Goal: Task Accomplishment & Management: Manage account settings

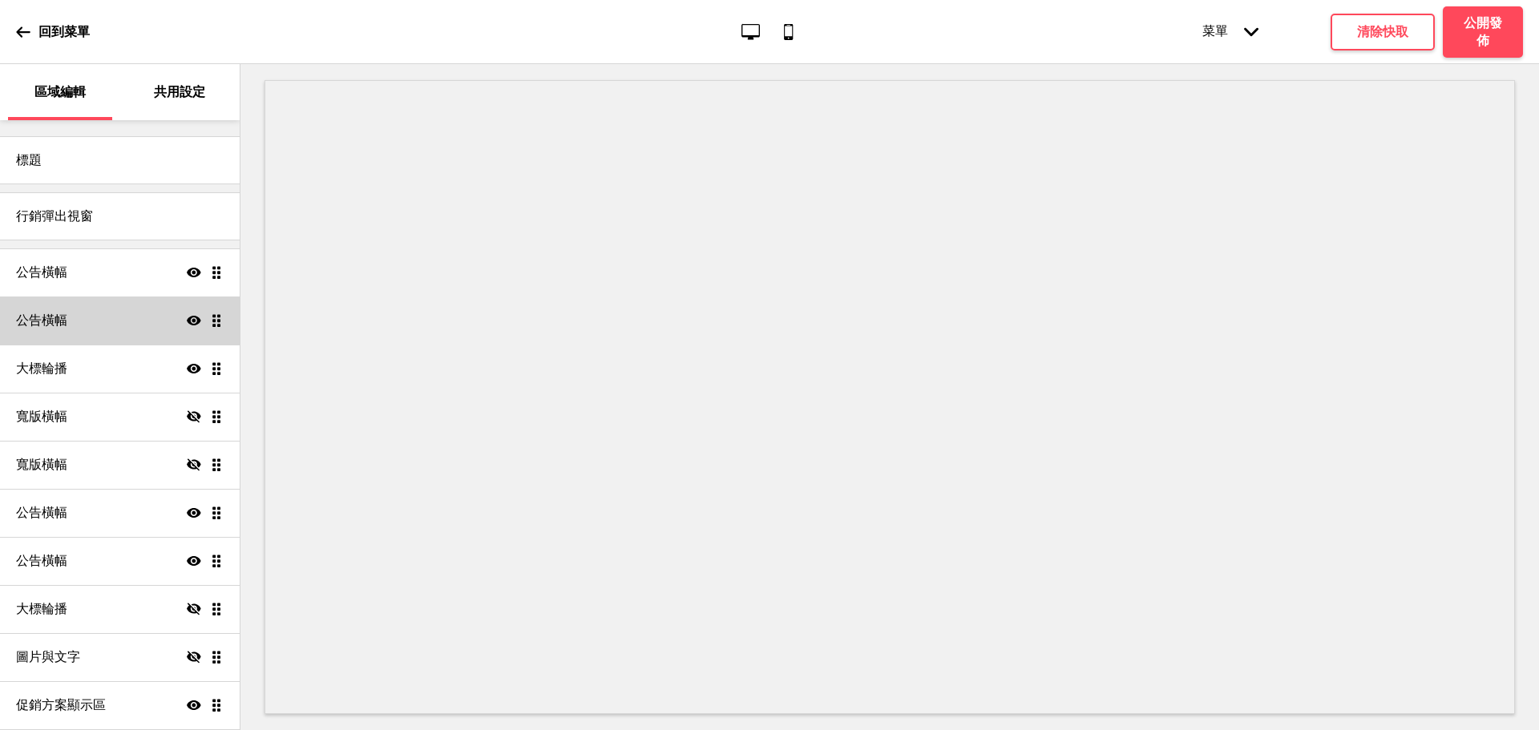
click at [87, 315] on div "公告橫幅 顯示 拖曳" at bounding box center [120, 320] width 240 height 48
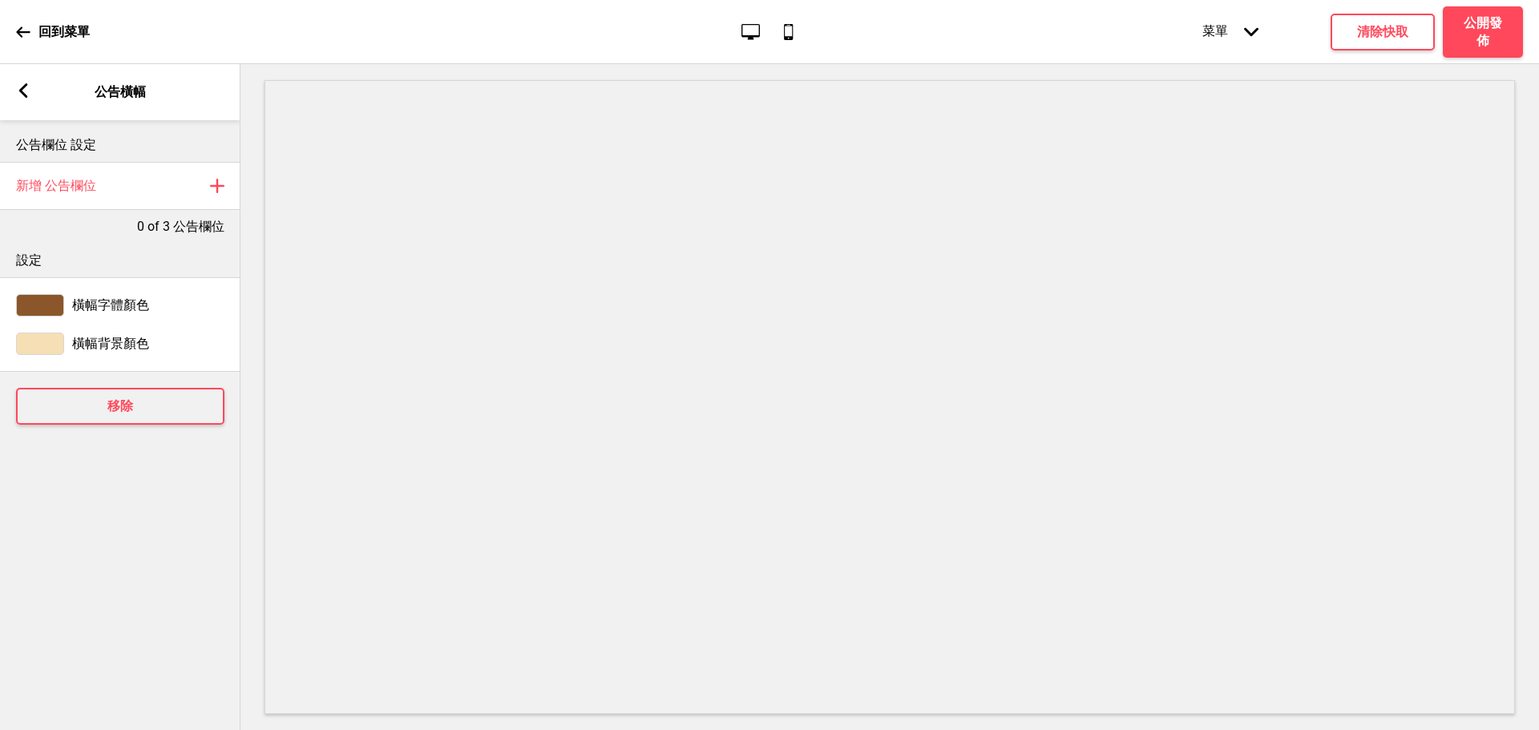
click at [18, 92] on rect at bounding box center [23, 90] width 14 height 14
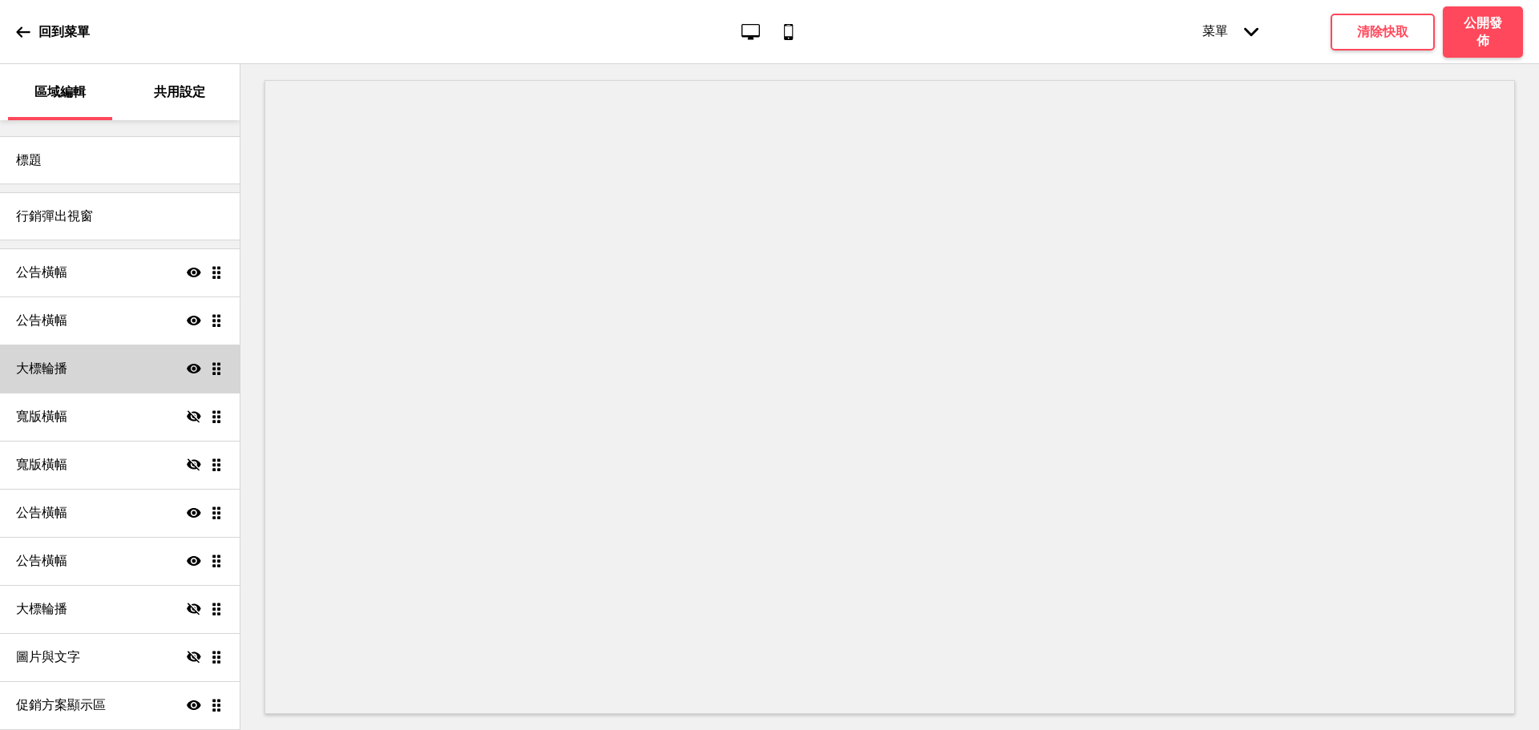
click at [120, 351] on div "大標輪播 顯示 拖曳" at bounding box center [120, 369] width 240 height 48
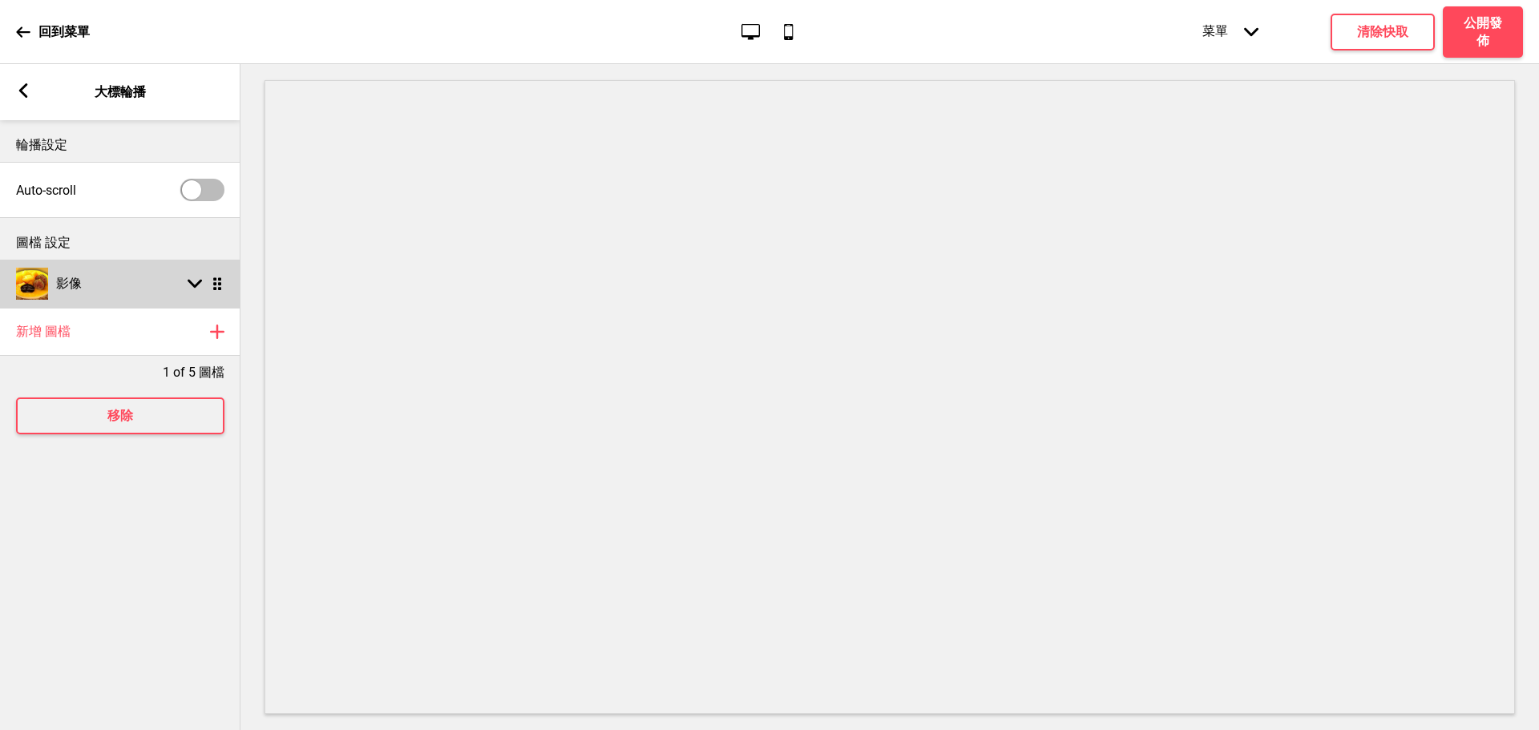
click at [76, 280] on h4 "影像" at bounding box center [69, 284] width 26 height 18
select select "right"
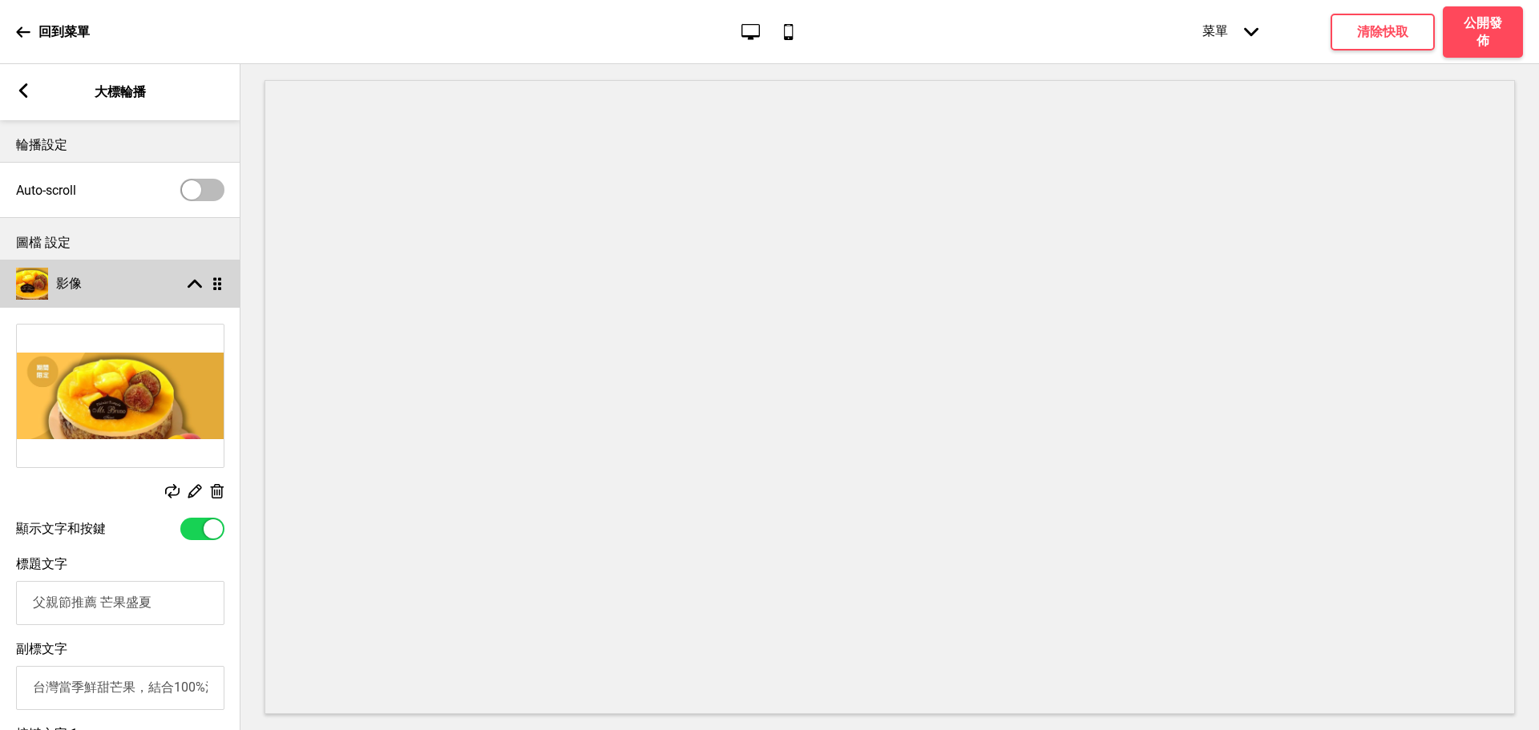
click at [192, 283] on icon at bounding box center [195, 284] width 14 height 9
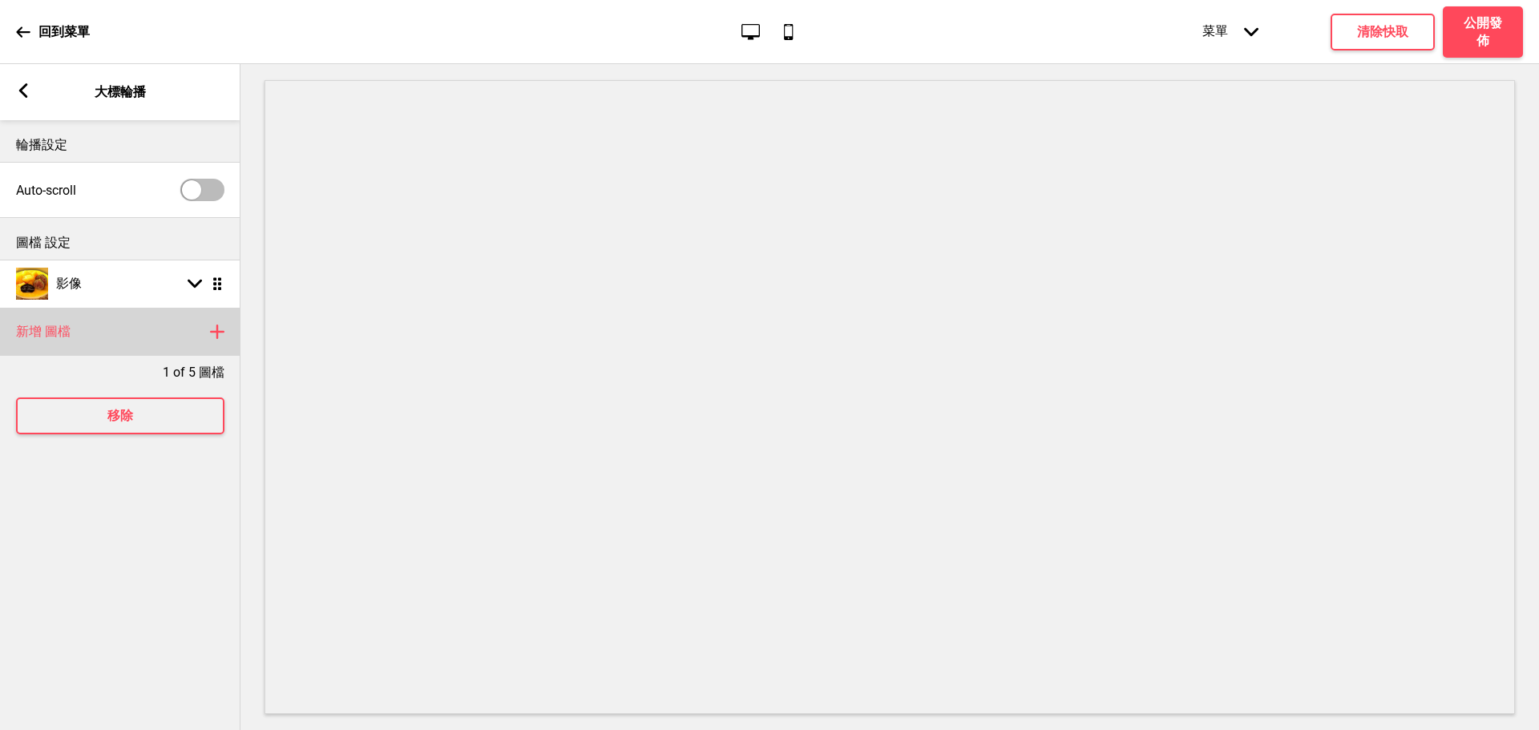
click at [218, 338] on icon at bounding box center [217, 331] width 13 height 13
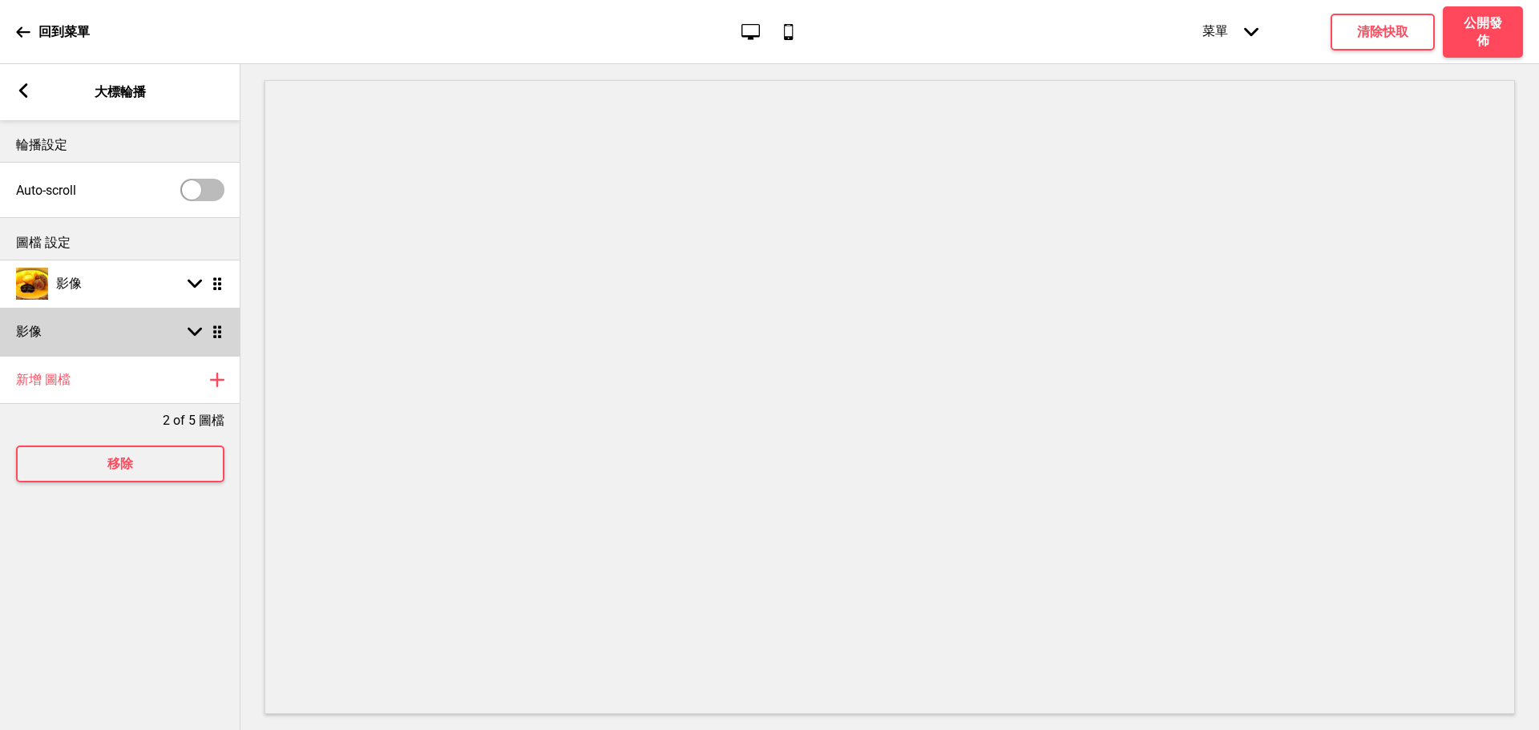
click at [192, 331] on icon at bounding box center [195, 332] width 14 height 9
select select "right"
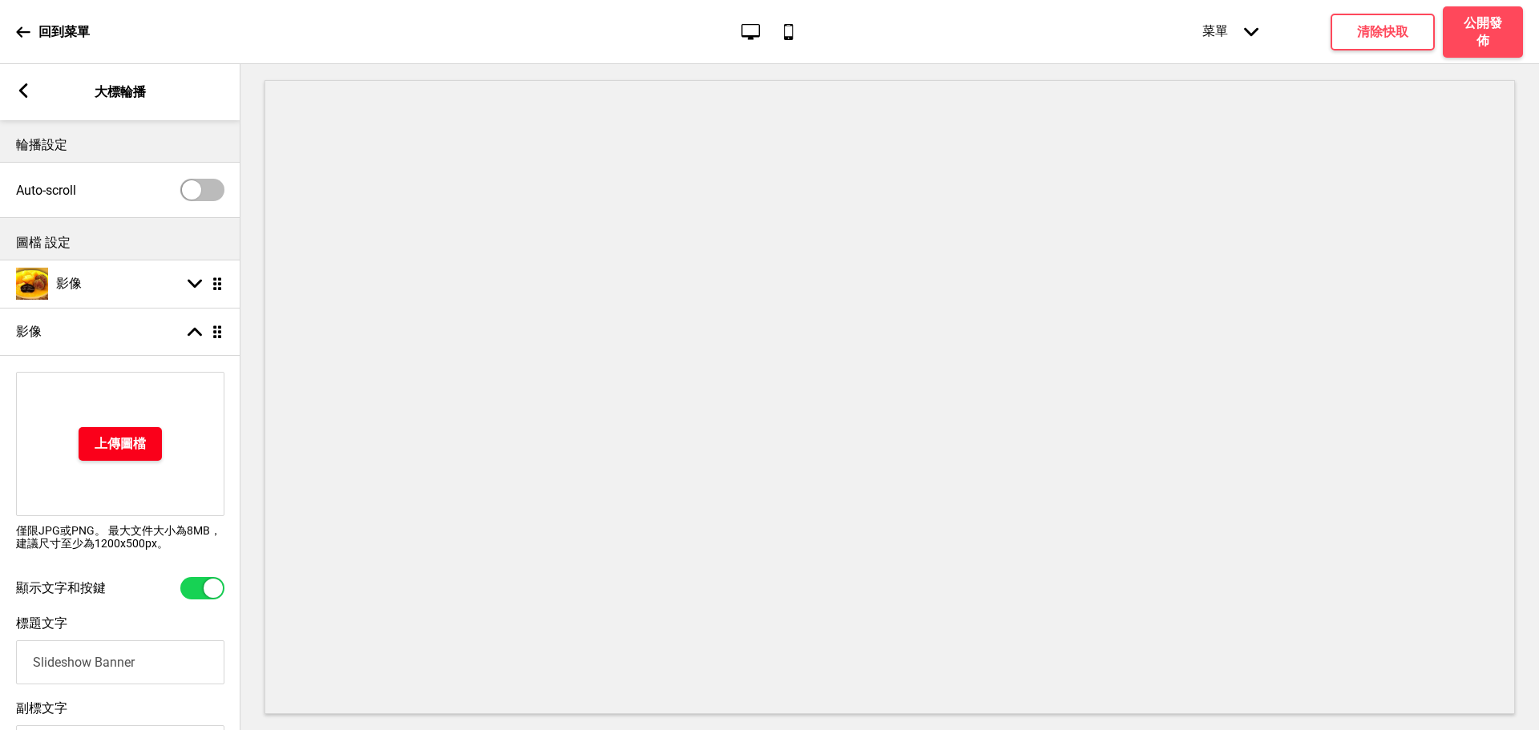
click at [120, 440] on h4 "上傳圖檔" at bounding box center [120, 444] width 51 height 18
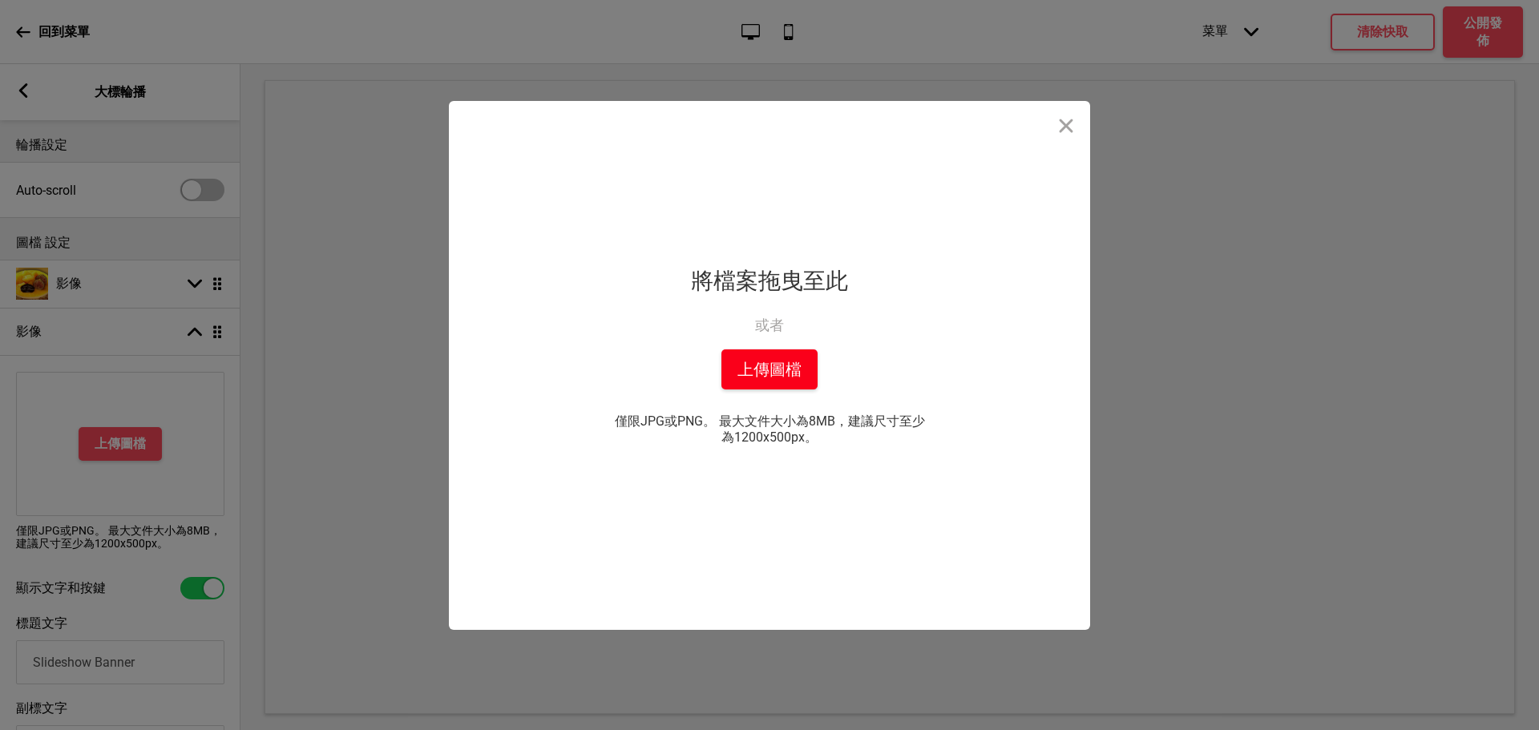
click at [779, 373] on button "上傳圖檔" at bounding box center [769, 369] width 96 height 40
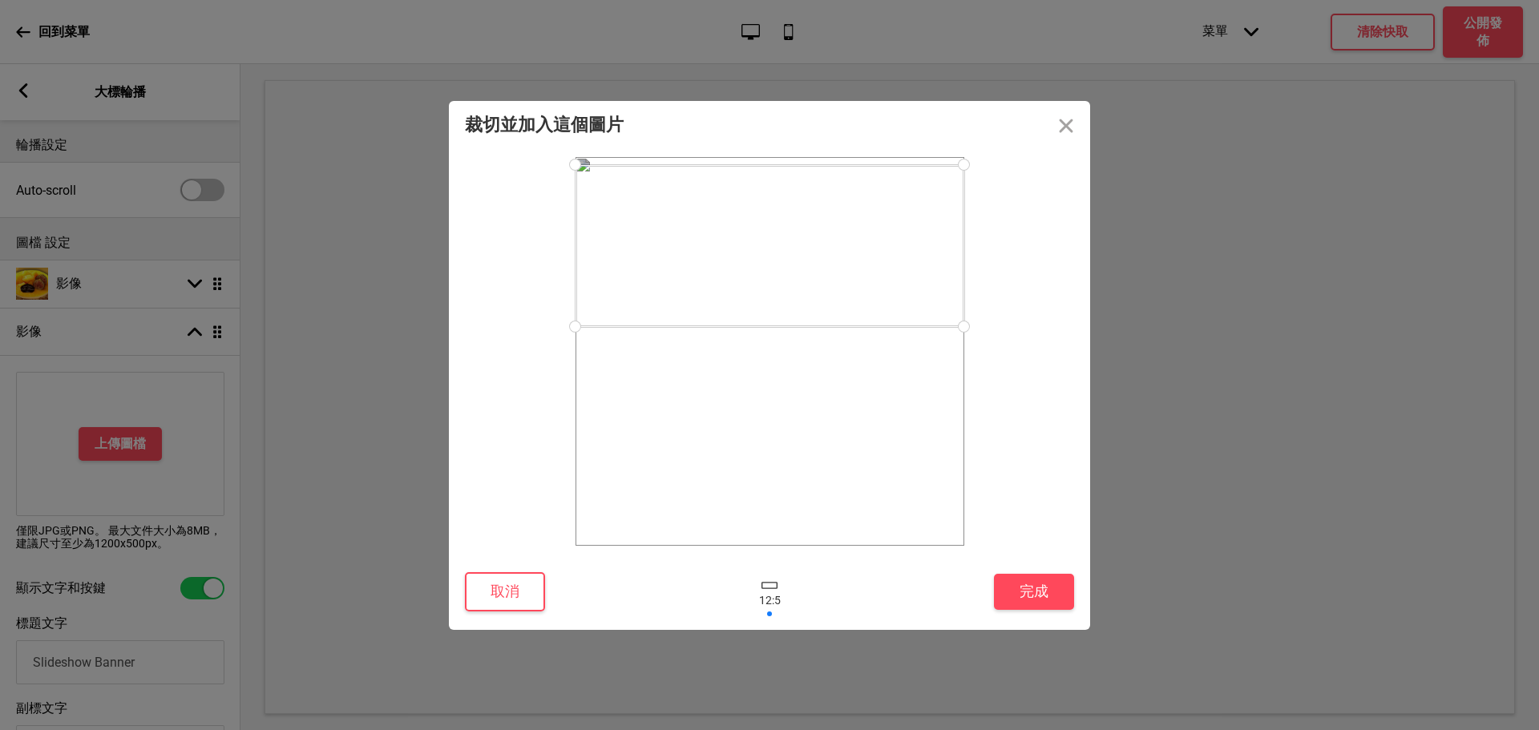
drag, startPoint x: 717, startPoint y: 347, endPoint x: 744, endPoint y: 242, distance: 108.3
click at [744, 242] on div at bounding box center [769, 246] width 389 height 162
drag, startPoint x: 797, startPoint y: 325, endPoint x: 888, endPoint y: 467, distance: 168.9
click at [888, 467] on div at bounding box center [769, 387] width 389 height 162
click at [530, 587] on button "取消" at bounding box center [505, 591] width 80 height 39
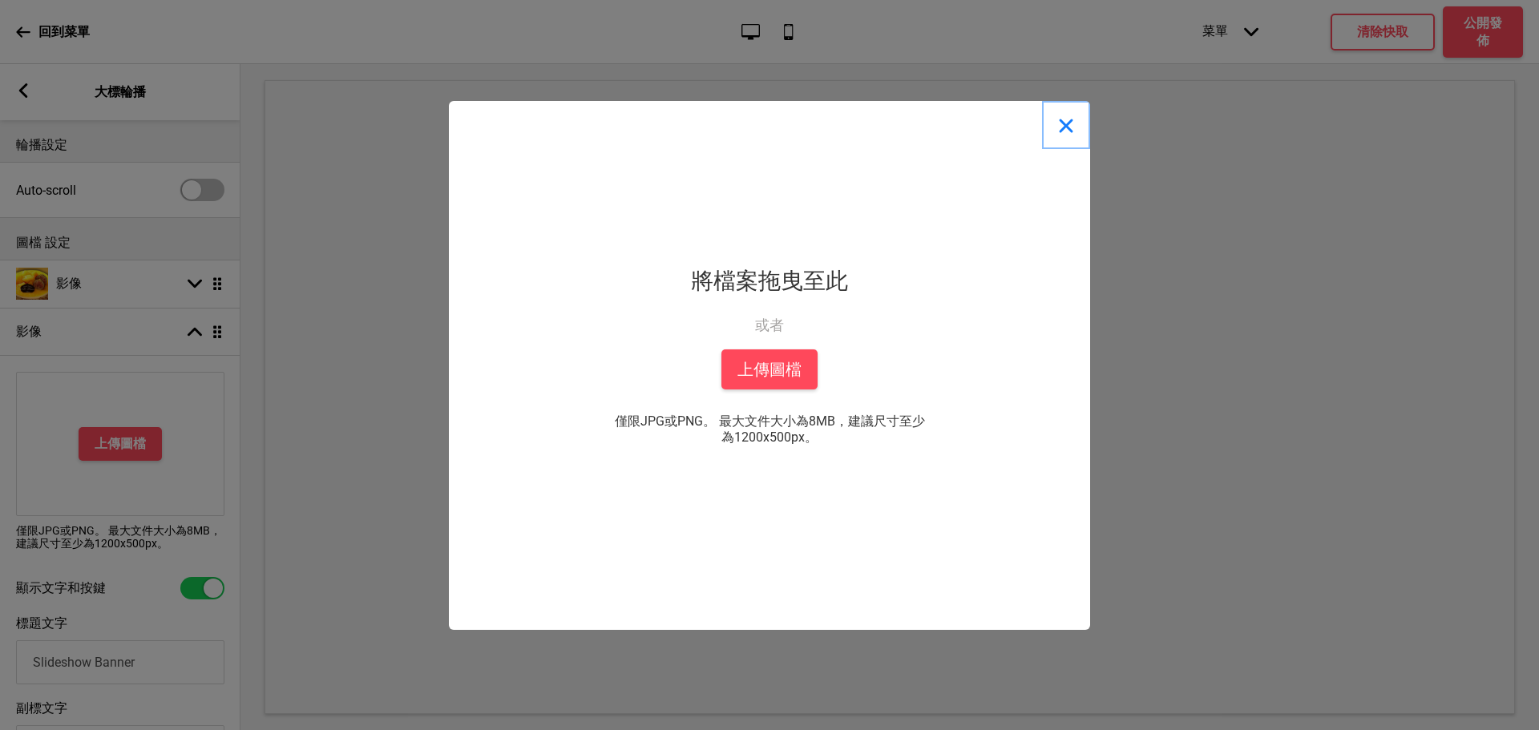
click at [1067, 124] on button "Close" at bounding box center [1066, 125] width 48 height 48
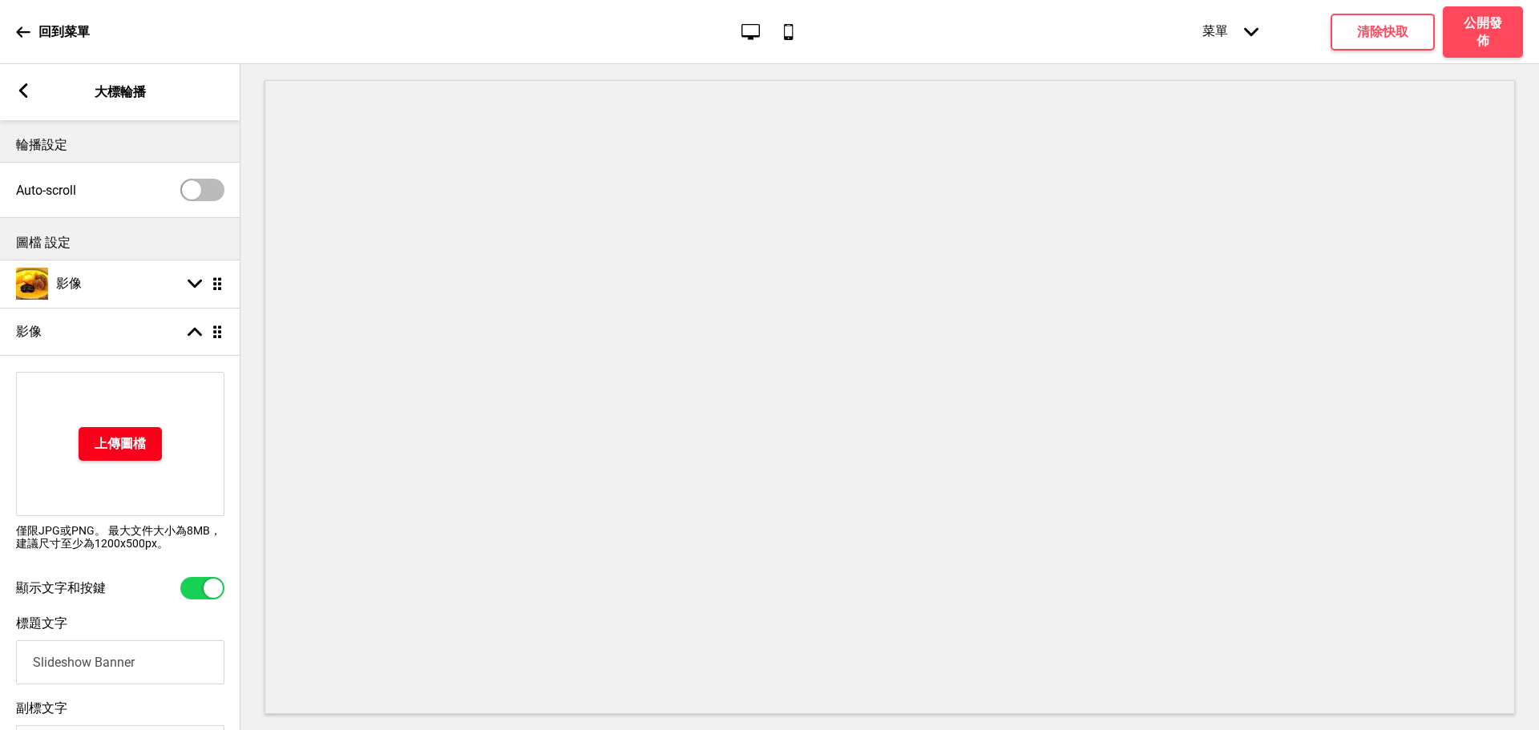
click at [119, 438] on h4 "上傳圖檔" at bounding box center [120, 444] width 51 height 18
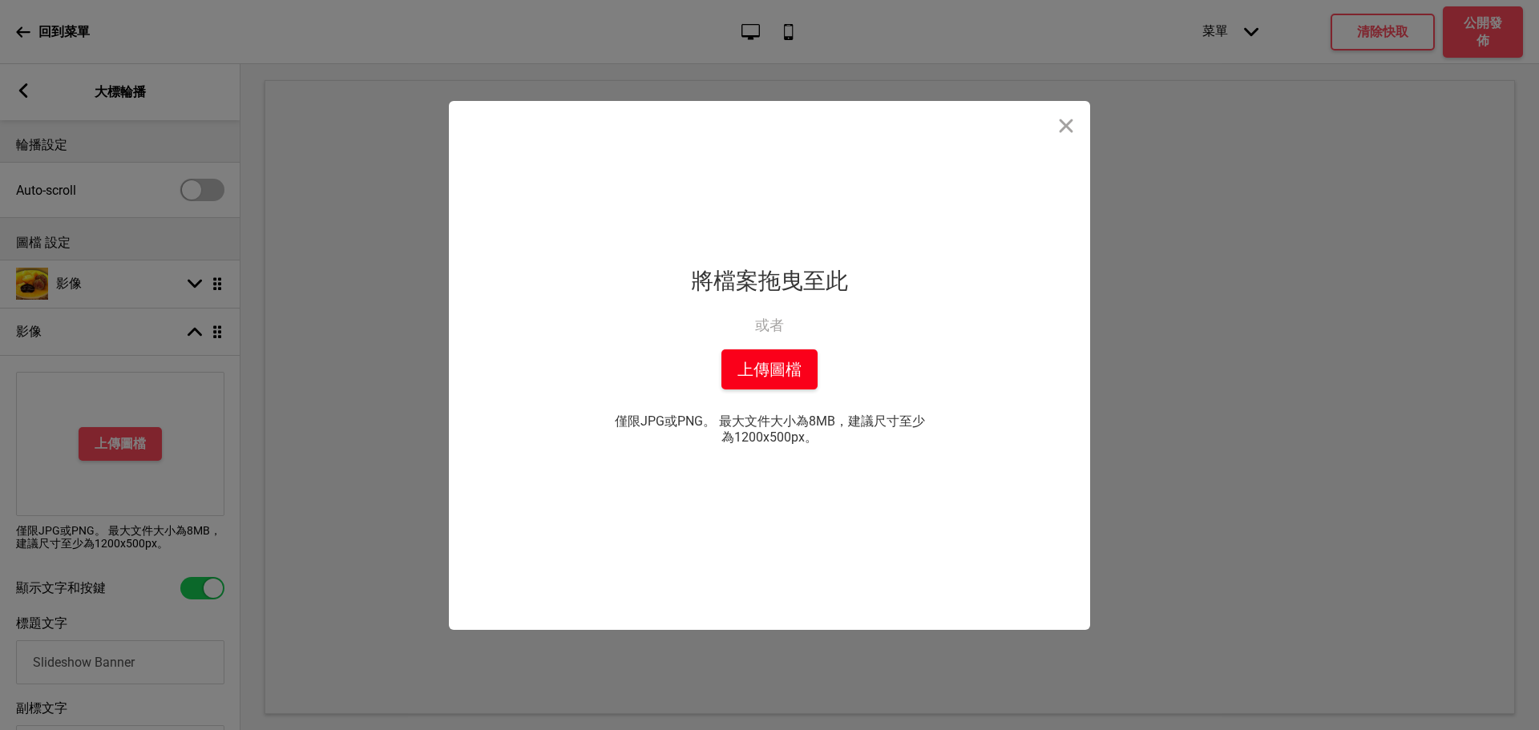
click at [772, 359] on button "上傳圖檔" at bounding box center [769, 369] width 96 height 40
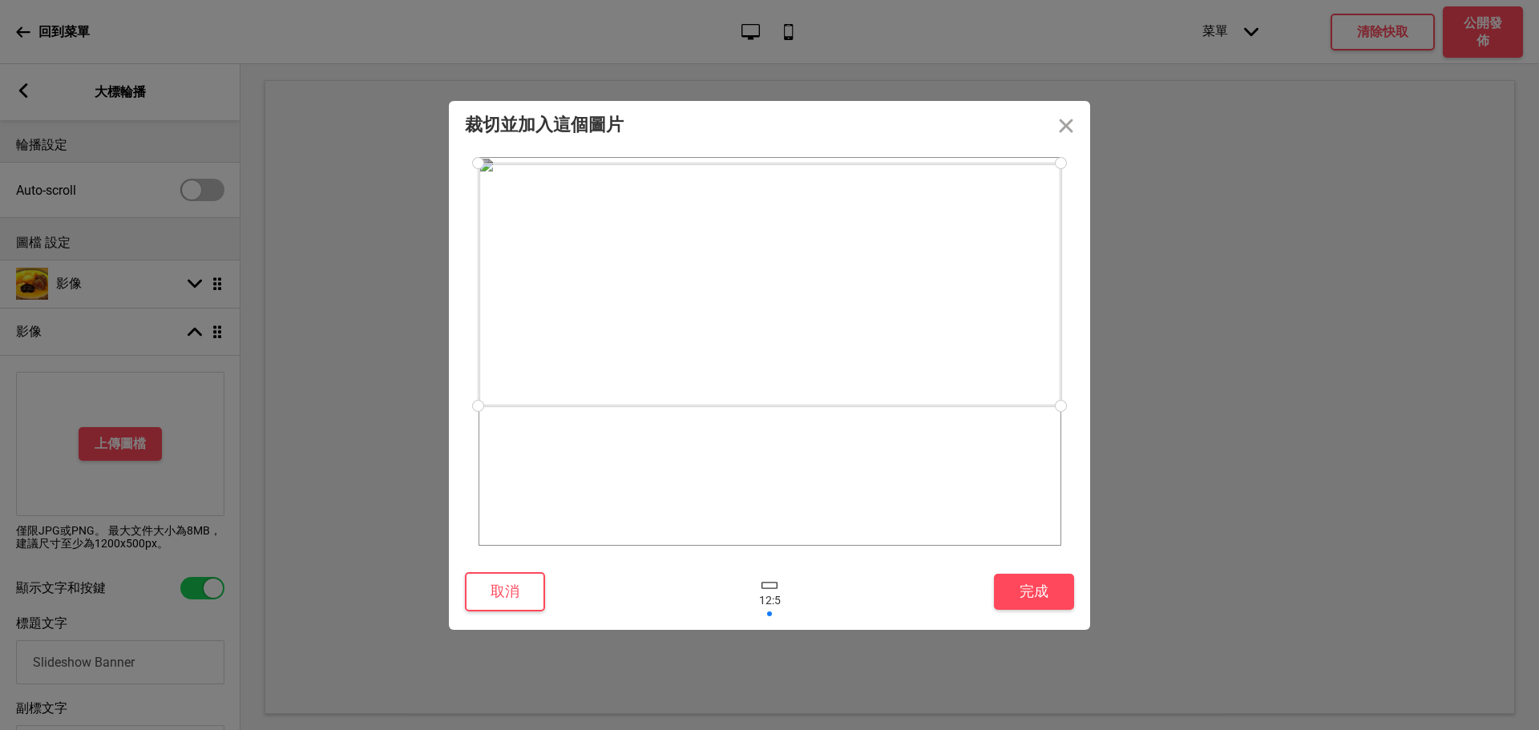
drag, startPoint x: 759, startPoint y: 384, endPoint x: 800, endPoint y: 317, distance: 78.1
click at [800, 317] on div at bounding box center [769, 284] width 583 height 243
drag, startPoint x: 484, startPoint y: 401, endPoint x: 607, endPoint y: 383, distance: 124.7
click at [607, 383] on div at bounding box center [797, 273] width 528 height 220
drag, startPoint x: 781, startPoint y: 319, endPoint x: 784, endPoint y: 328, distance: 9.4
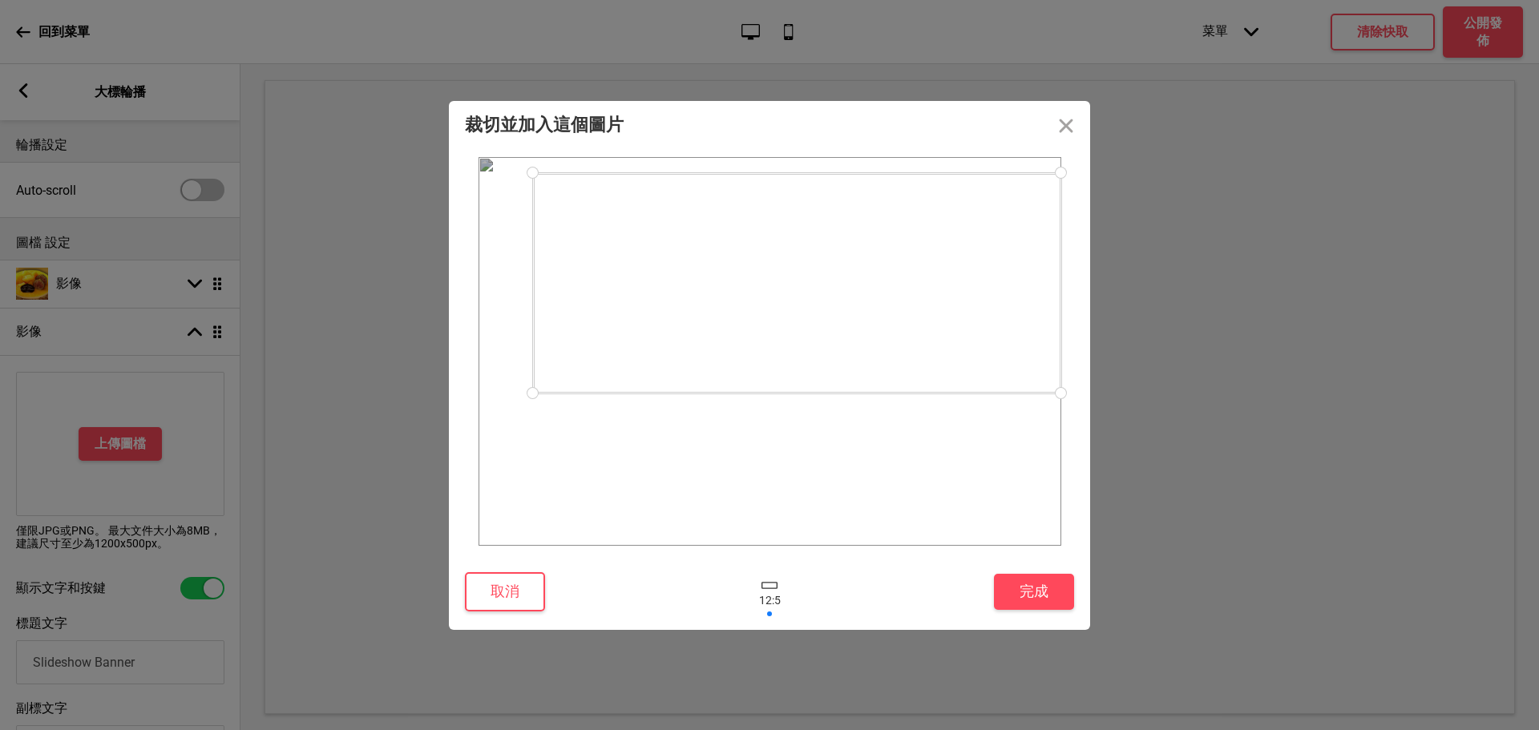
click at [784, 328] on div at bounding box center [797, 283] width 528 height 220
drag, startPoint x: 533, startPoint y: 397, endPoint x: 805, endPoint y: 369, distance: 273.0
click at [805, 369] on div at bounding box center [825, 271] width 472 height 197
drag, startPoint x: 879, startPoint y: 315, endPoint x: 844, endPoint y: 309, distance: 35.8
click at [844, 309] on div at bounding box center [785, 272] width 472 height 197
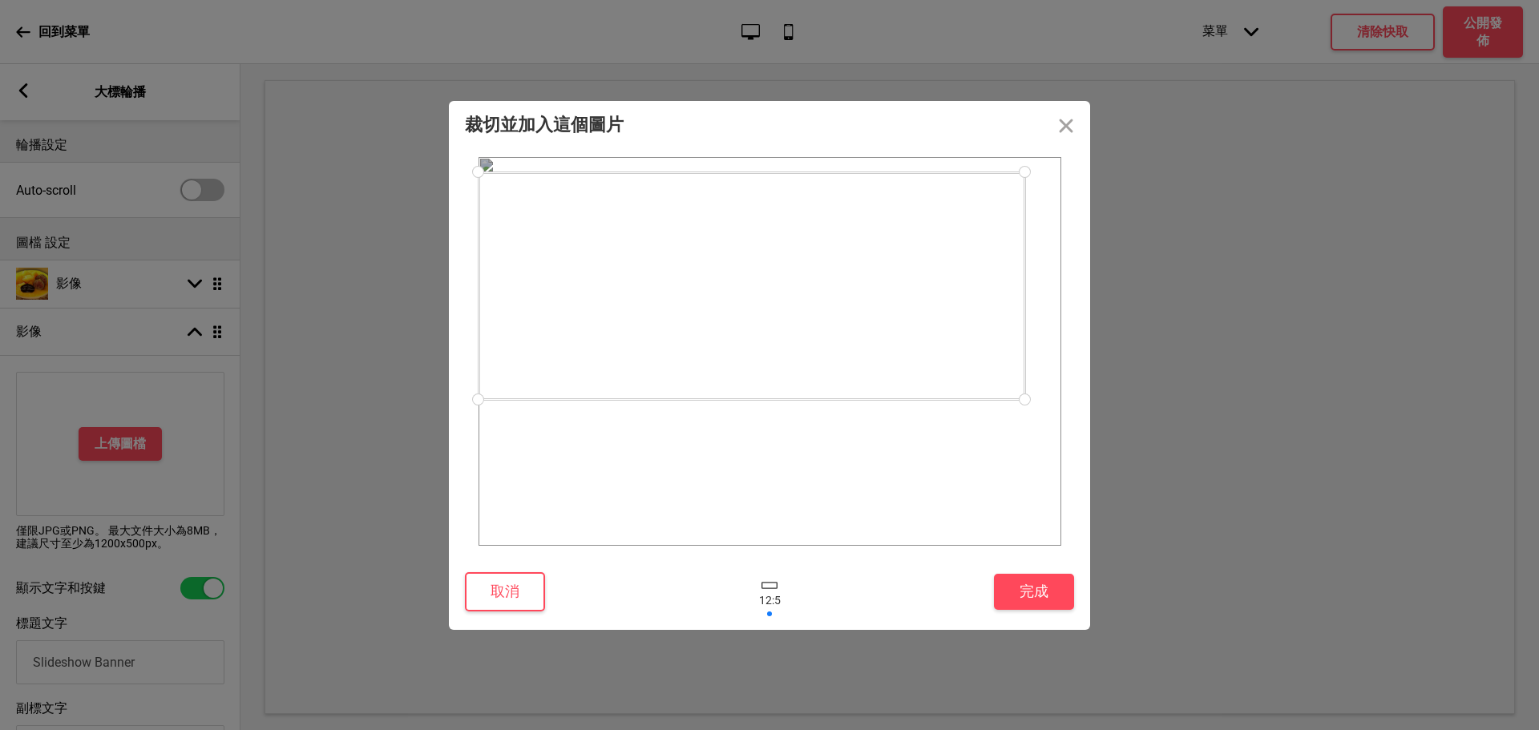
drag, startPoint x: 552, startPoint y: 370, endPoint x: 498, endPoint y: 406, distance: 65.3
click at [498, 406] on div at bounding box center [769, 351] width 583 height 389
drag, startPoint x: 775, startPoint y: 326, endPoint x: 801, endPoint y: 325, distance: 25.7
click at [801, 325] on div at bounding box center [778, 285] width 546 height 228
drag, startPoint x: 764, startPoint y: 331, endPoint x: 808, endPoint y: 336, distance: 43.5
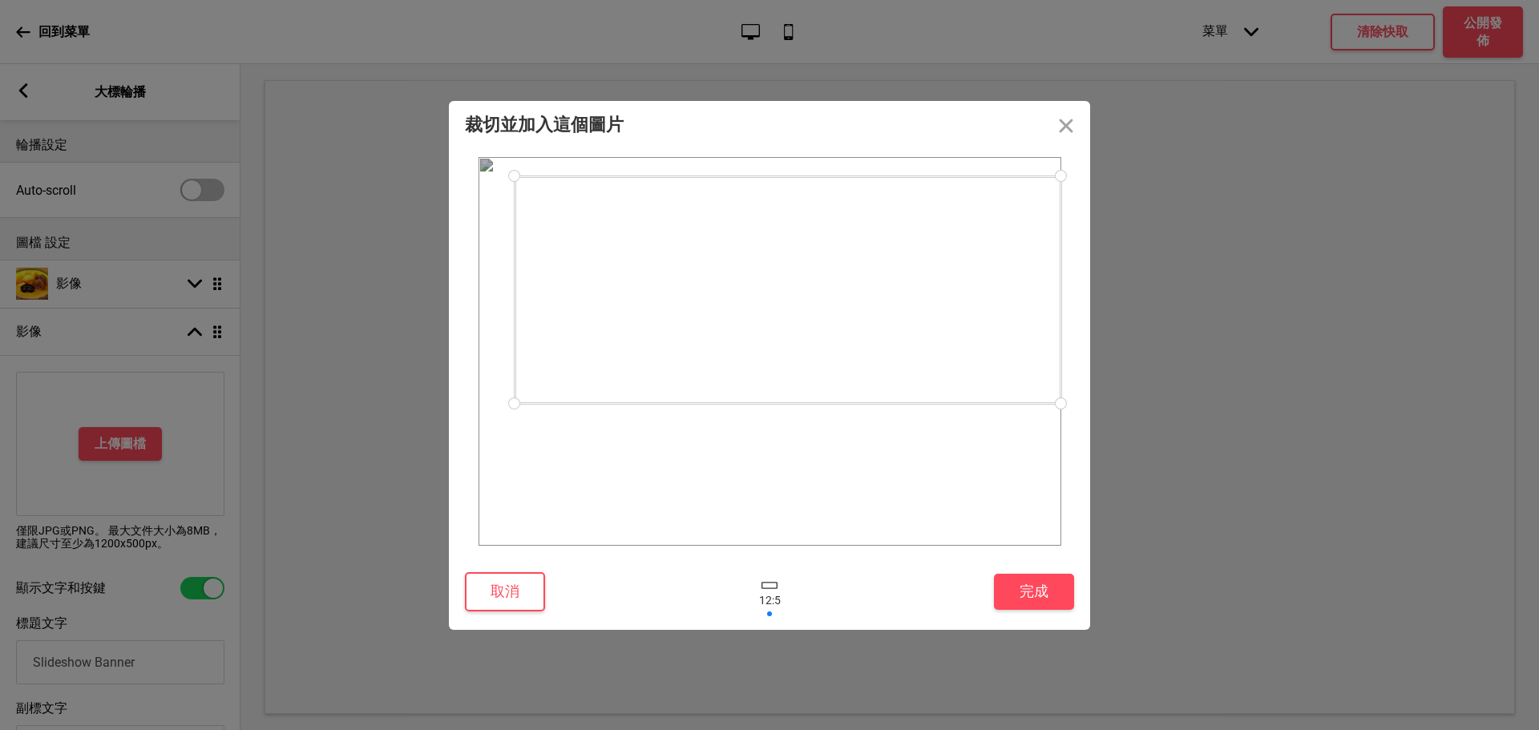
click at [808, 336] on div at bounding box center [787, 290] width 546 height 228
drag, startPoint x: 514, startPoint y: 402, endPoint x: 375, endPoint y: 477, distance: 157.4
click at [371, 486] on div "裁切並加入這個圖片 取消 完成 拖放檔案到這裡 將檔案拖曳至此 或者 從你的本機中上傳 上傳圖檔 僅限JPG或PNG。 最大文件大小為8MB，建議尺寸至少為1…" at bounding box center [769, 365] width 1539 height 730
drag, startPoint x: 780, startPoint y: 309, endPoint x: 795, endPoint y: 298, distance: 18.9
click at [795, 298] on div at bounding box center [769, 286] width 583 height 243
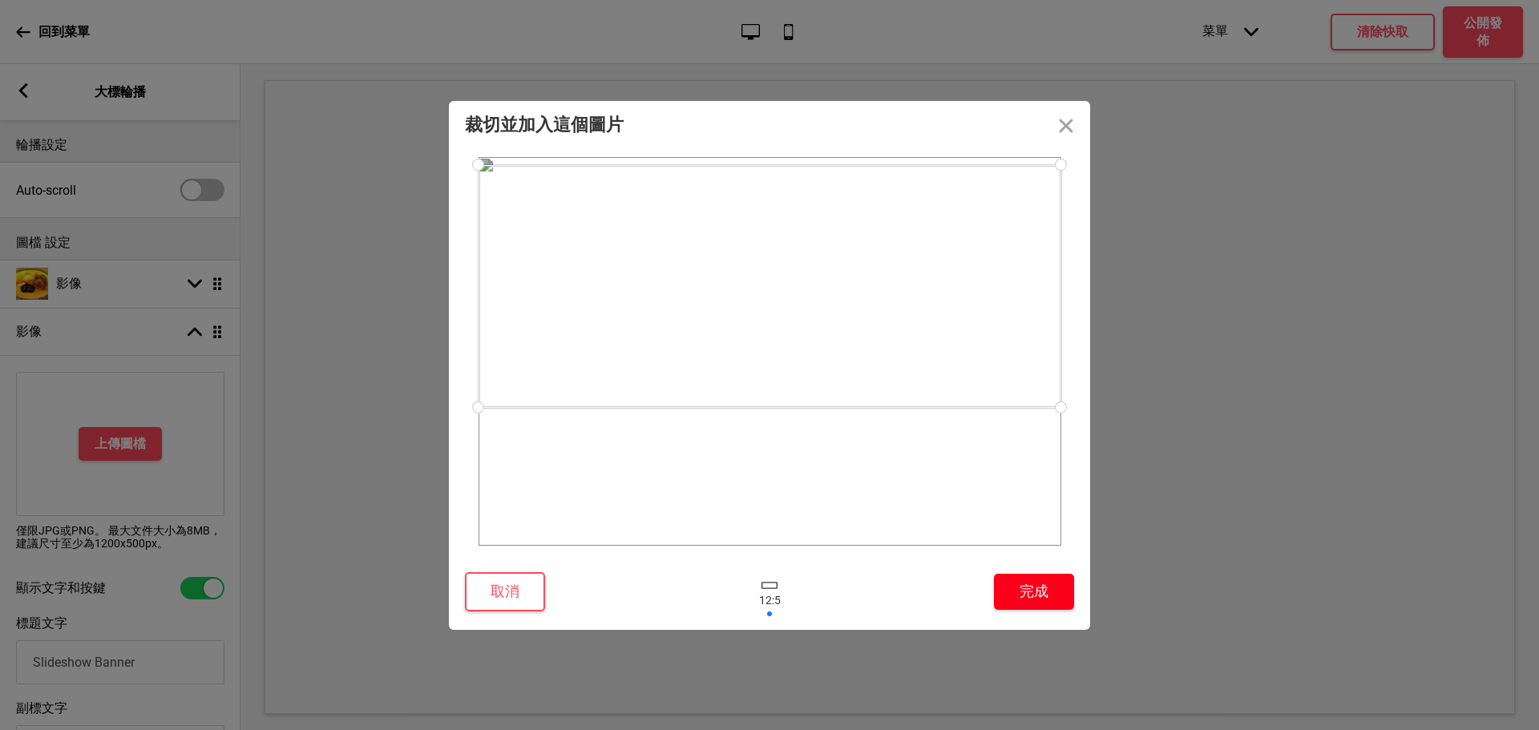
click at [1038, 590] on button "完成" at bounding box center [1034, 592] width 80 height 36
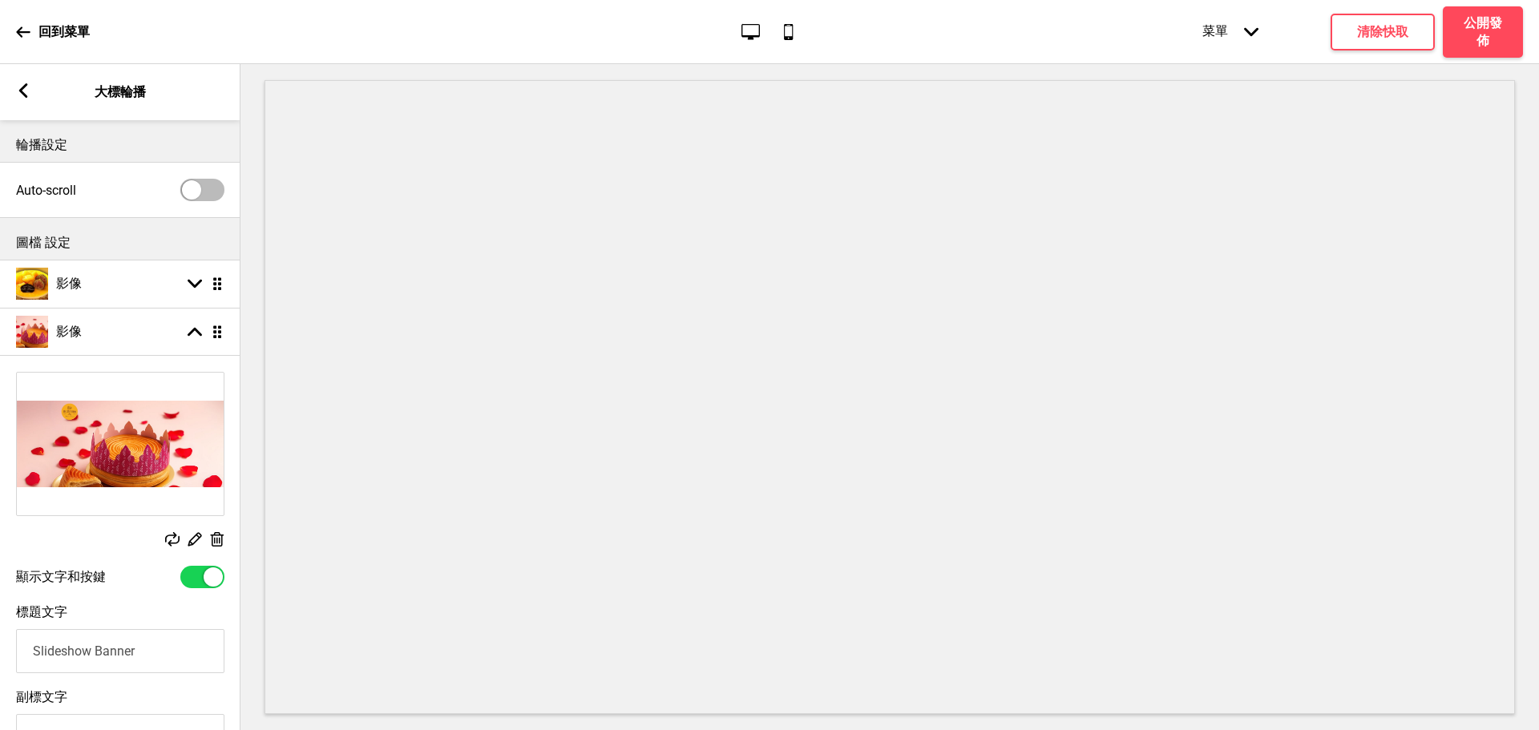
click at [109, 425] on img at bounding box center [120, 444] width 207 height 143
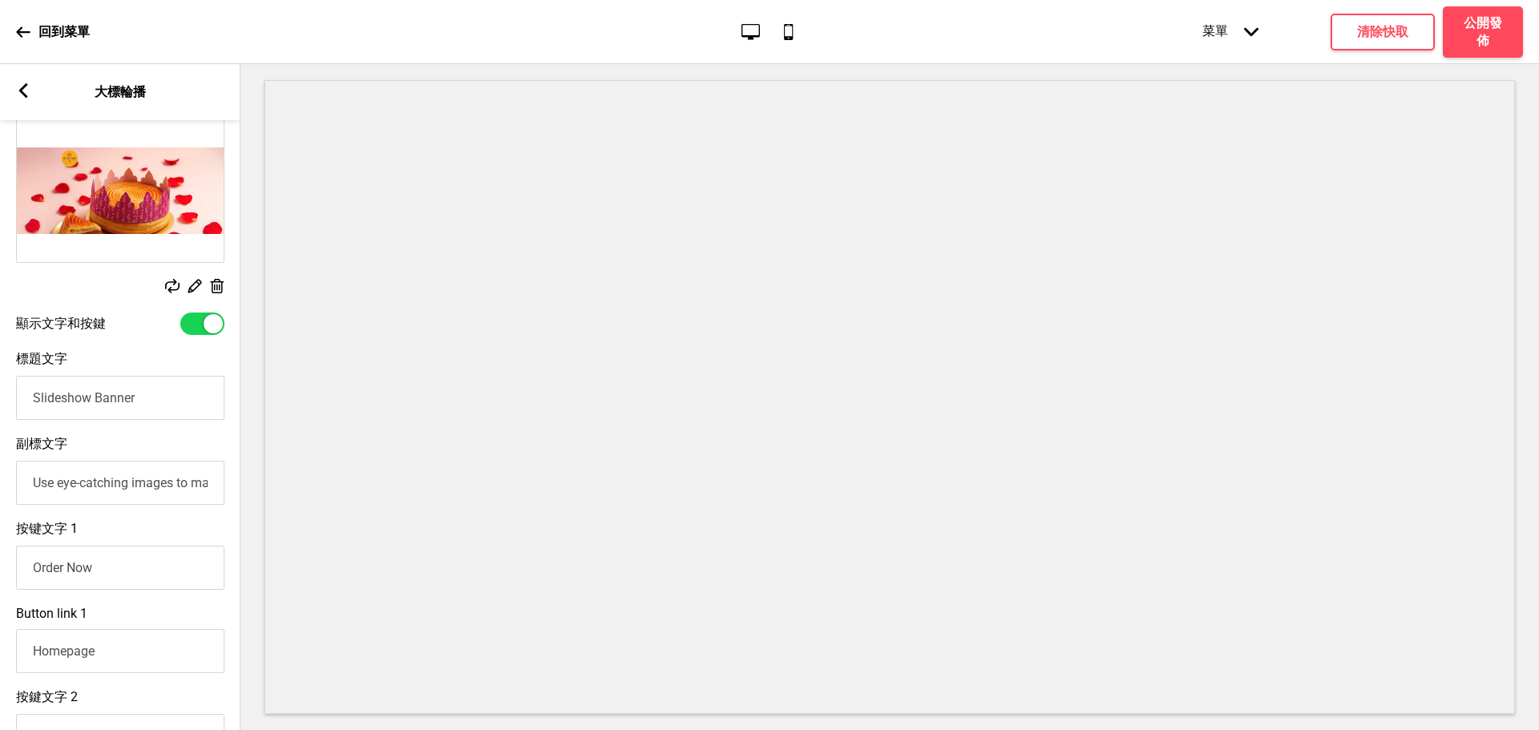
scroll to position [267, 0]
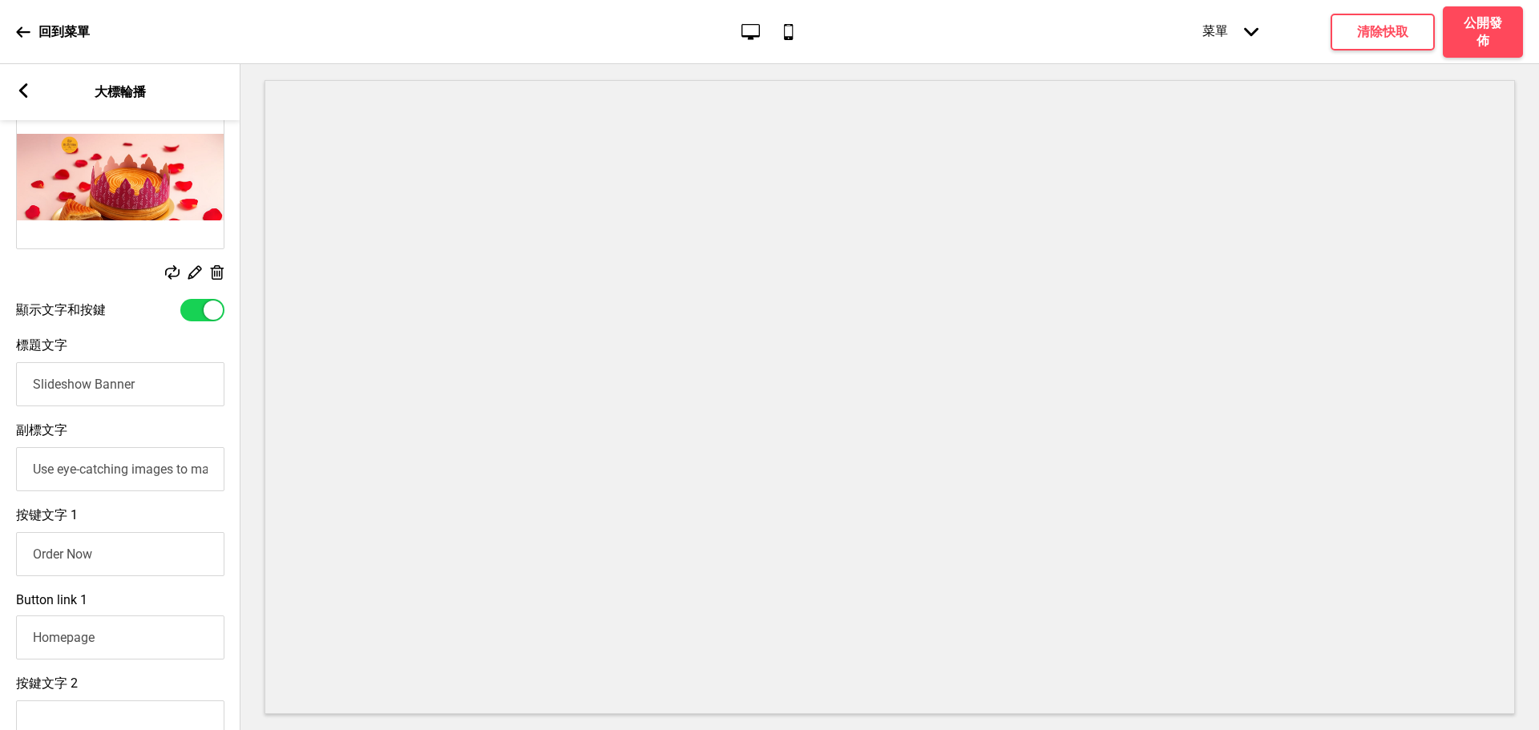
click at [97, 392] on input "Slideshow Banner" at bounding box center [120, 384] width 208 height 44
click at [97, 391] on input "Slideshow Banner" at bounding box center [120, 384] width 208 height 44
click at [99, 390] on input "Slideshow Banner" at bounding box center [120, 384] width 208 height 44
type input "v"
type input "ㄧ"
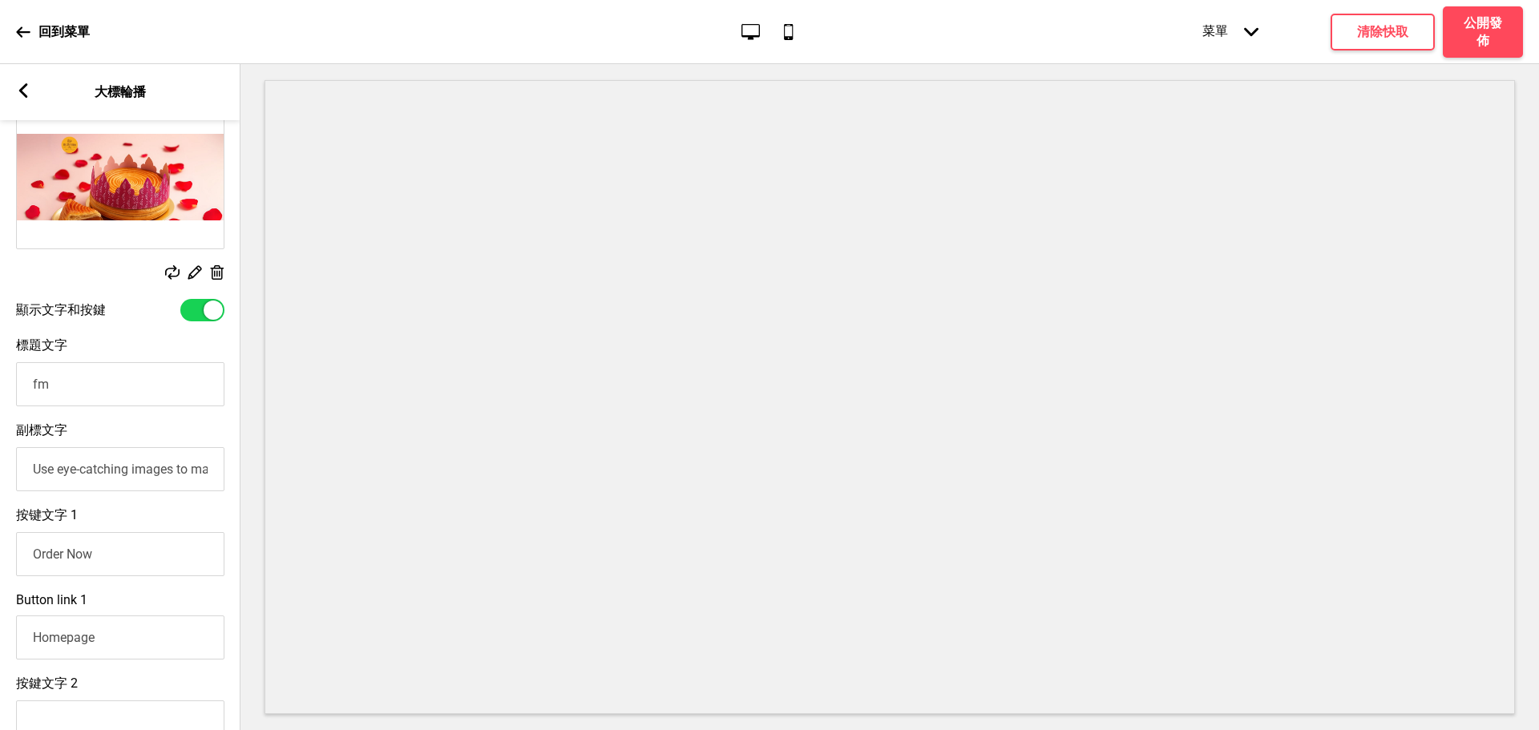
type input "f"
type input "全台獨家"
click at [113, 481] on input "Use eye-catching images to make a strong first impression of your brand" at bounding box center [120, 469] width 208 height 44
click at [119, 483] on input "Use eye-catching images to make a strong first impression of your brand" at bounding box center [120, 469] width 208 height 44
click at [129, 485] on input "Use eye-catching images to make a strong first impression of your brand" at bounding box center [120, 469] width 208 height 44
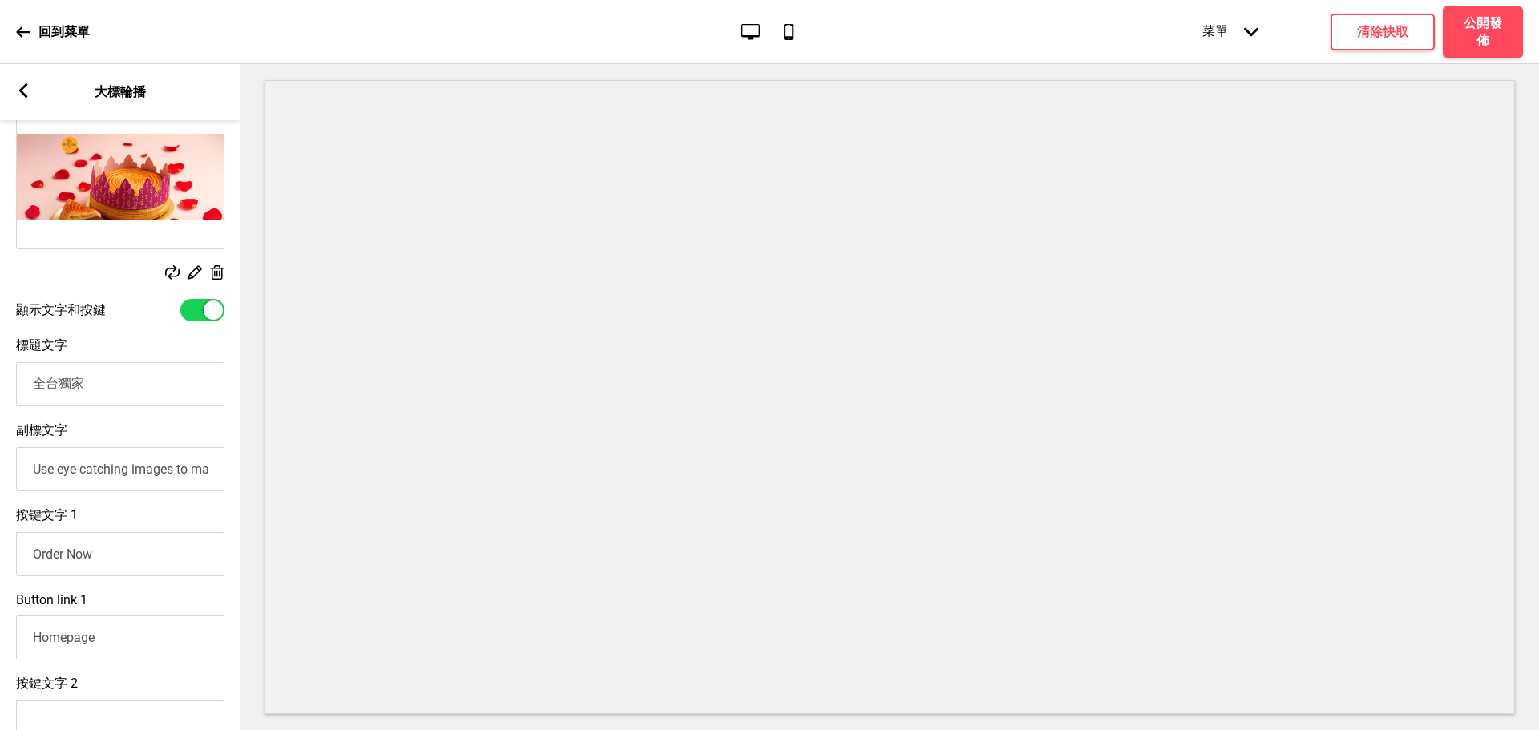
click at [134, 482] on input "Use eye-catching images to make a strong first impression of your brand" at bounding box center [120, 469] width 208 height 44
click at [135, 480] on input "Use eye-catching images to make a strong first impression of your brand" at bounding box center [120, 469] width 208 height 44
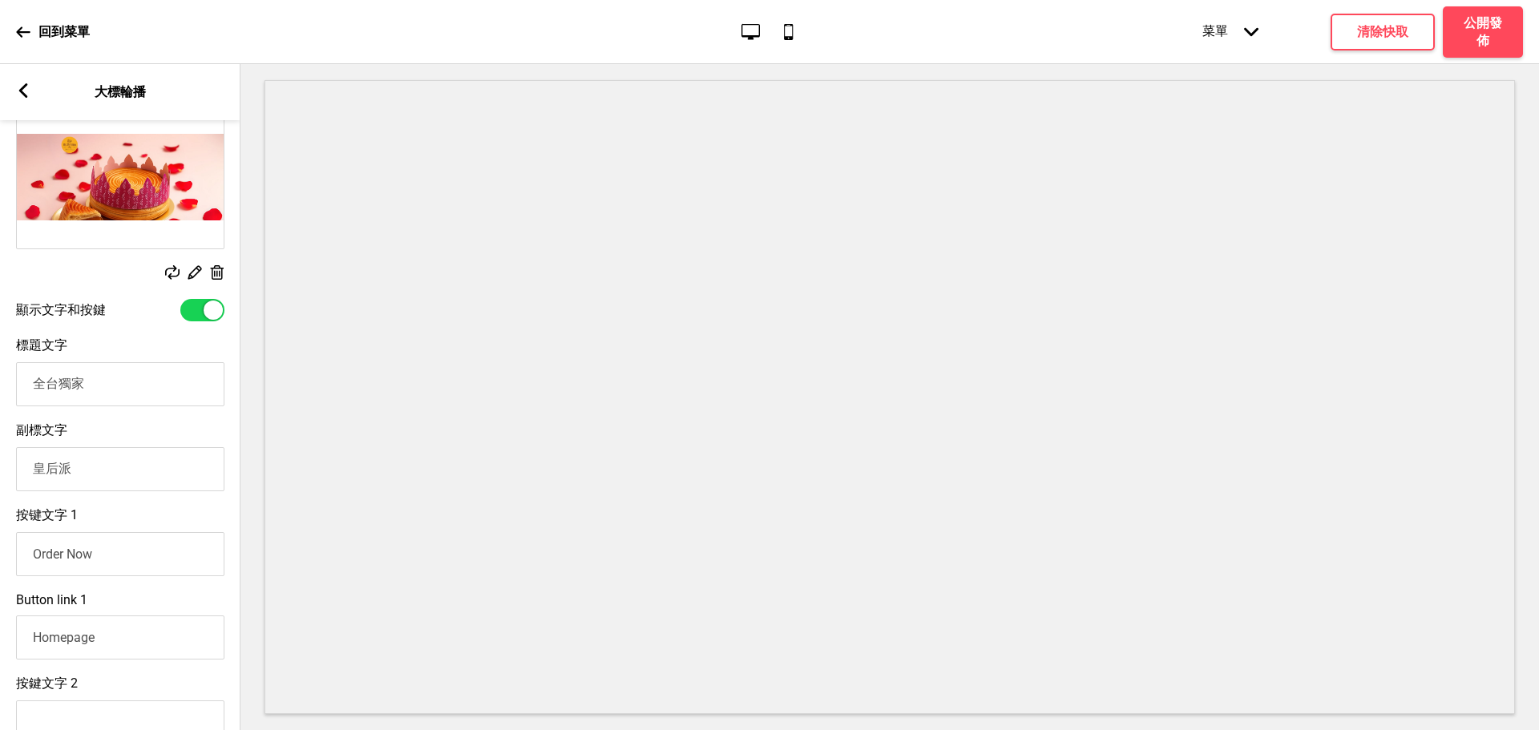
type input "皇后派"
click at [133, 567] on input "Order Now" at bounding box center [120, 554] width 208 height 44
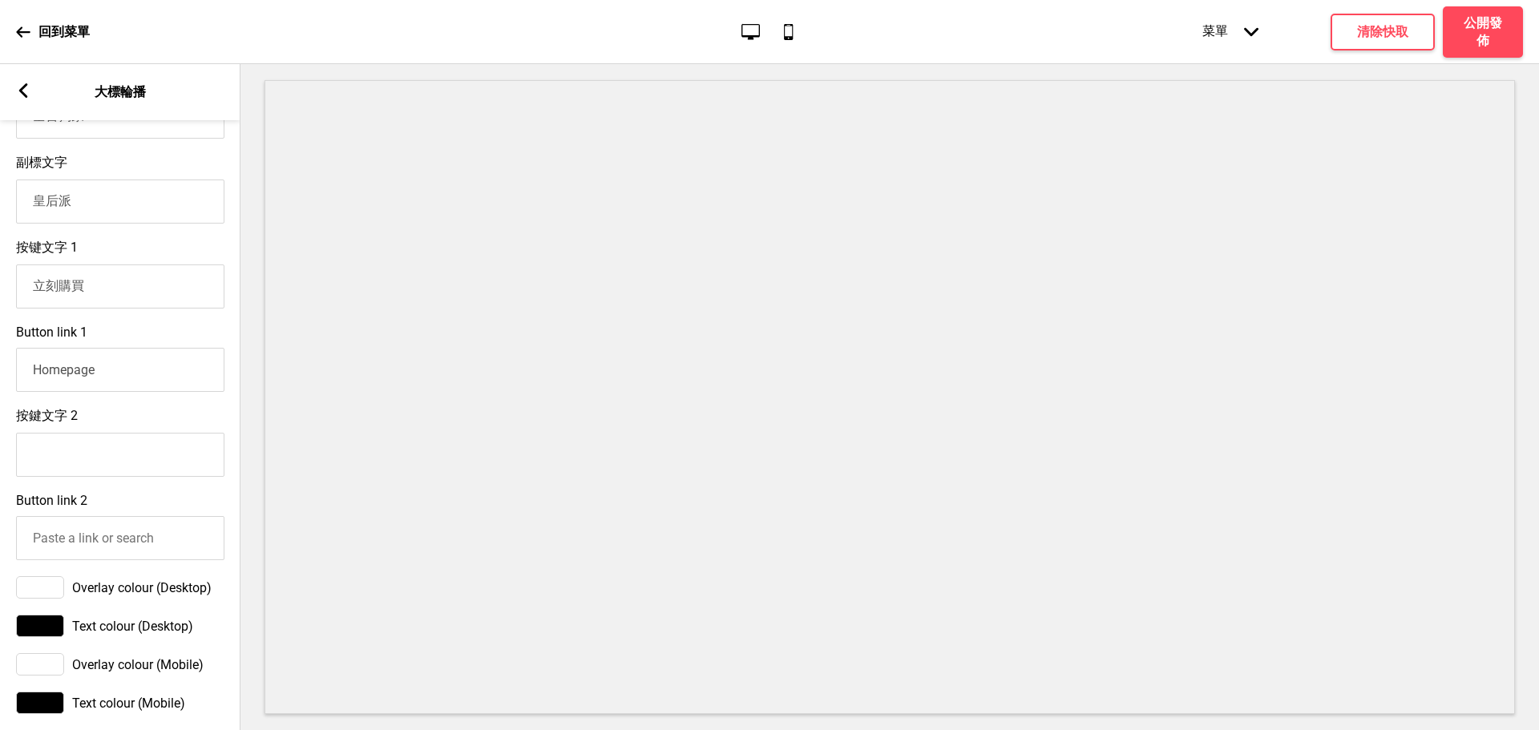
scroll to position [801, 0]
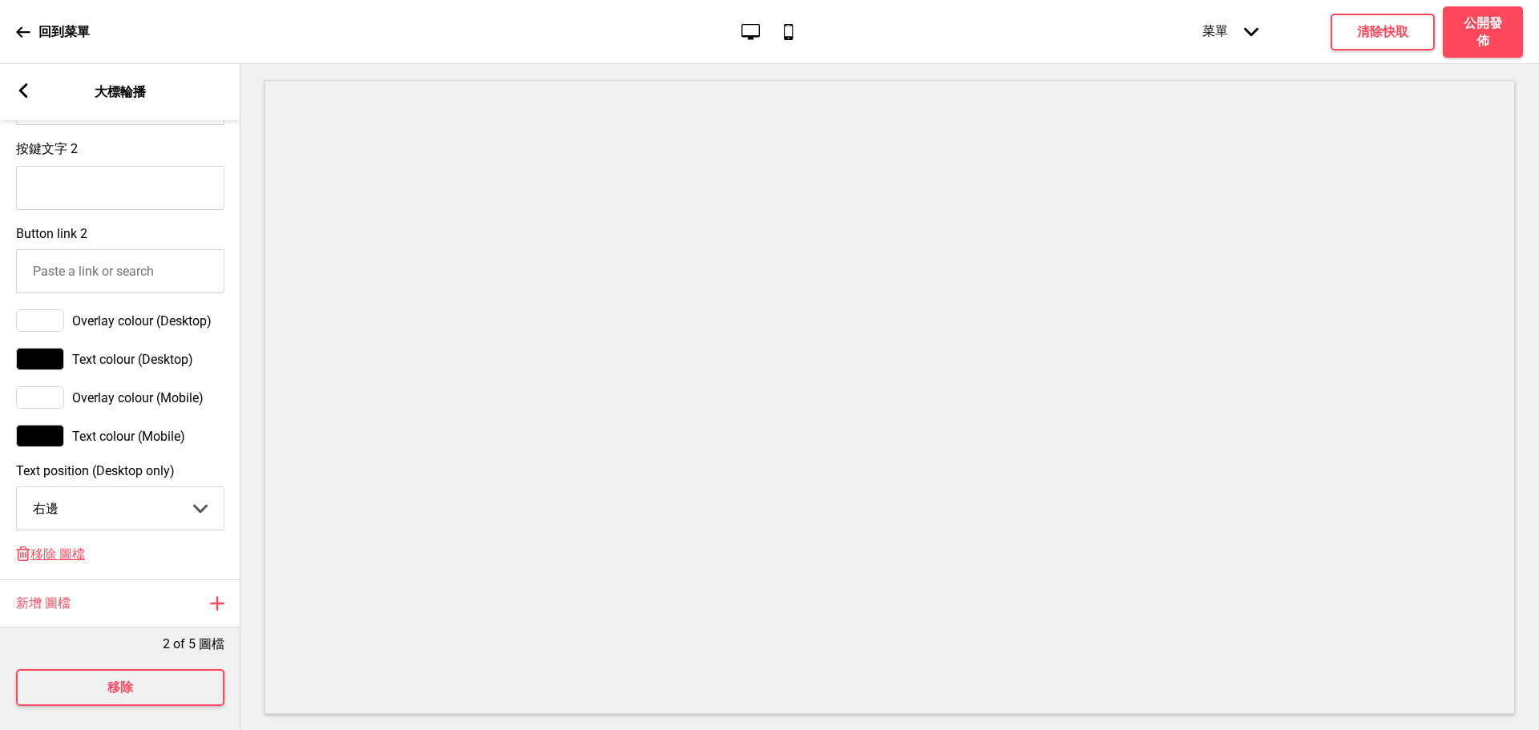
type input "立刻購買"
click at [88, 529] on select "中間 左邊 右邊" at bounding box center [120, 508] width 207 height 42
click at [17, 500] on select "中間 左邊 右邊" at bounding box center [120, 508] width 207 height 42
click at [83, 530] on select "中間 左邊 右邊" at bounding box center [120, 508] width 207 height 42
select select "center"
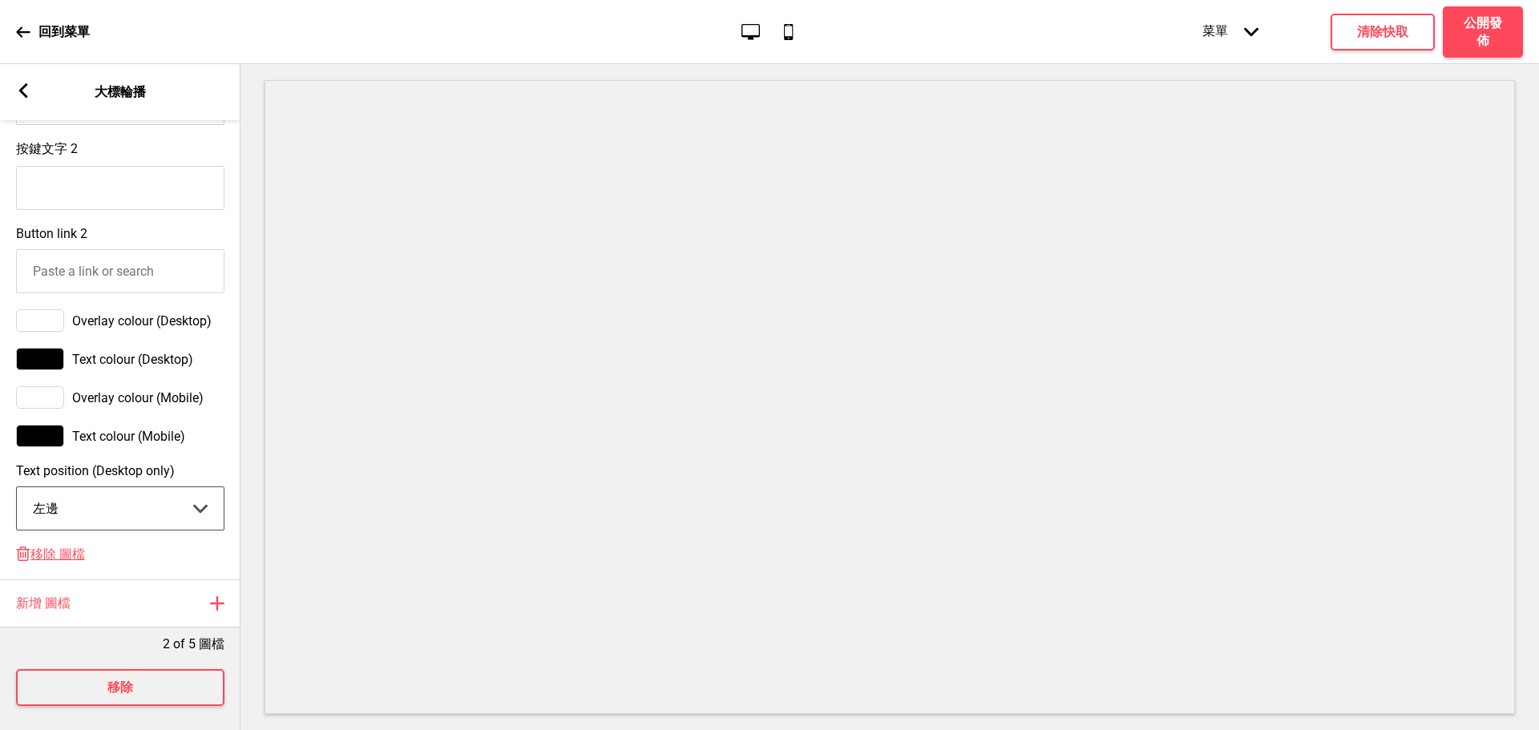
click at [17, 500] on select "中間 左邊 右邊" at bounding box center [120, 508] width 207 height 42
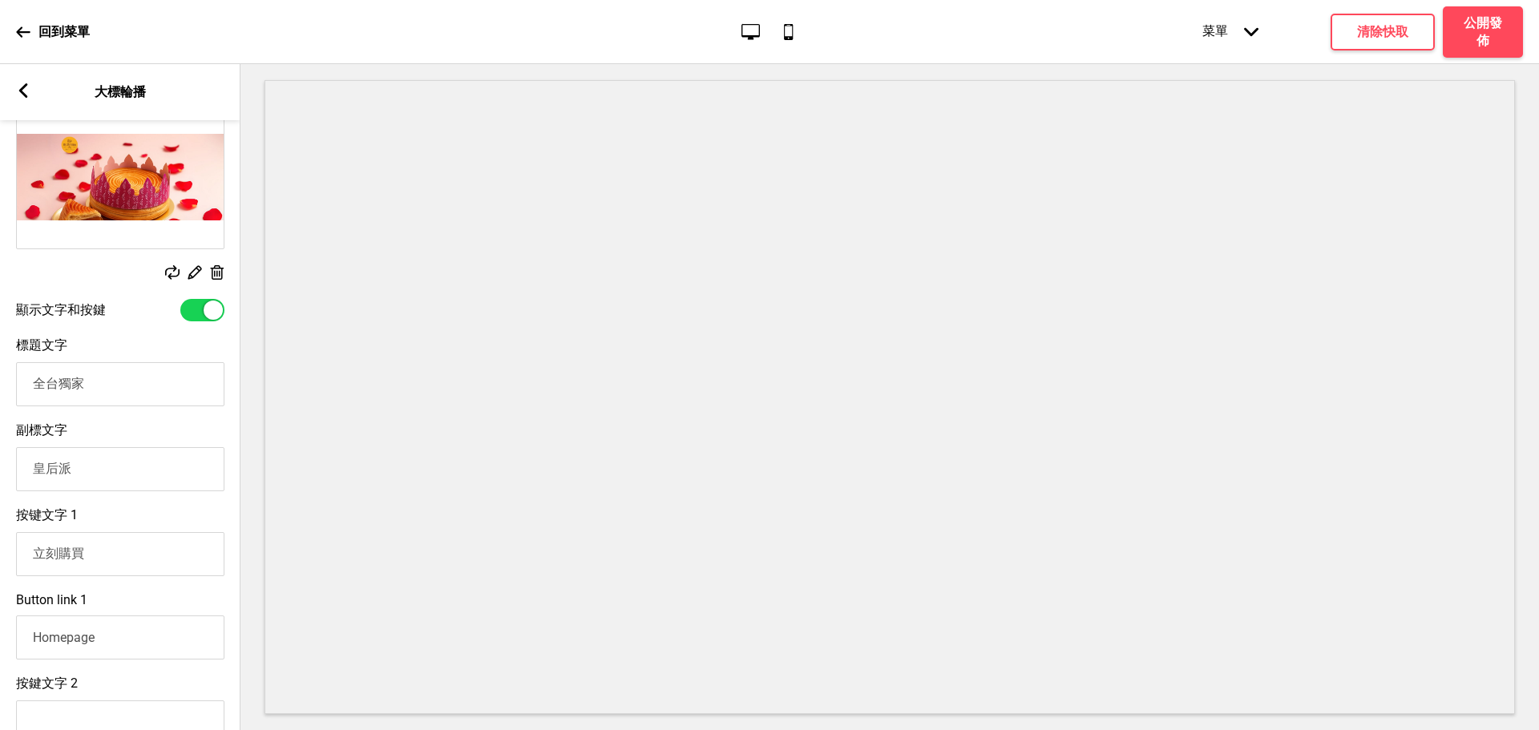
scroll to position [0, 0]
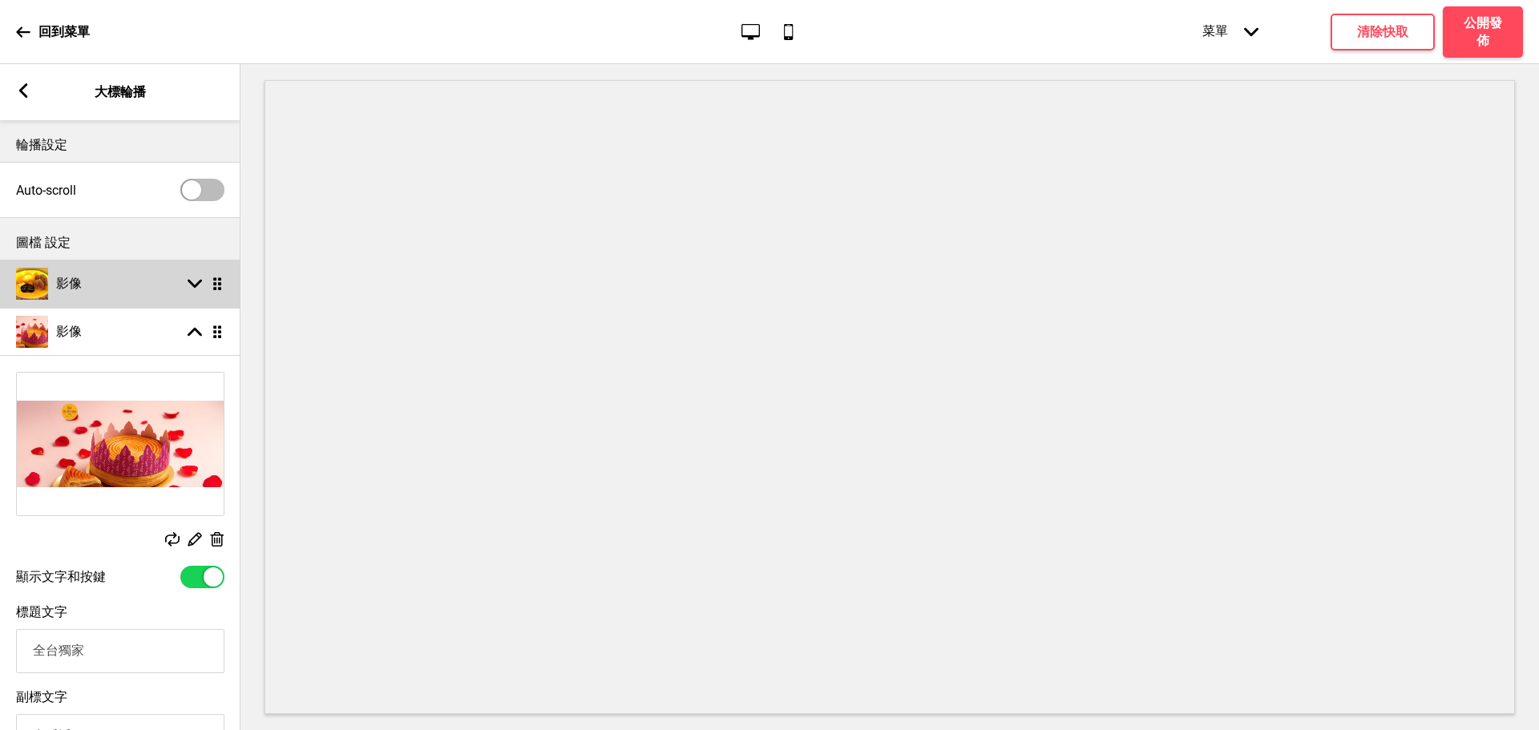
click at [81, 294] on div "影像" at bounding box center [49, 284] width 66 height 32
select select "right"
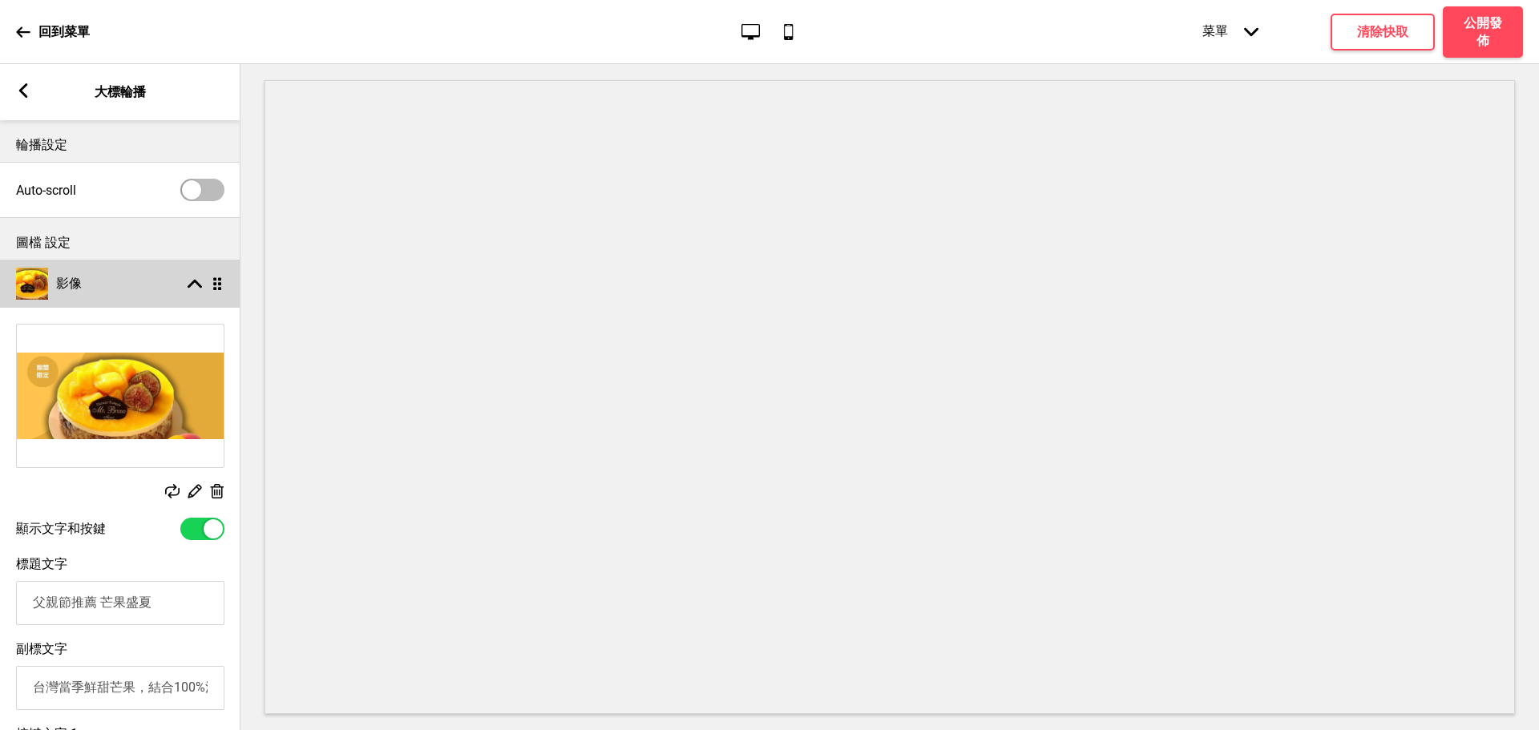
click at [182, 289] on div "箭頭up 拖曳" at bounding box center [201, 283] width 45 height 14
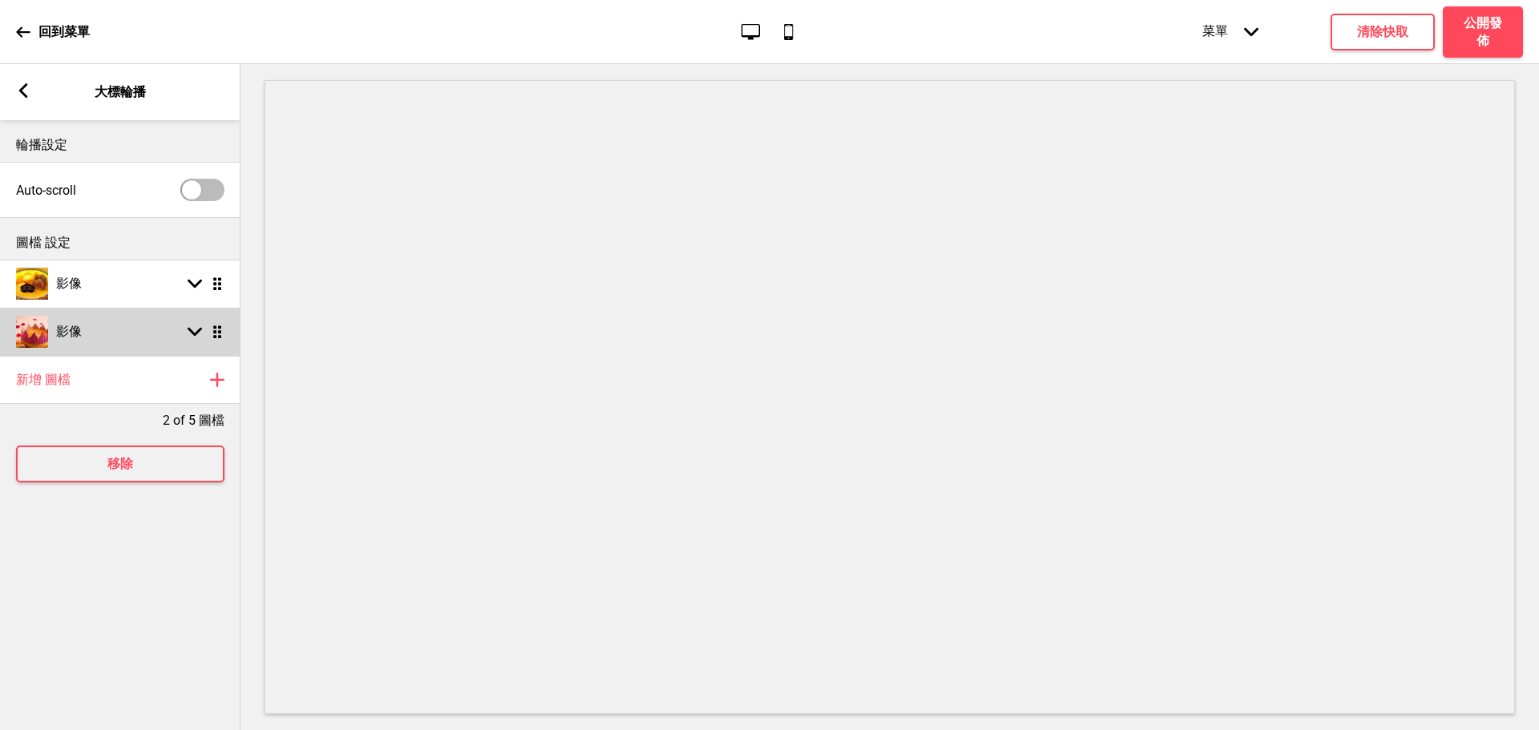
click at [202, 324] on div "影像 箭頭down 拖曳" at bounding box center [120, 332] width 240 height 48
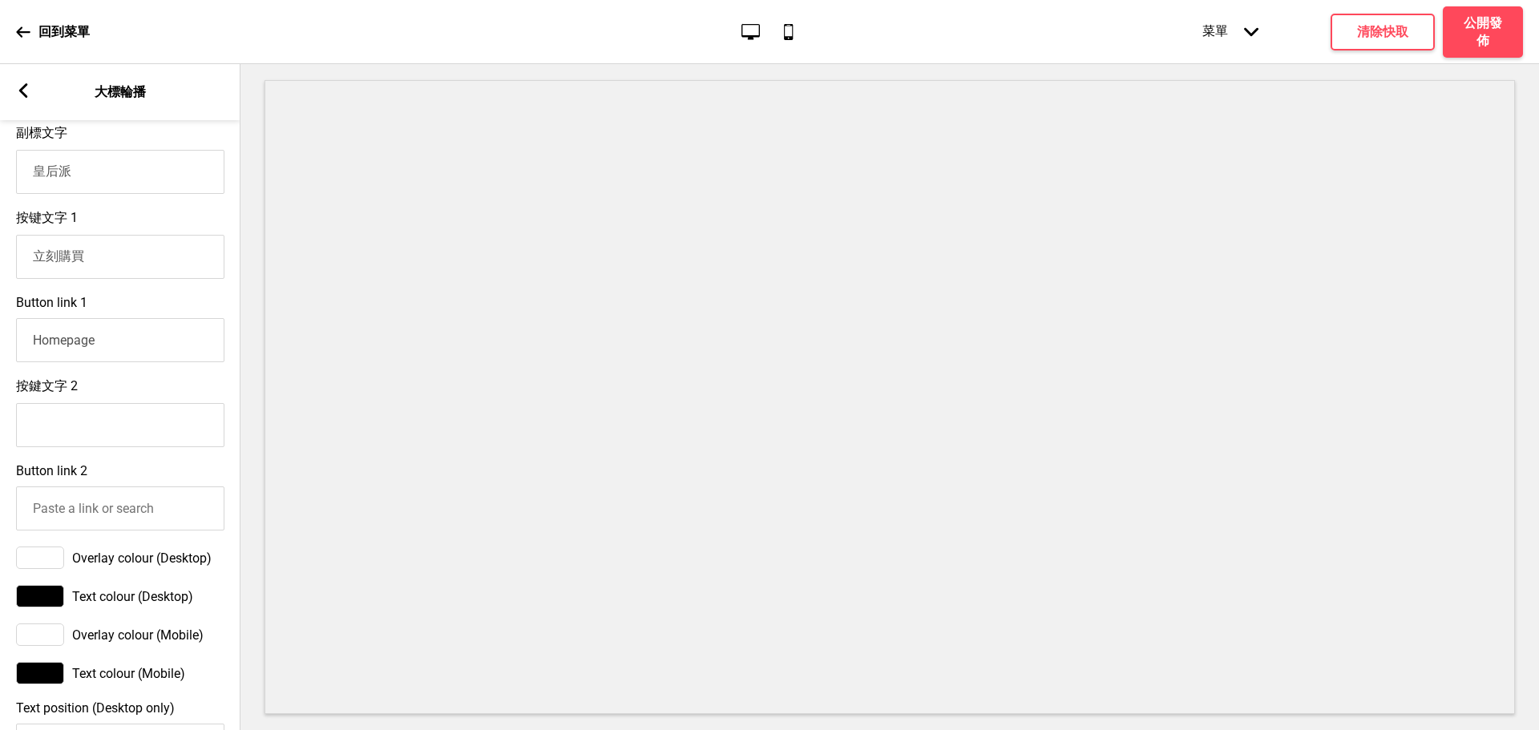
scroll to position [534, 0]
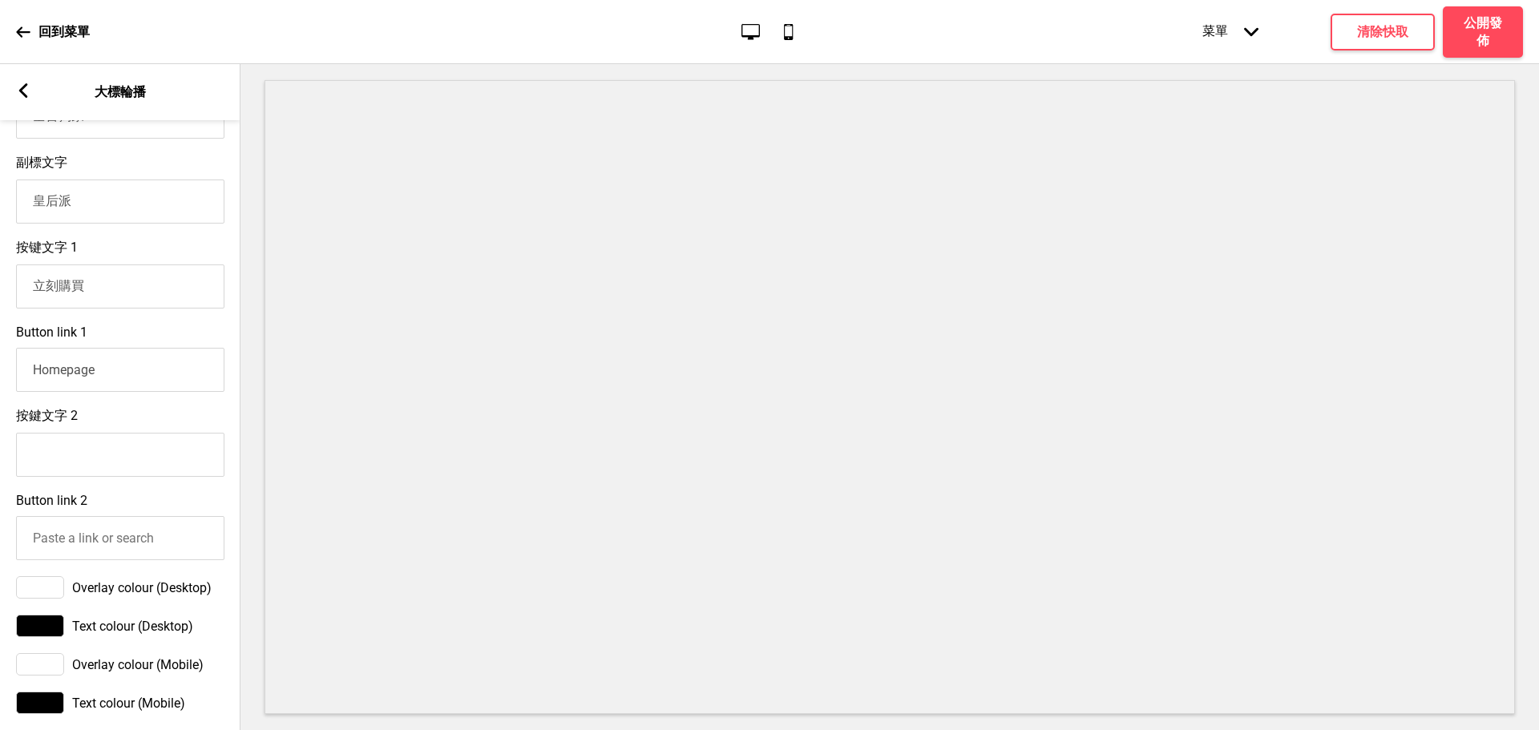
click at [104, 377] on input "Homepage" at bounding box center [120, 370] width 208 height 44
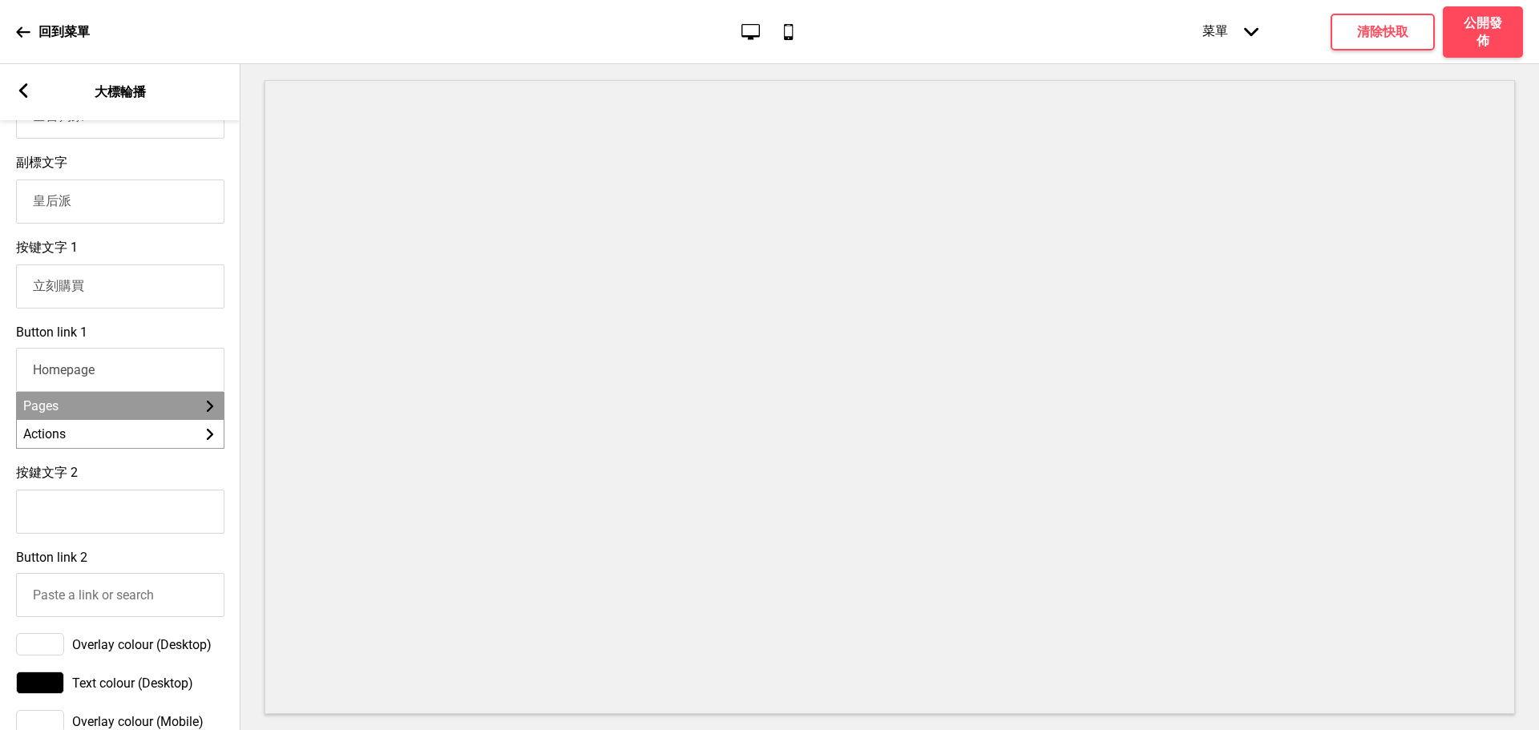
click at [113, 417] on li "Pages 箭頭right" at bounding box center [120, 406] width 207 height 28
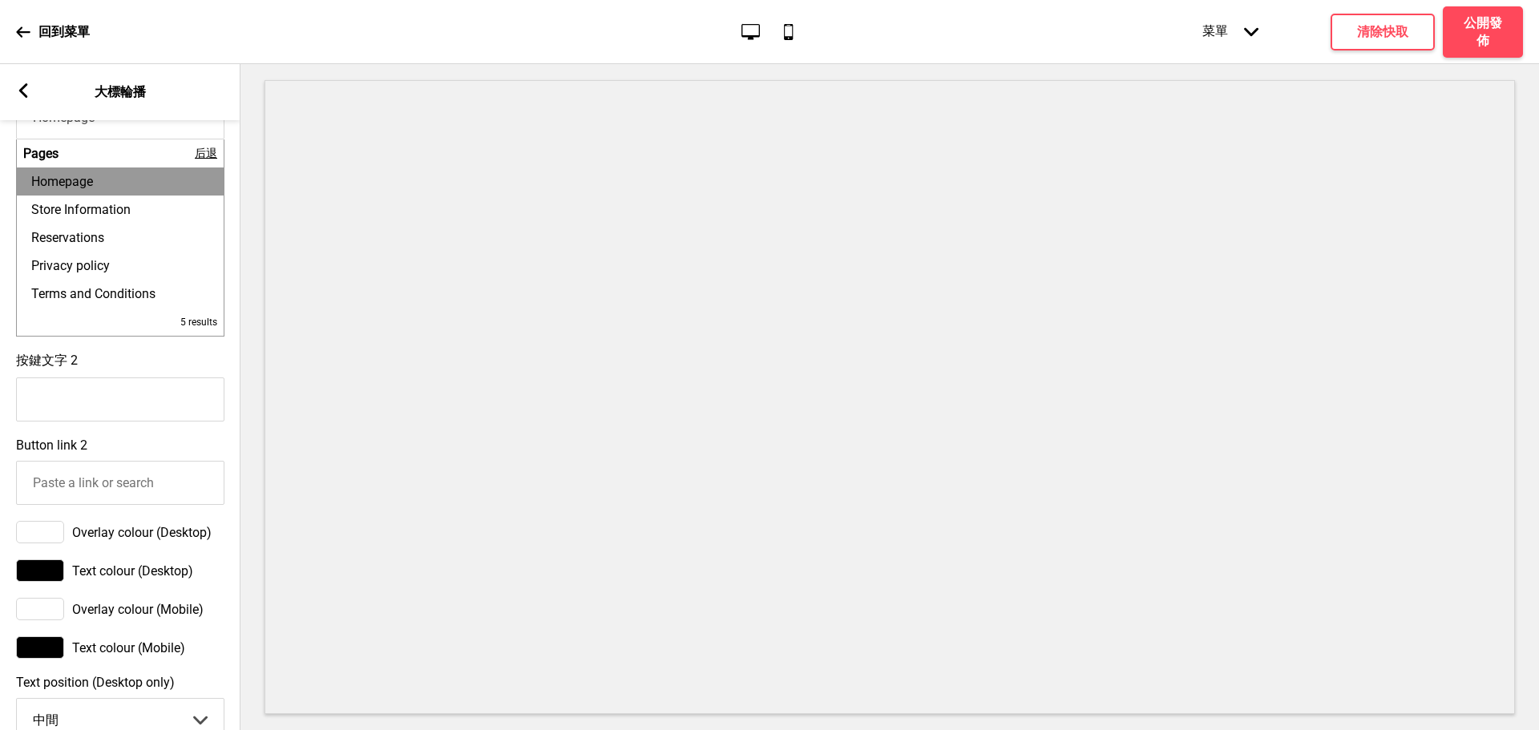
scroll to position [801, 0]
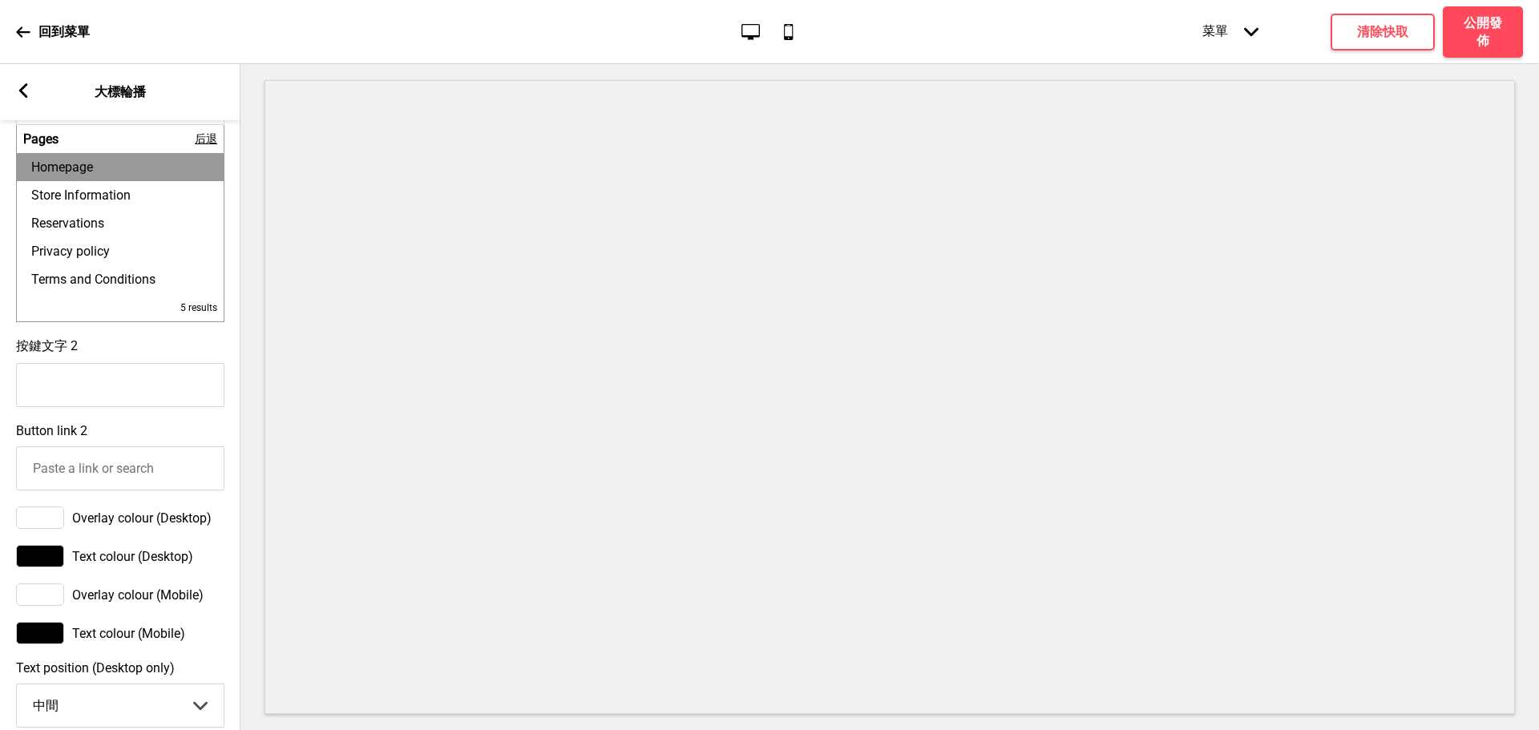
click at [218, 151] on li "Pages 后退" at bounding box center [120, 139] width 207 height 28
click at [212, 144] on span "后退" at bounding box center [206, 139] width 22 height 14
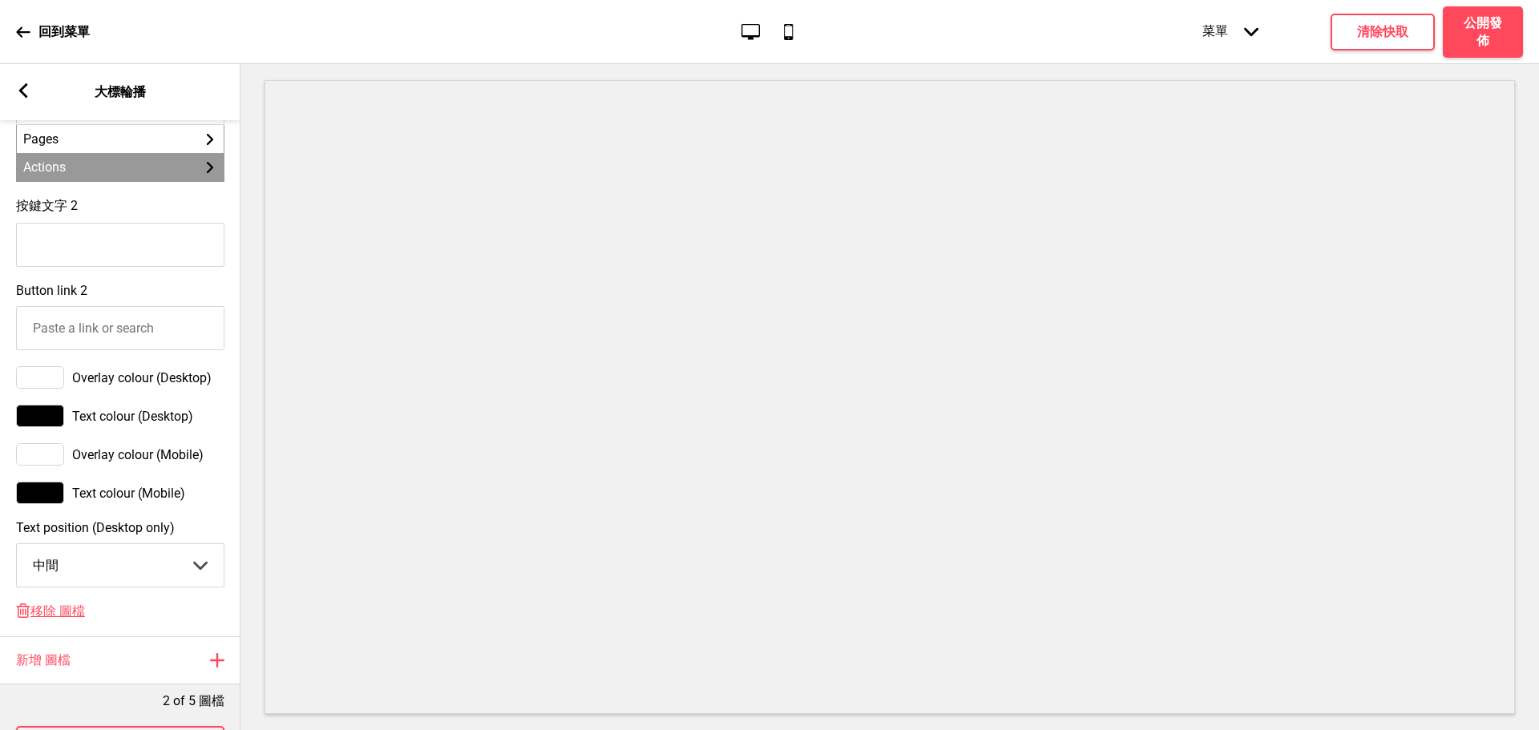
click at [165, 181] on li "Actions 箭頭right" at bounding box center [120, 167] width 207 height 28
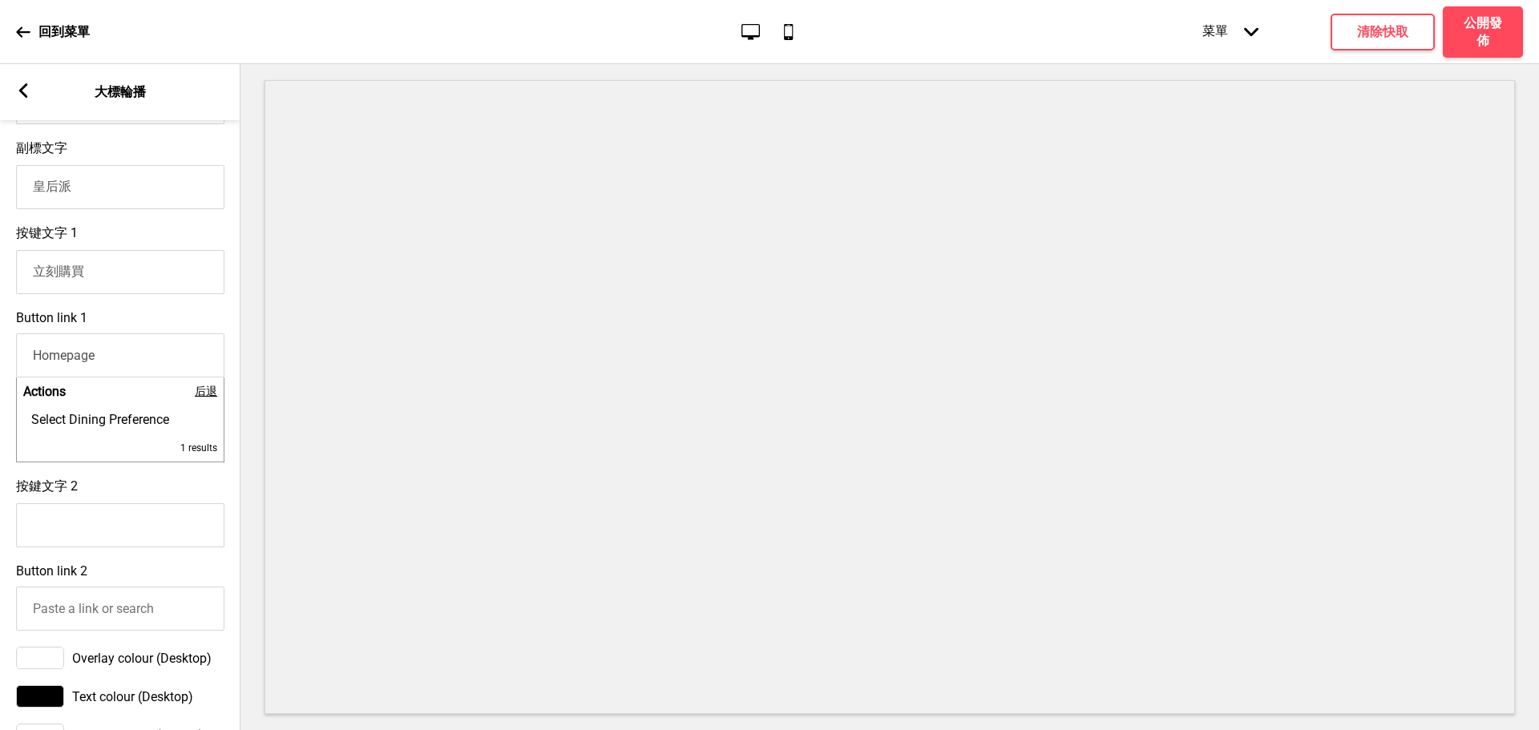
scroll to position [534, 0]
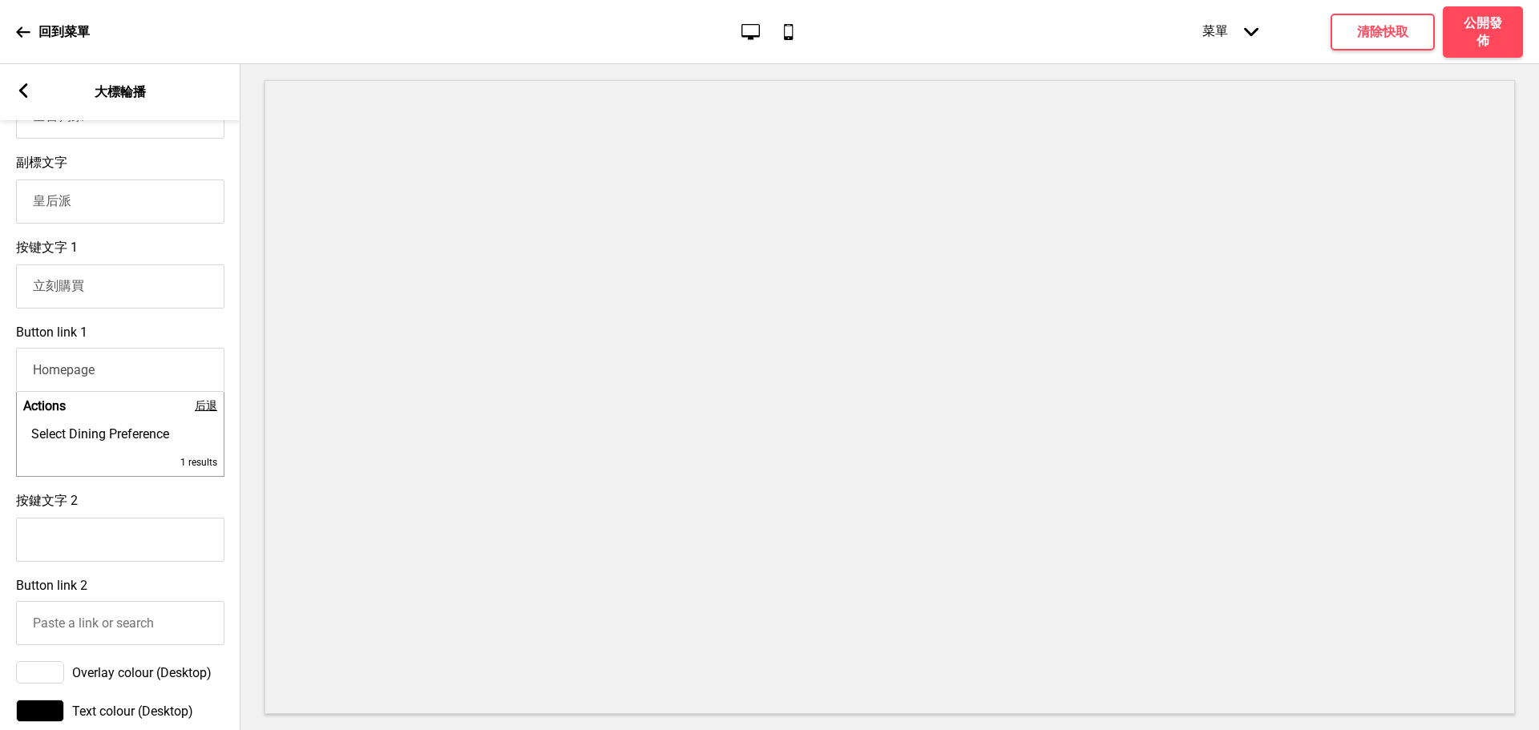
click at [159, 420] on li "Actions 后退" at bounding box center [120, 406] width 207 height 28
click at [153, 436] on span "Select Dining Preference" at bounding box center [100, 433] width 138 height 15
type input "Select Dining Preference"
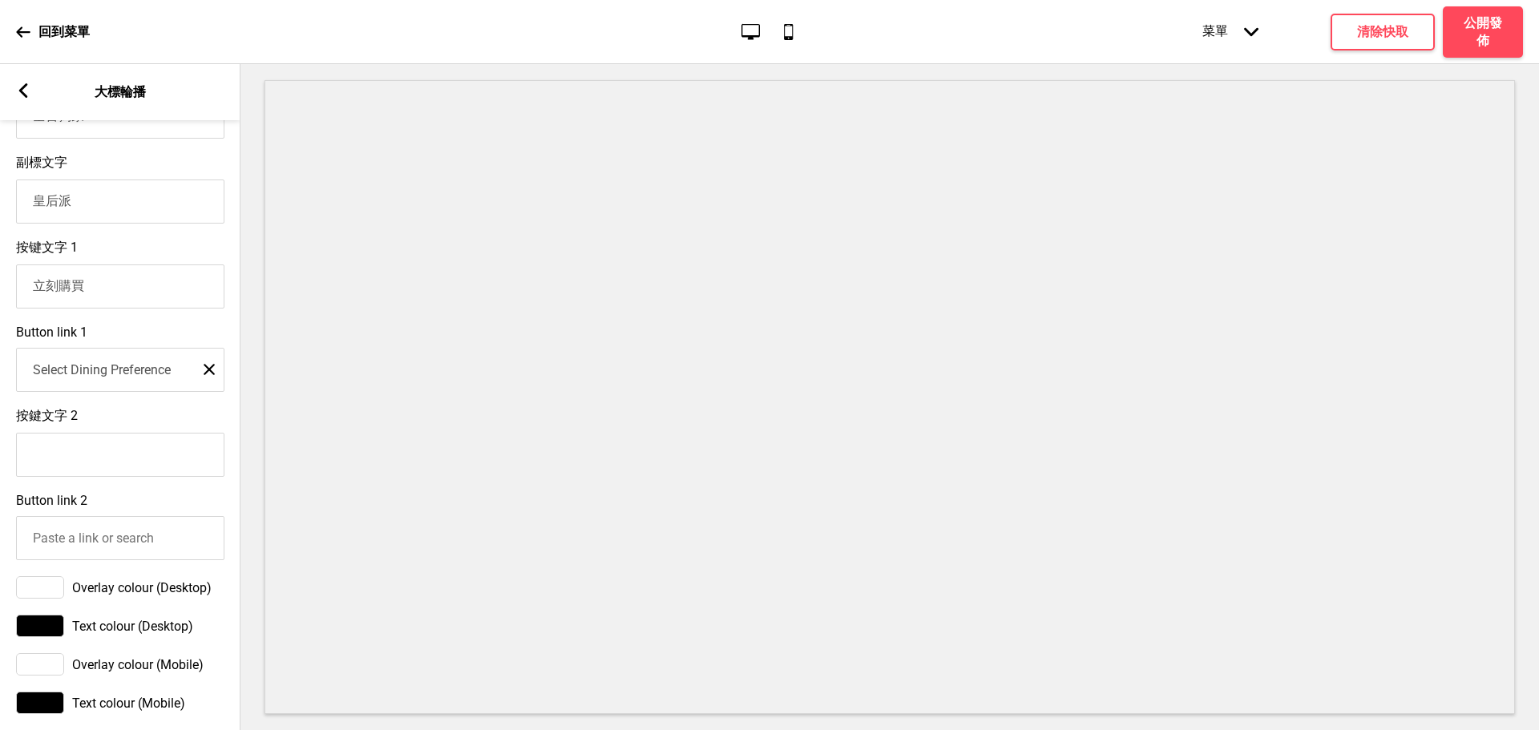
click at [201, 376] on input "Select Dining Preference" at bounding box center [120, 370] width 208 height 44
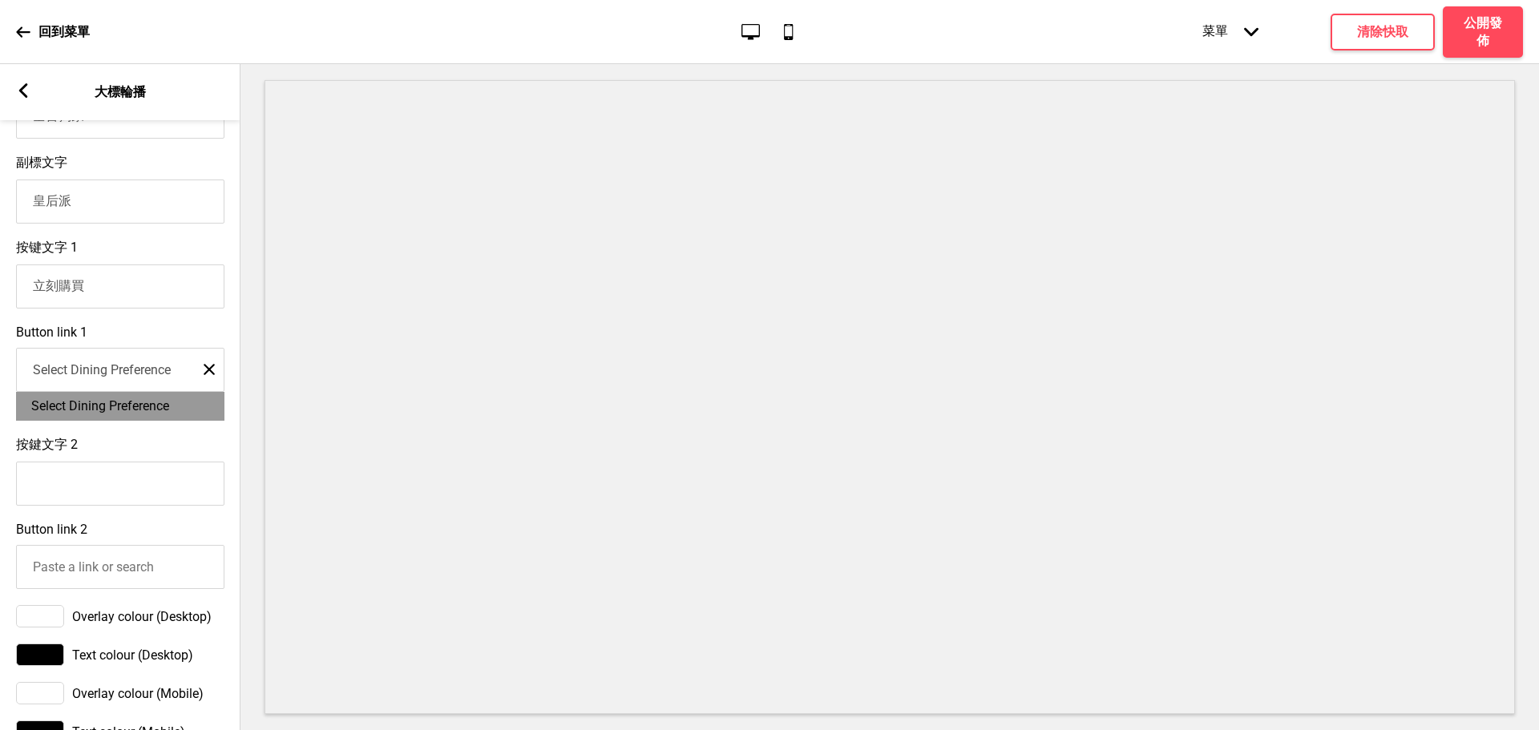
click at [206, 387] on input "Select Dining Preference" at bounding box center [120, 370] width 208 height 44
click at [208, 375] on rect at bounding box center [209, 369] width 11 height 11
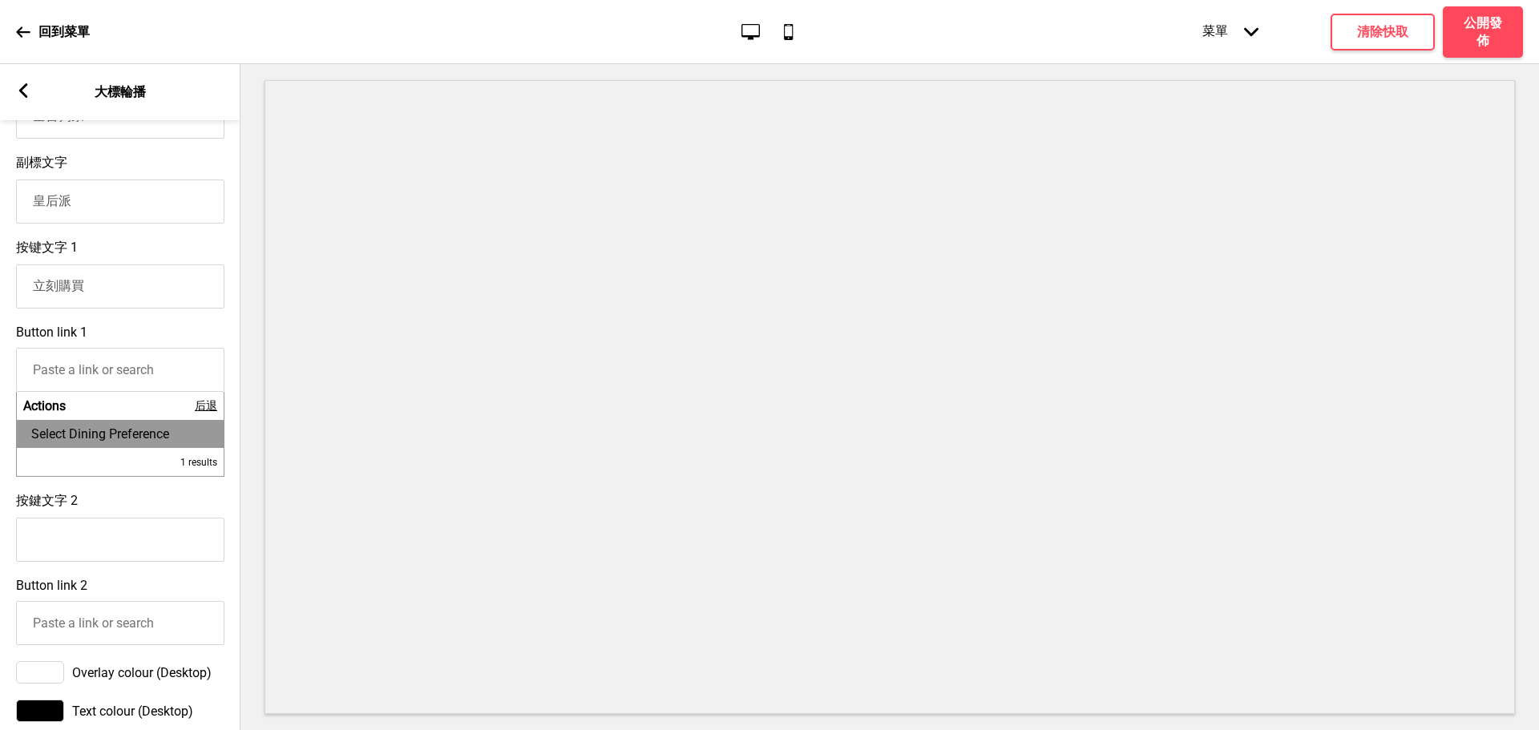
scroll to position [267, 0]
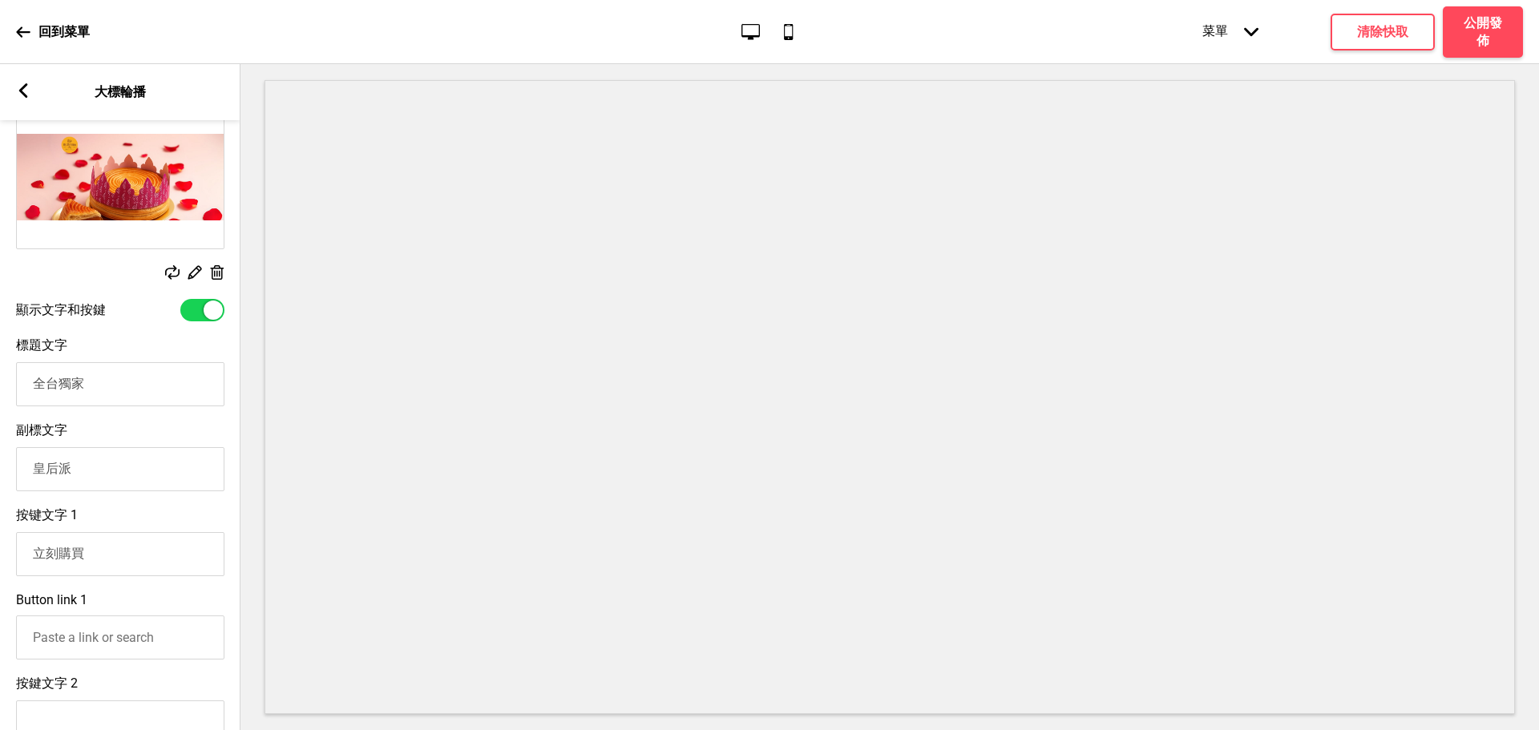
click at [93, 642] on input "Button link 1" at bounding box center [120, 637] width 208 height 44
paste input "[URL][DOMAIN_NAME]"
type input "[URL][DOMAIN_NAME]"
click at [120, 681] on span "[URL][DOMAIN_NAME]" at bounding box center [106, 673] width 126 height 15
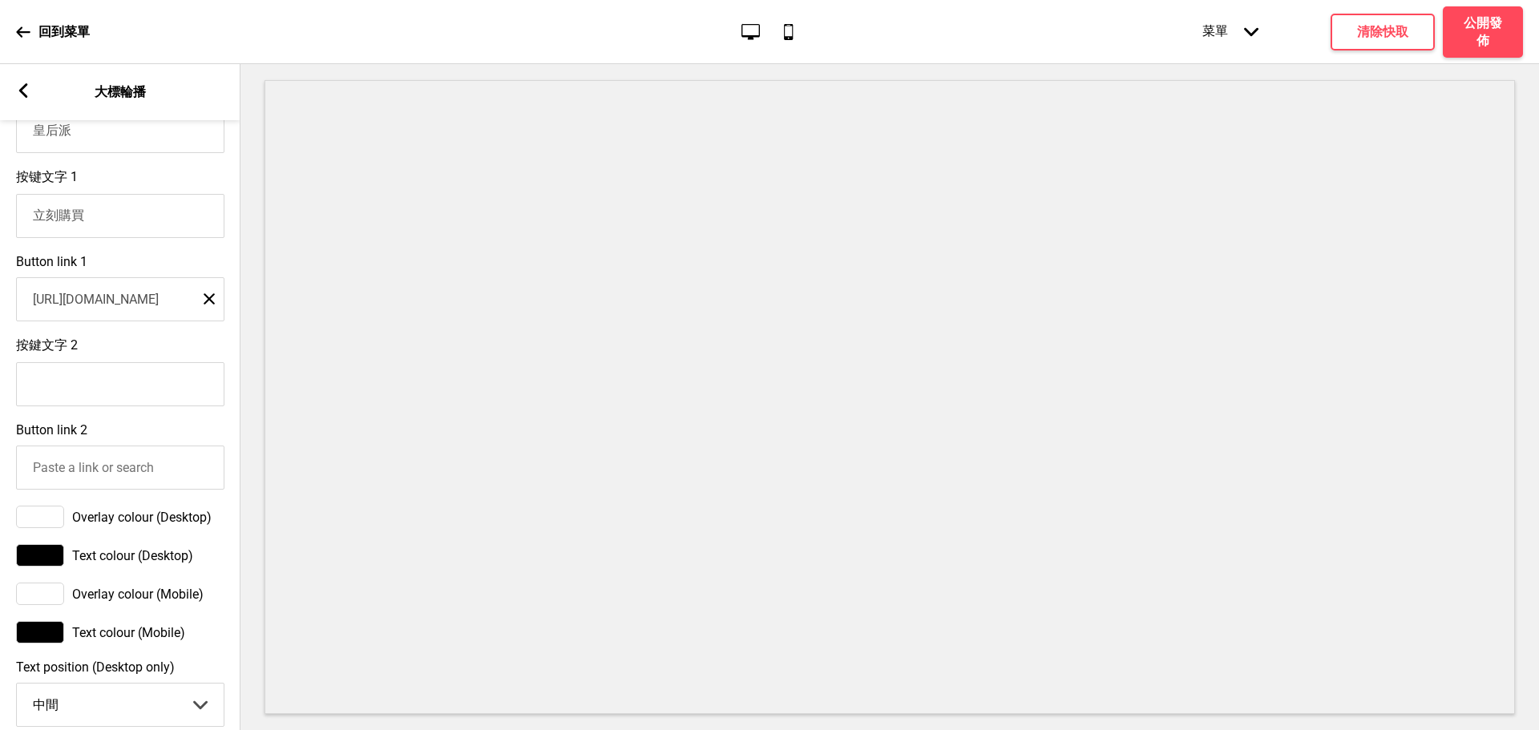
scroll to position [801, 0]
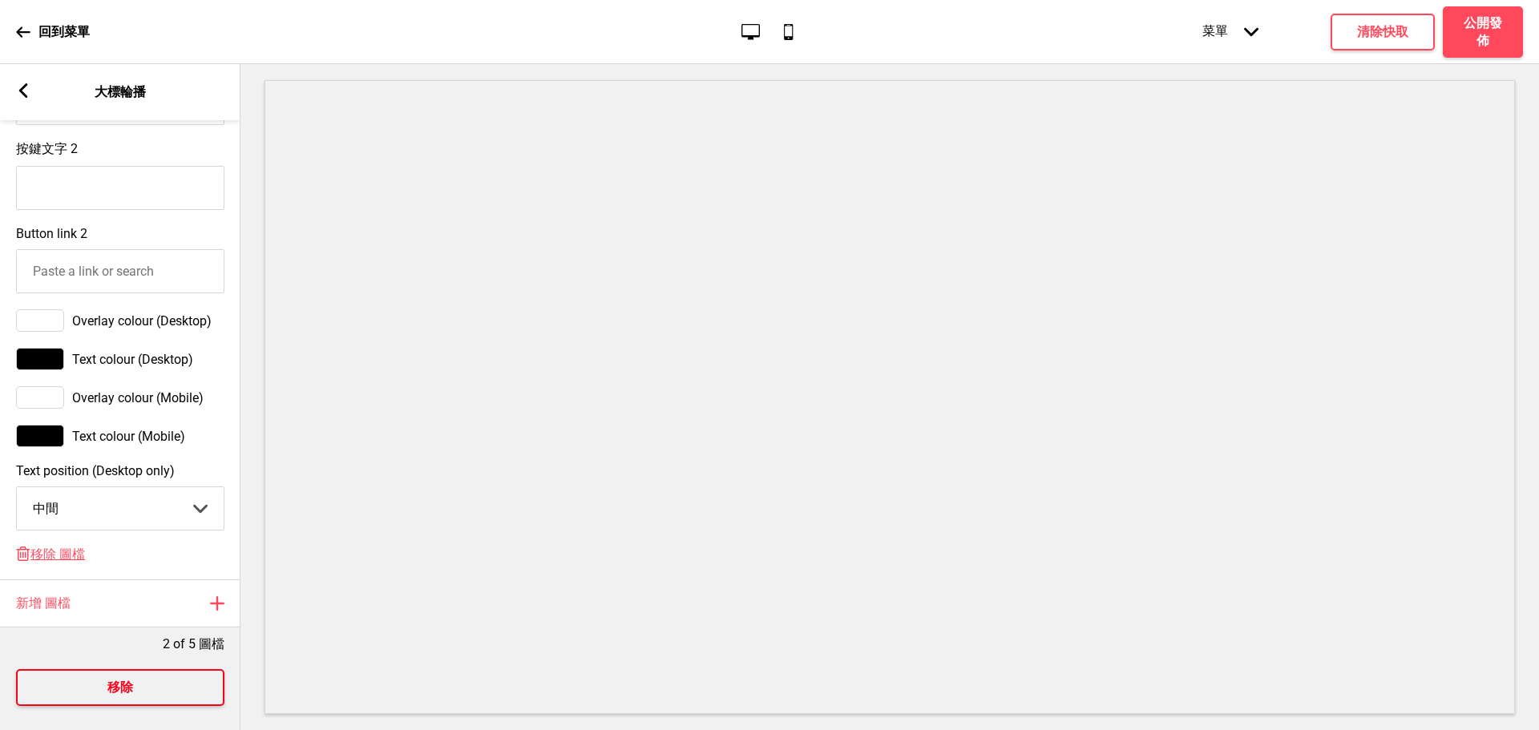
click at [108, 696] on h4 "移除" at bounding box center [120, 688] width 26 height 18
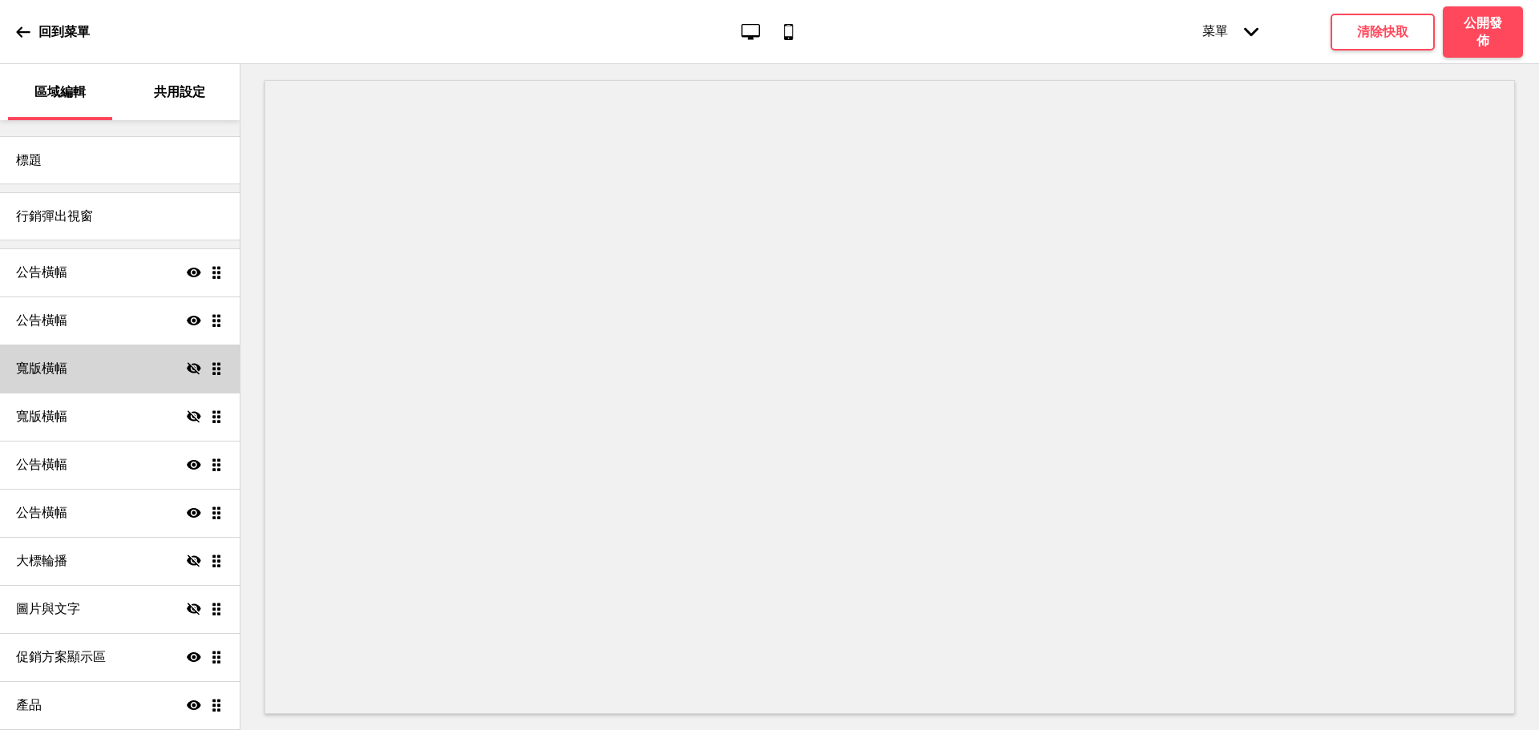
click at [187, 368] on icon at bounding box center [194, 368] width 14 height 12
click at [187, 368] on icon at bounding box center [194, 369] width 14 height 10
click at [187, 468] on icon "顯示" at bounding box center [194, 465] width 14 height 14
click at [187, 468] on icon "隱藏" at bounding box center [194, 465] width 14 height 14
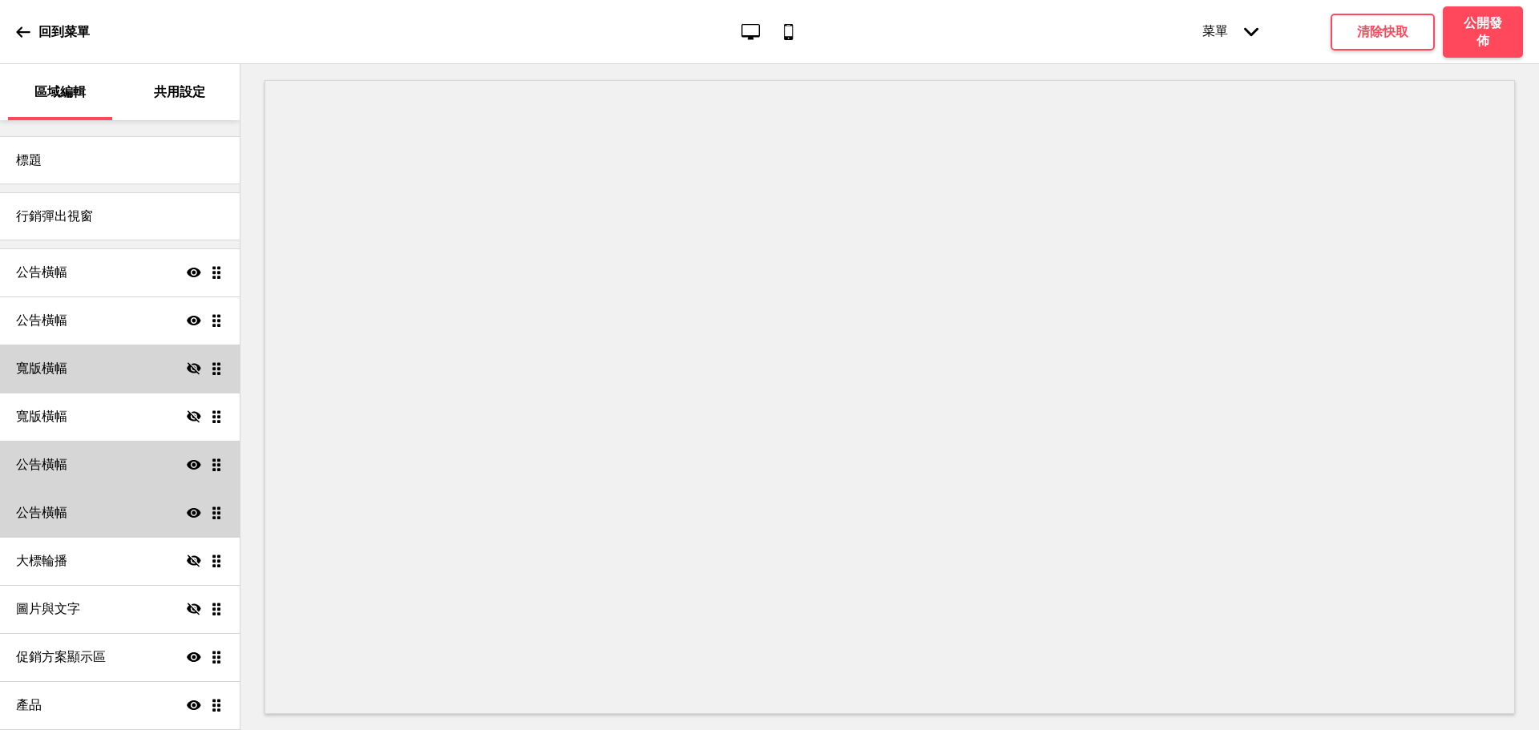
click at [177, 496] on div "公告橫幅 顯示 拖曳" at bounding box center [120, 513] width 240 height 48
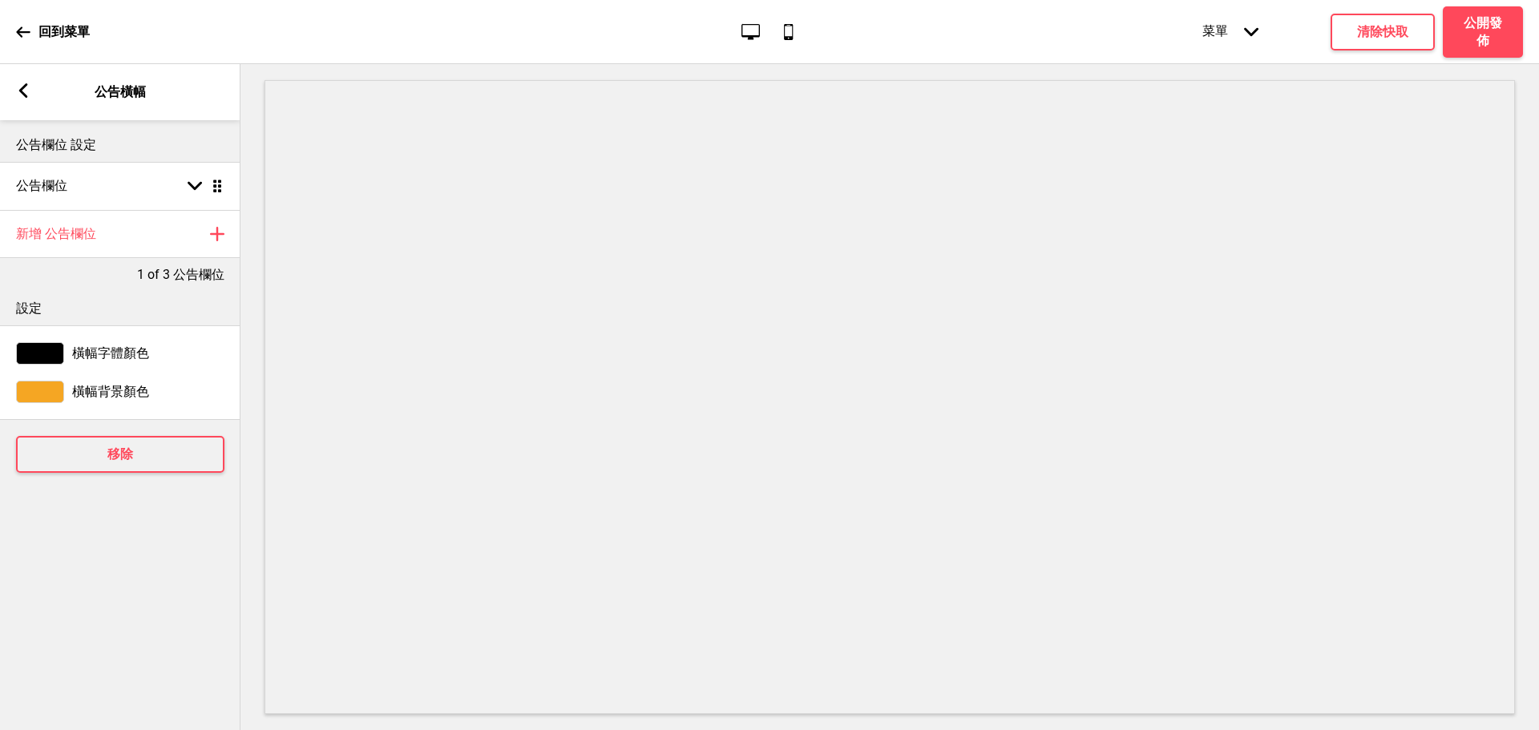
click at [19, 97] on rect at bounding box center [23, 90] width 14 height 14
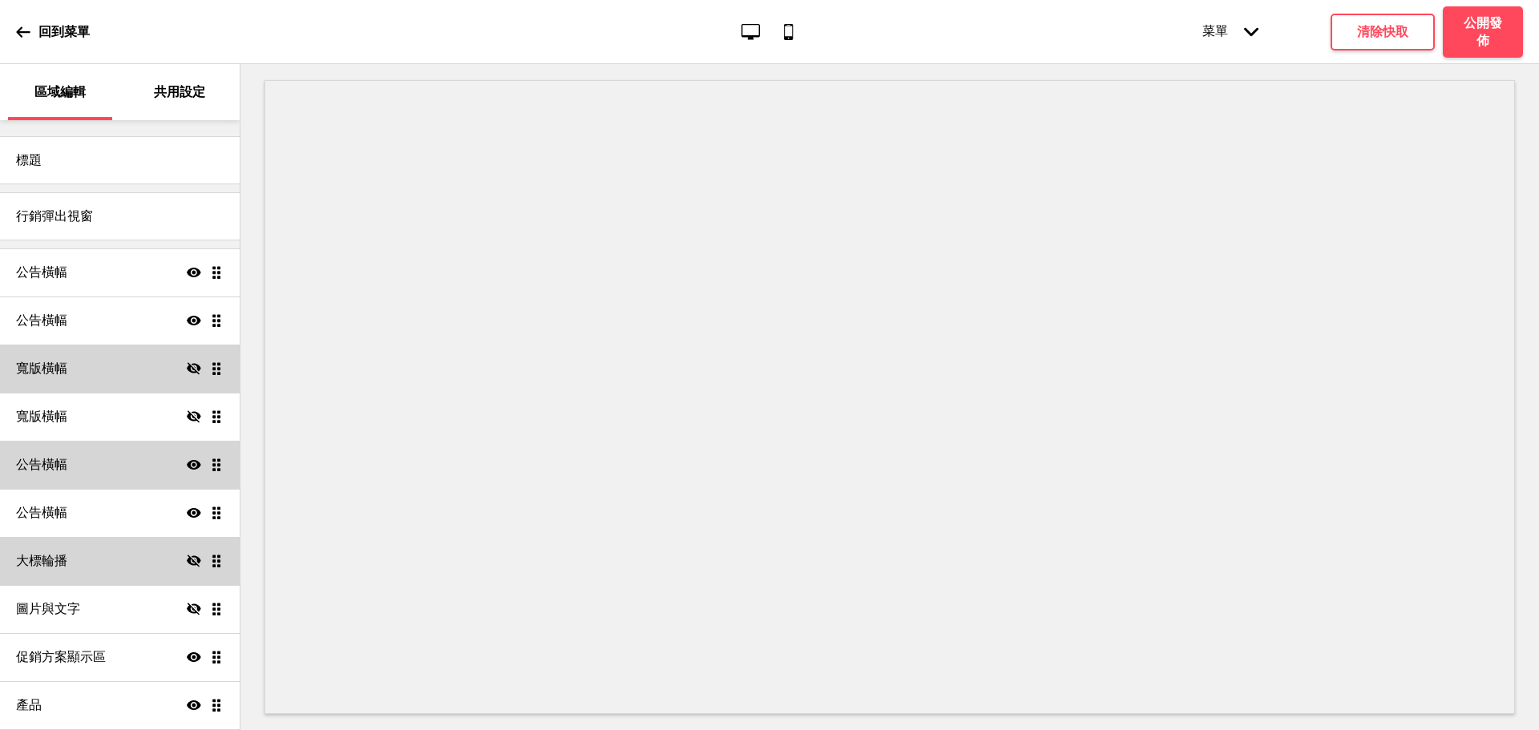
click at [174, 561] on div "大標輪播 隱藏 拖曳" at bounding box center [120, 561] width 240 height 48
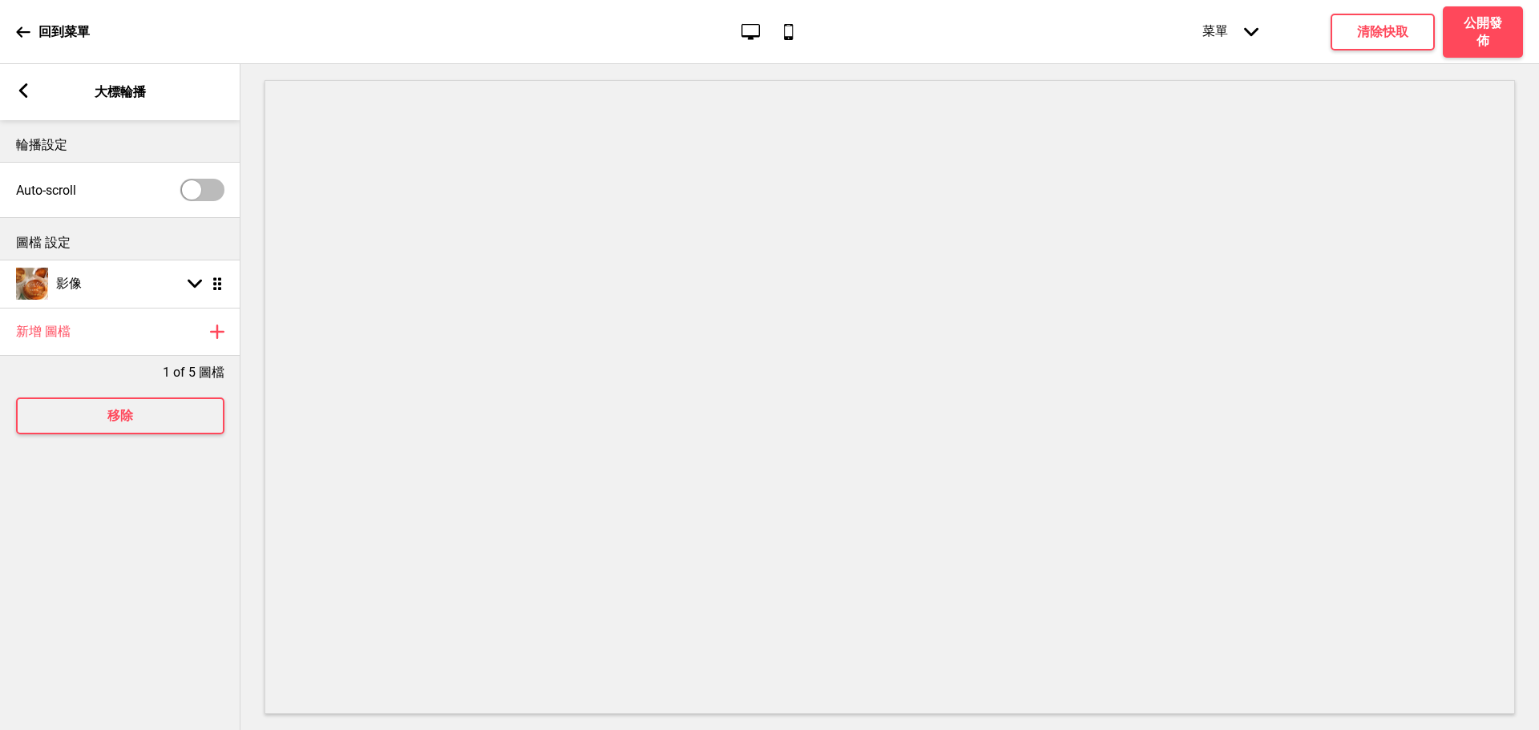
click at [30, 96] on rect at bounding box center [23, 90] width 14 height 14
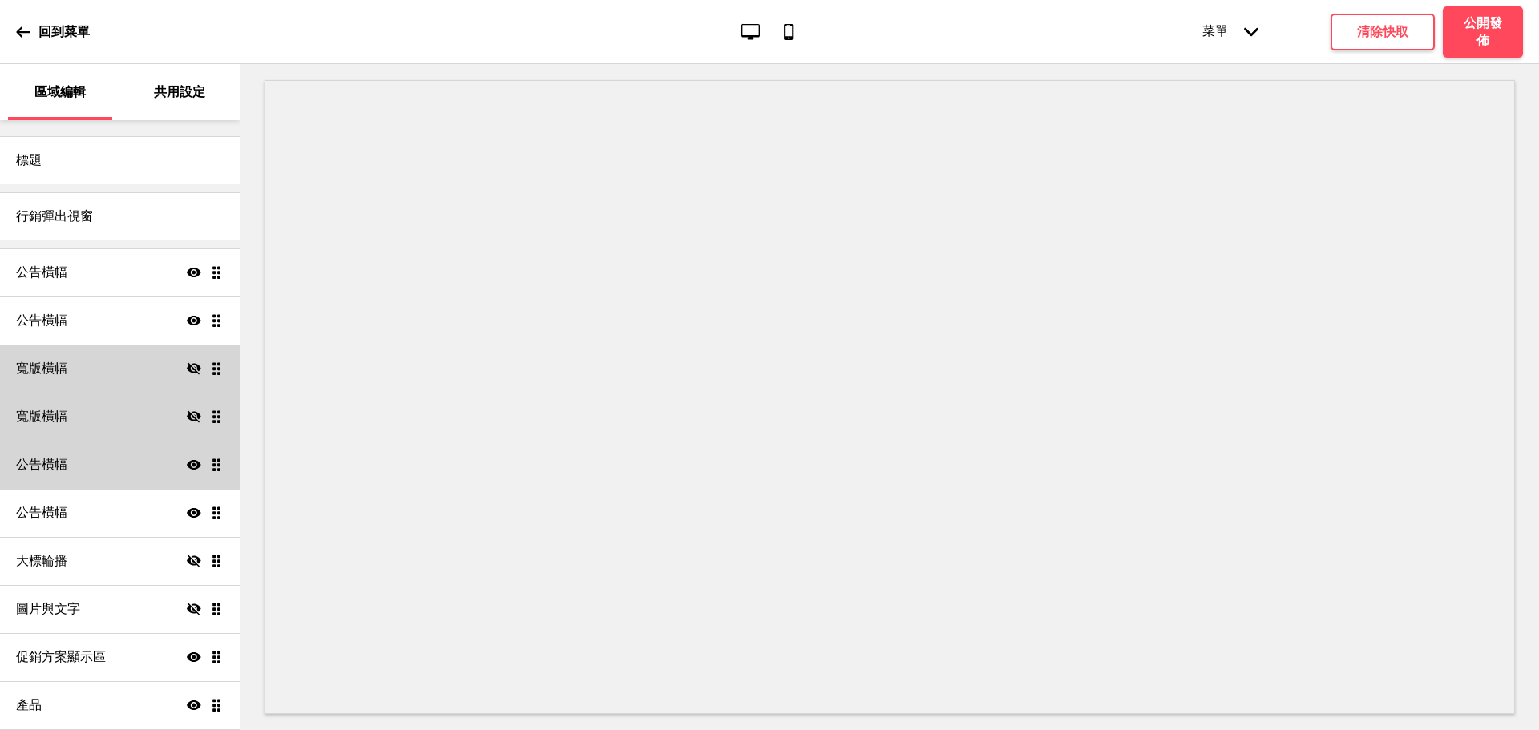
click at [187, 410] on icon "隱藏" at bounding box center [194, 416] width 14 height 14
click at [187, 410] on icon "顯示" at bounding box center [194, 416] width 14 height 14
click at [167, 374] on div "寬版橫幅 隱藏 拖曳" at bounding box center [120, 369] width 240 height 48
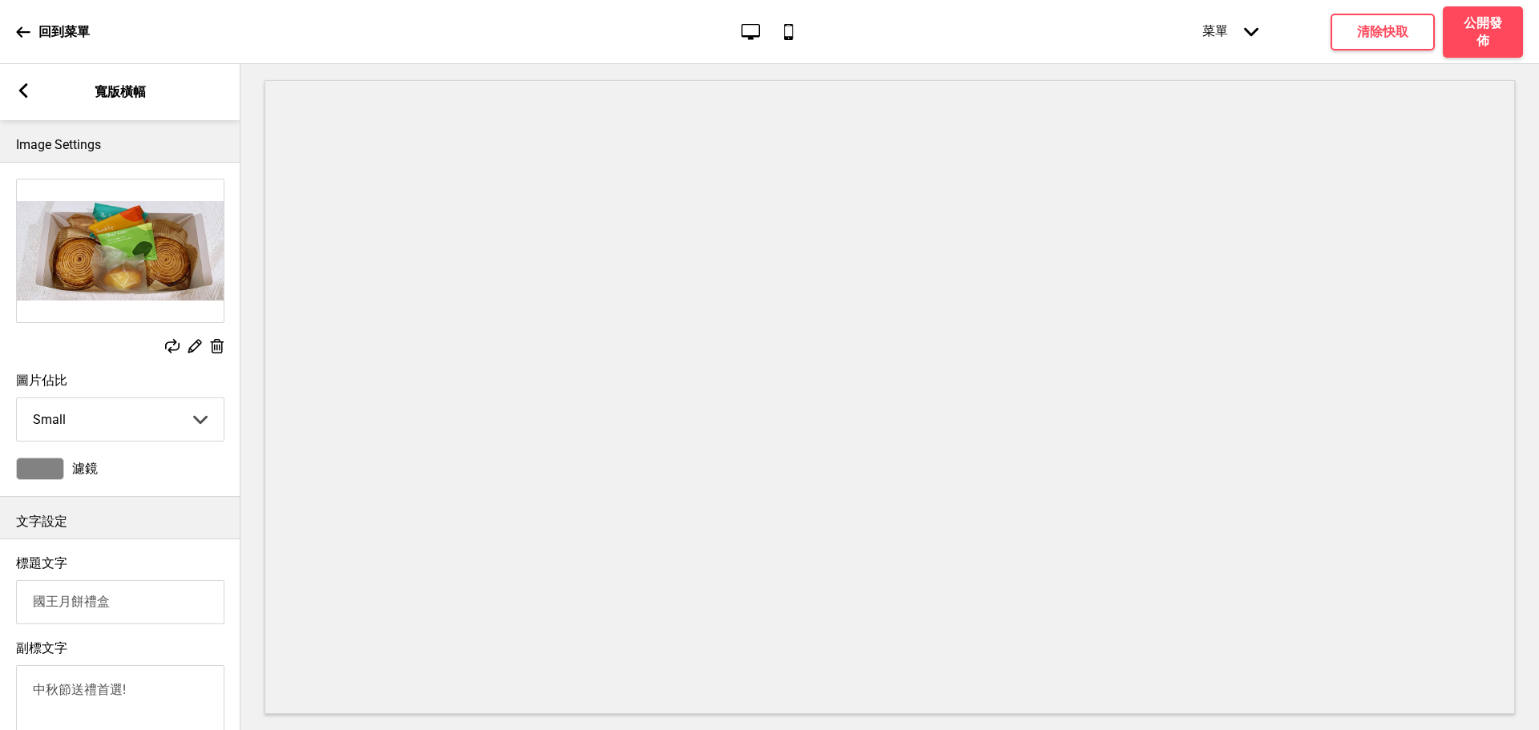
click at [177, 367] on div "圖片佔比 Small Small Medium Large 箭頭down" at bounding box center [120, 407] width 240 height 85
click at [39, 97] on div "箭頭left 寬版橫幅" at bounding box center [120, 92] width 240 height 56
click at [31, 94] on div "箭頭left 寬版橫幅" at bounding box center [120, 92] width 240 height 56
click at [18, 89] on rect at bounding box center [23, 90] width 14 height 14
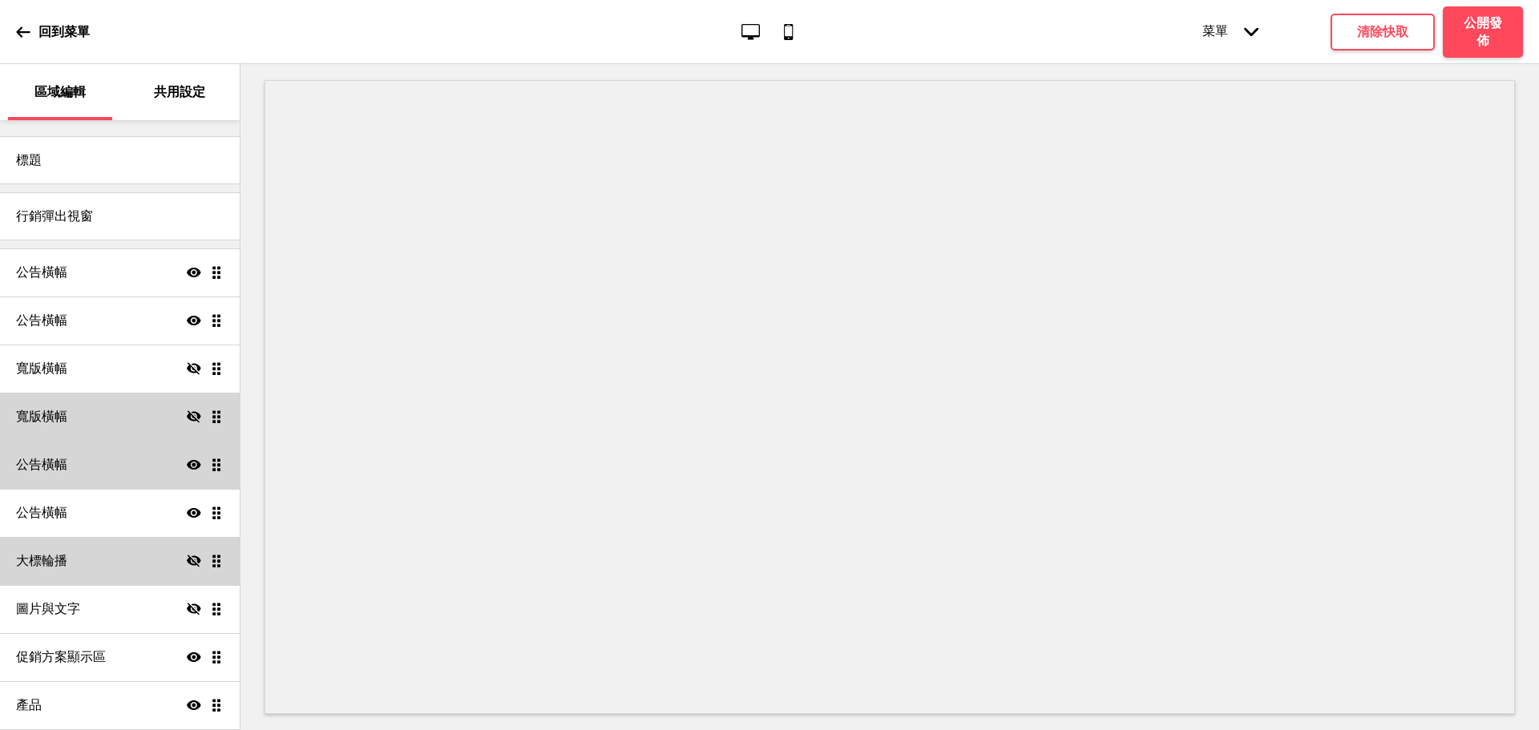
click at [182, 545] on div "大標輪播 隱藏 拖曳" at bounding box center [120, 561] width 240 height 48
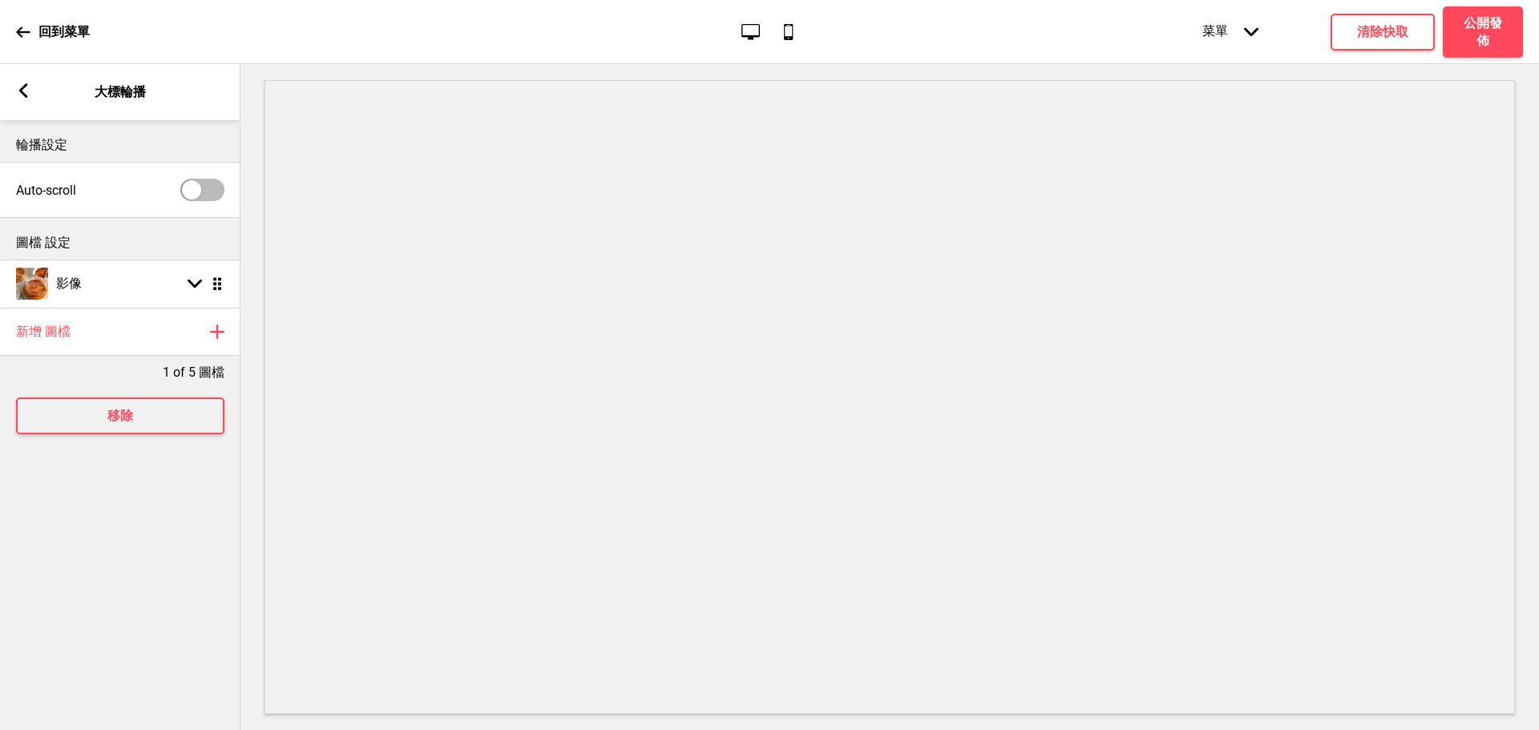
drag, startPoint x: 28, startPoint y: 96, endPoint x: 21, endPoint y: 86, distance: 12.7
click at [28, 95] on rect at bounding box center [23, 90] width 14 height 14
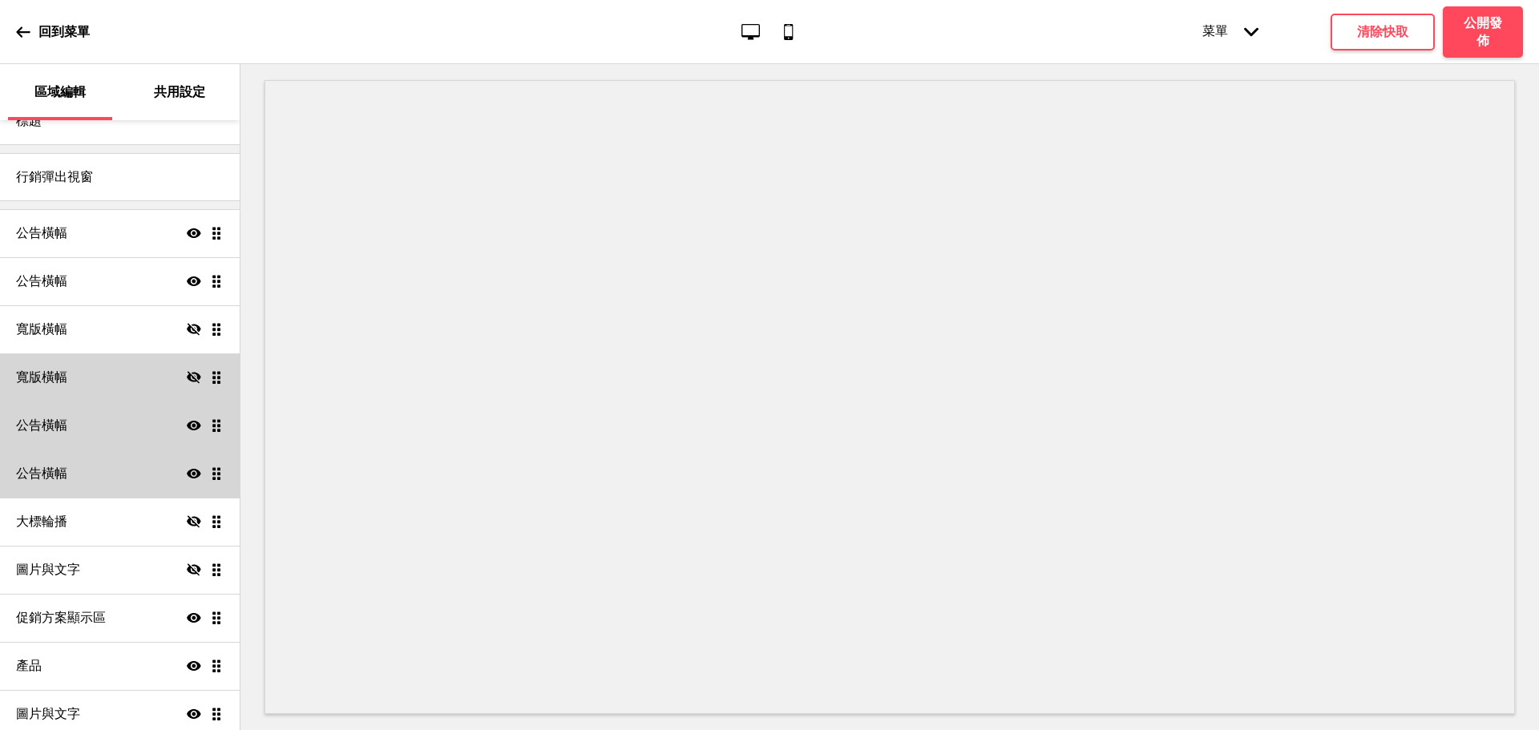
scroll to position [0, 0]
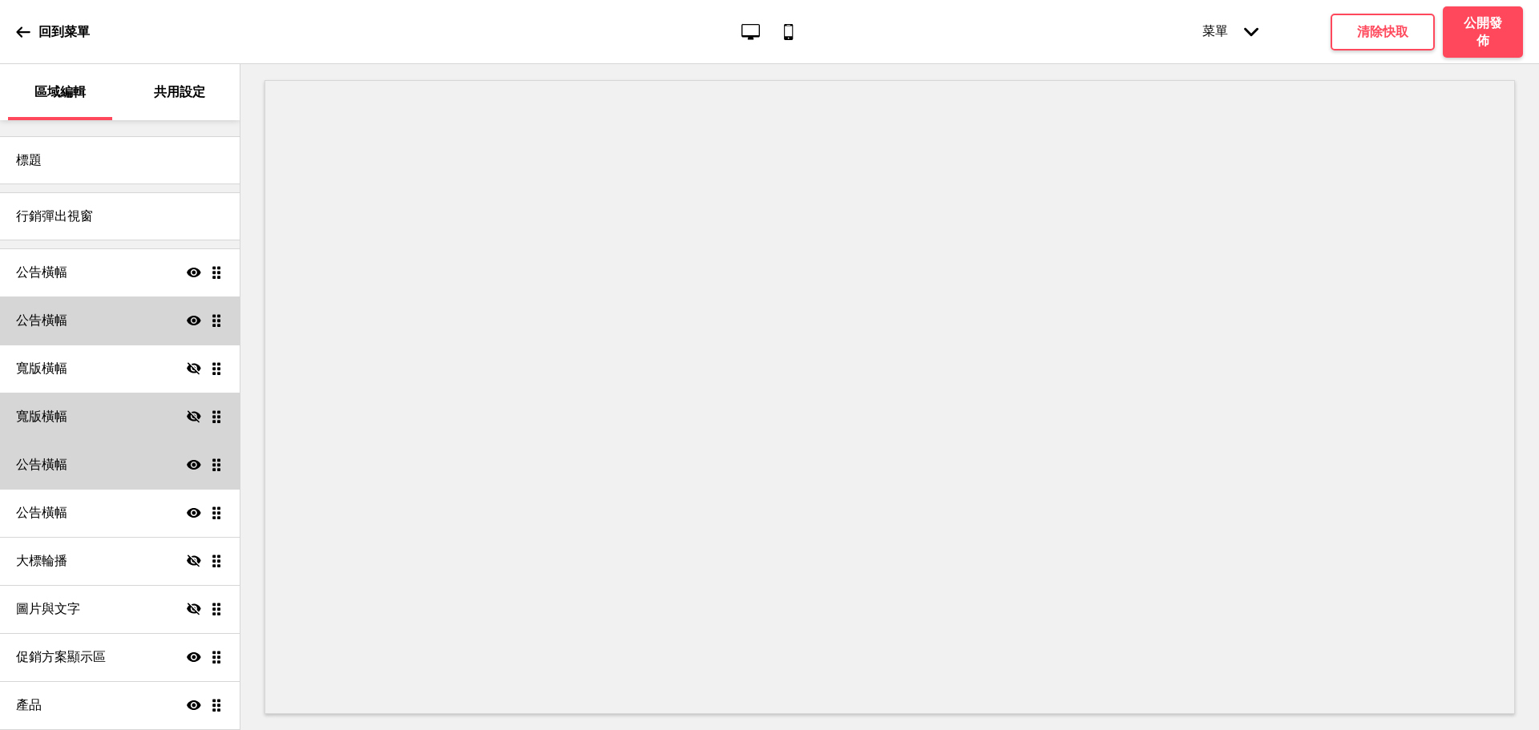
click at [187, 319] on icon at bounding box center [194, 321] width 14 height 10
click at [187, 319] on icon at bounding box center [194, 320] width 14 height 12
click at [18, 32] on icon at bounding box center [23, 31] width 14 height 10
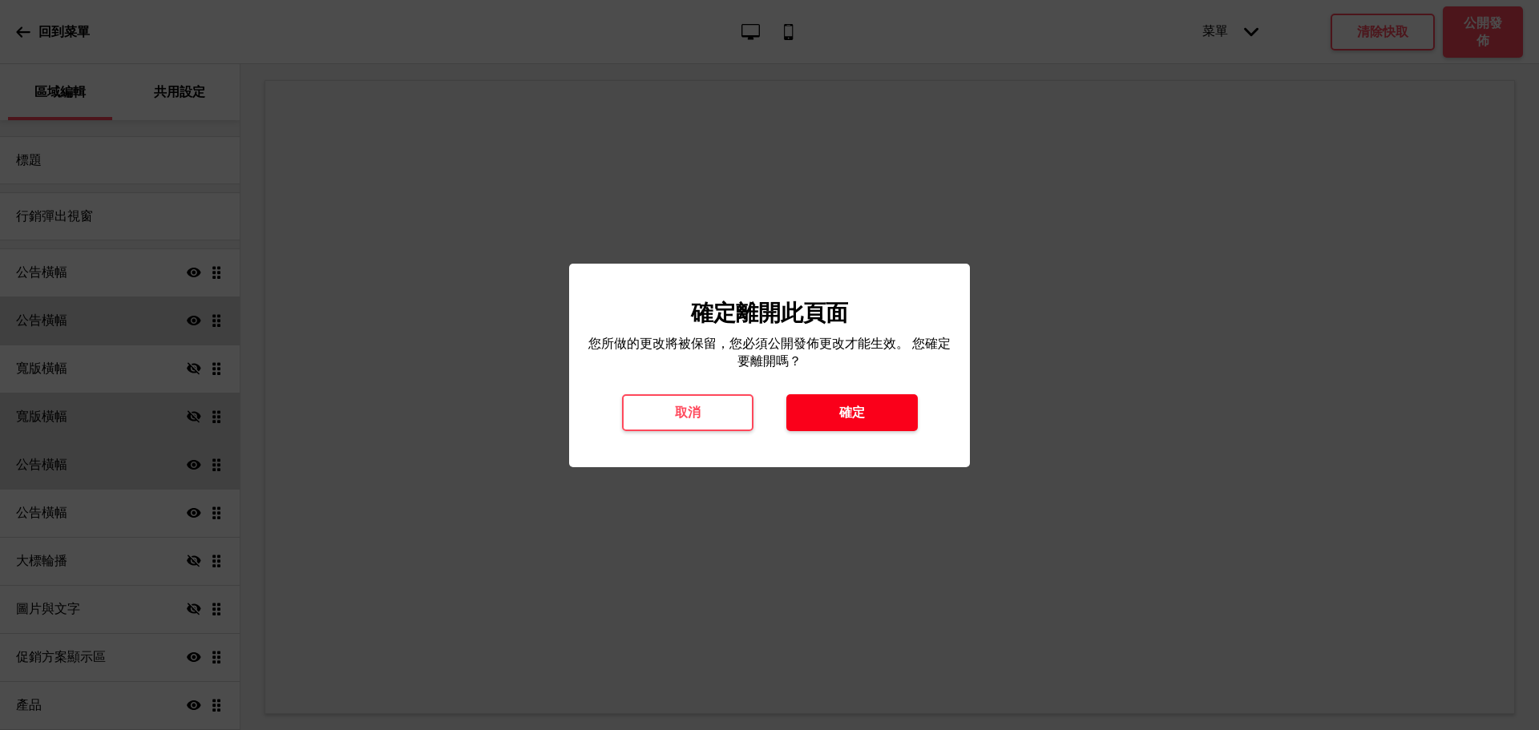
click at [876, 412] on button "確定" at bounding box center [851, 412] width 131 height 37
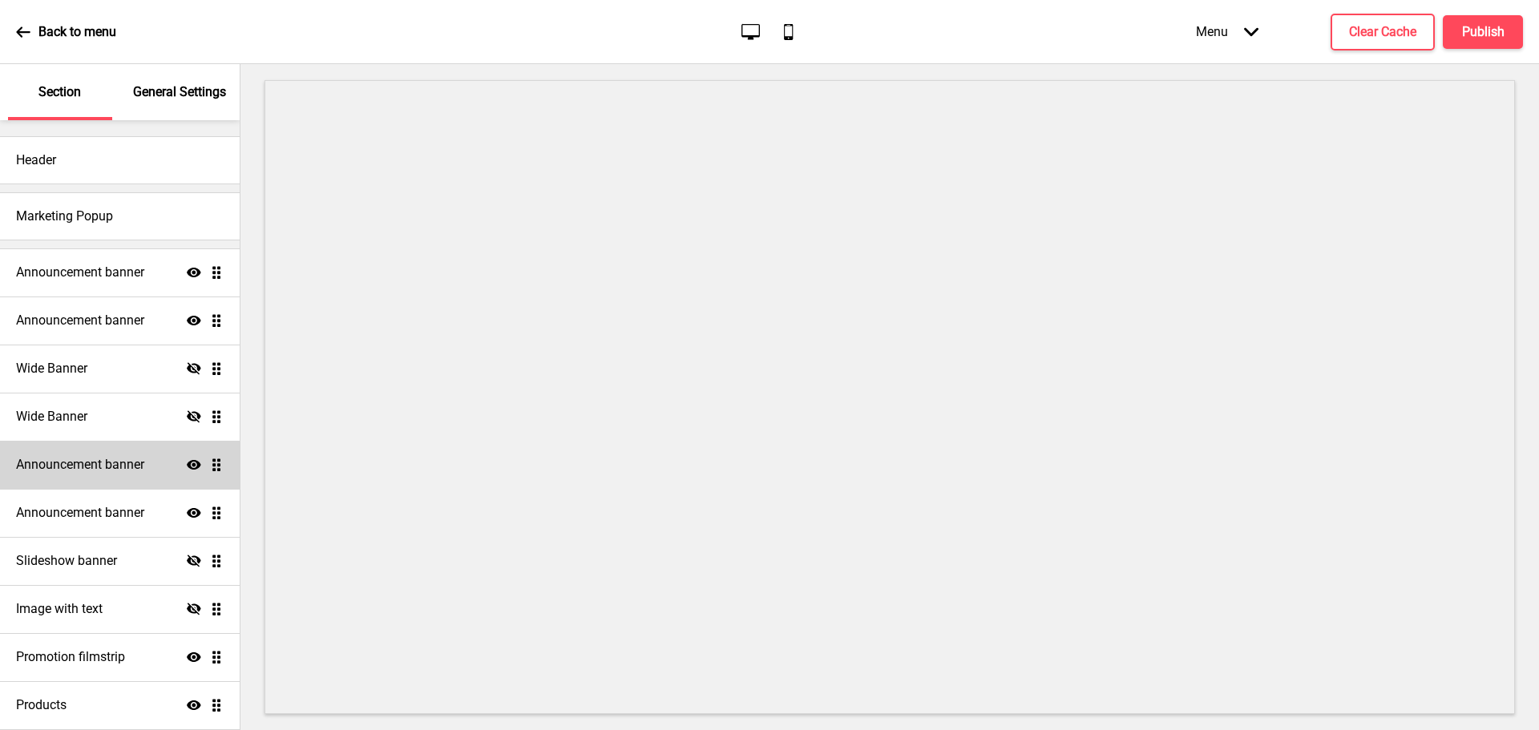
click at [136, 468] on h4 "Announcement banner" at bounding box center [80, 465] width 128 height 18
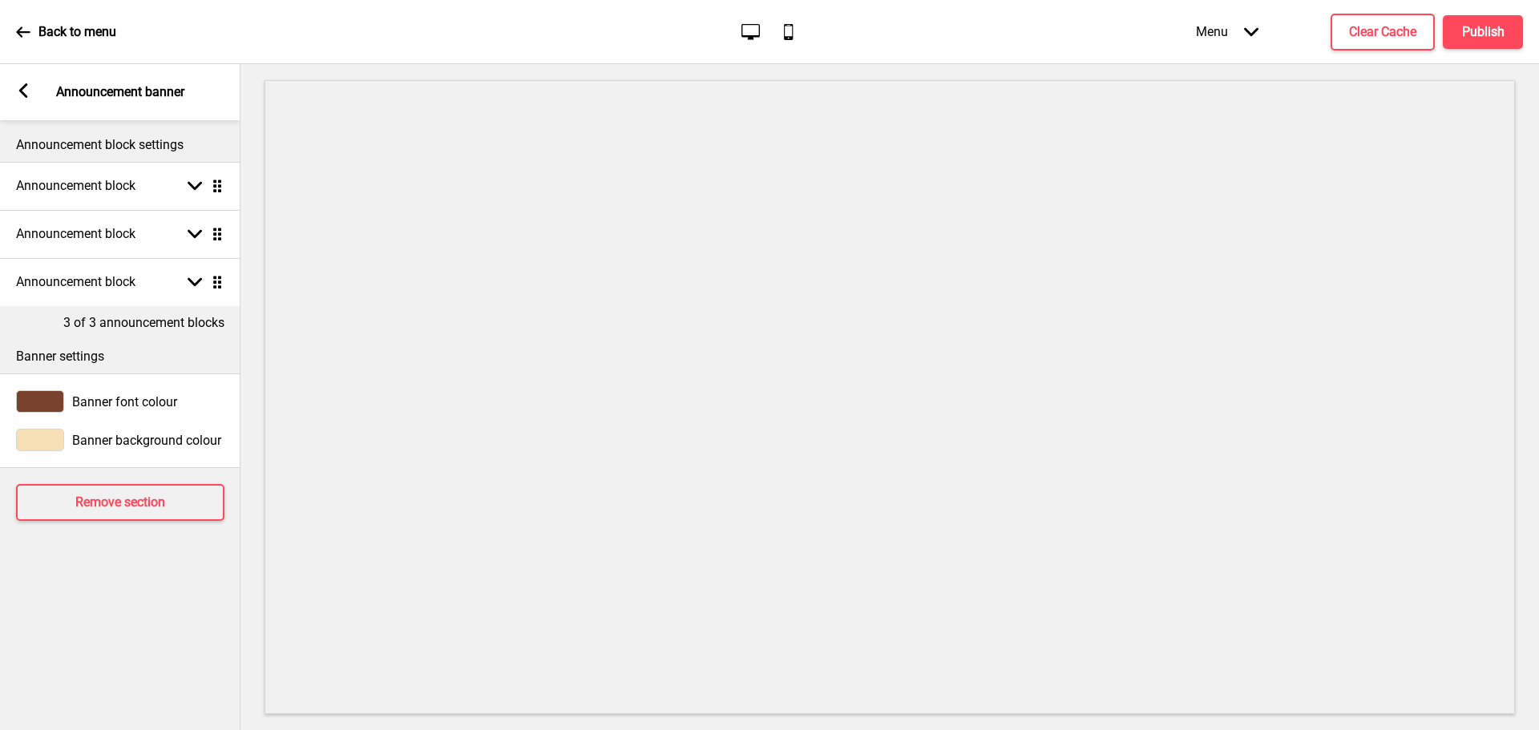
click at [21, 99] on div "Arrow left" at bounding box center [23, 92] width 14 height 18
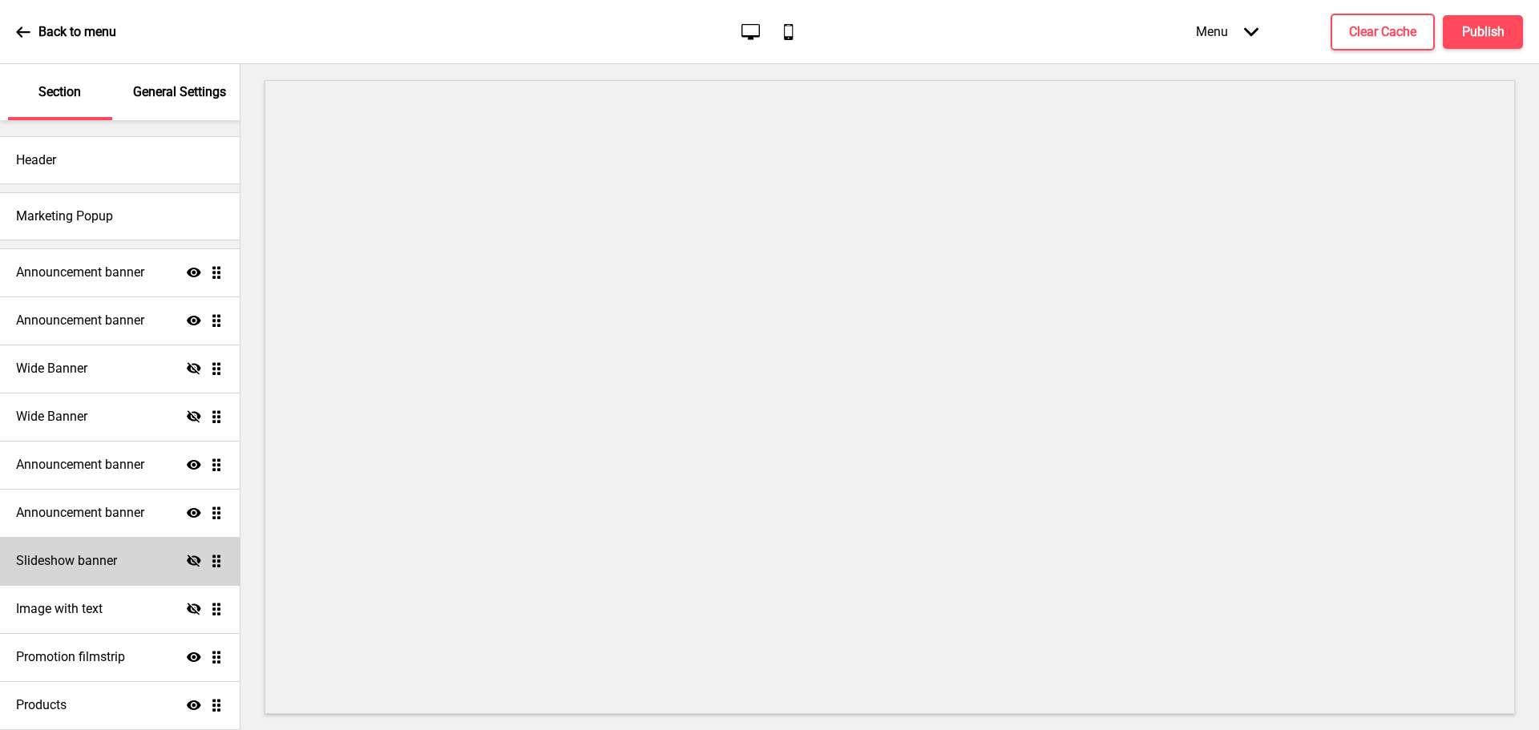
click at [187, 559] on icon "Hide" at bounding box center [194, 561] width 14 height 14
click at [189, 551] on div "Slideshow banner Show Drag" at bounding box center [120, 561] width 240 height 48
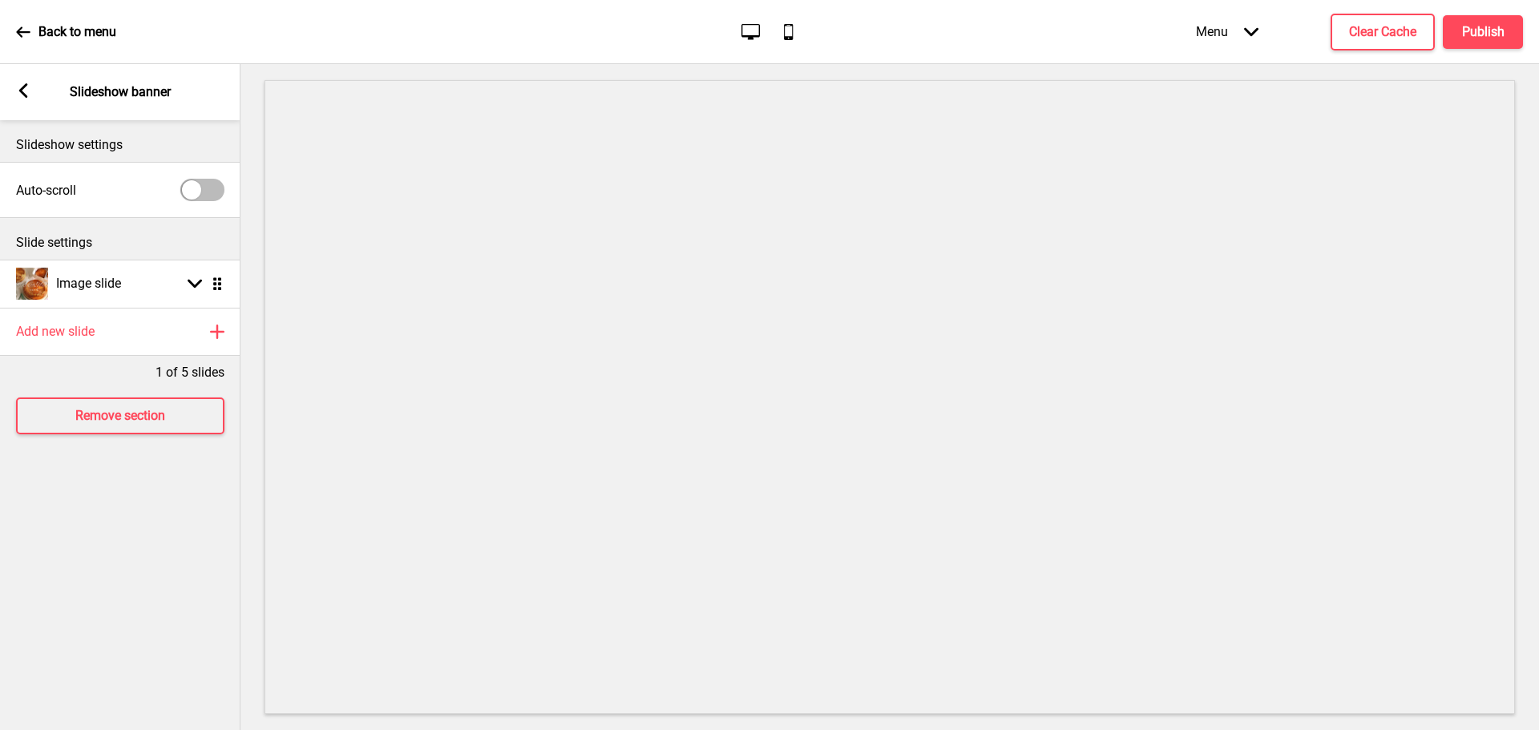
click at [38, 97] on div "Arrow left Slideshow banner" at bounding box center [120, 92] width 240 height 56
click at [25, 95] on icon at bounding box center [23, 90] width 9 height 14
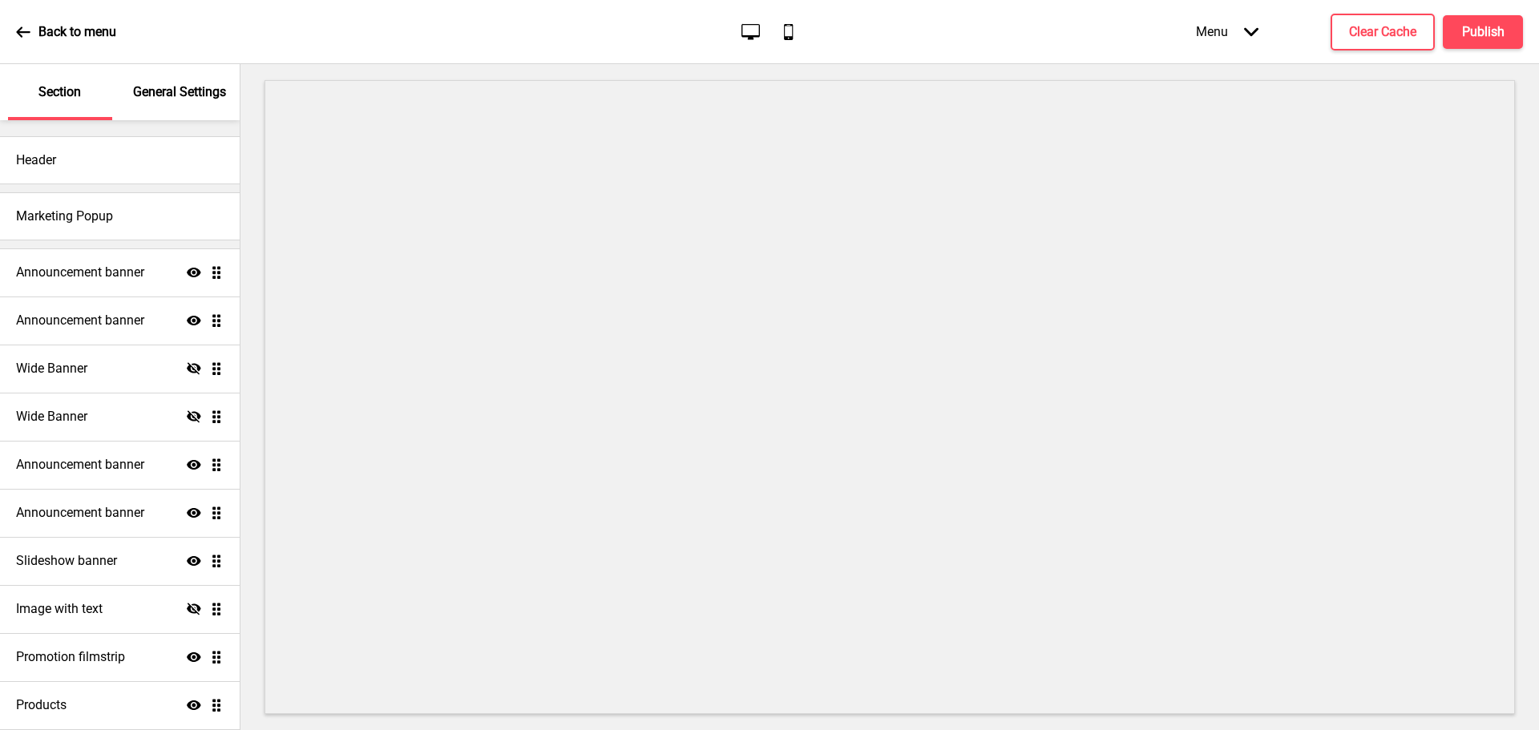
click at [187, 558] on icon at bounding box center [194, 561] width 14 height 10
click at [187, 410] on icon "Hide" at bounding box center [194, 416] width 14 height 14
click at [187, 410] on icon "Show" at bounding box center [194, 416] width 14 height 14
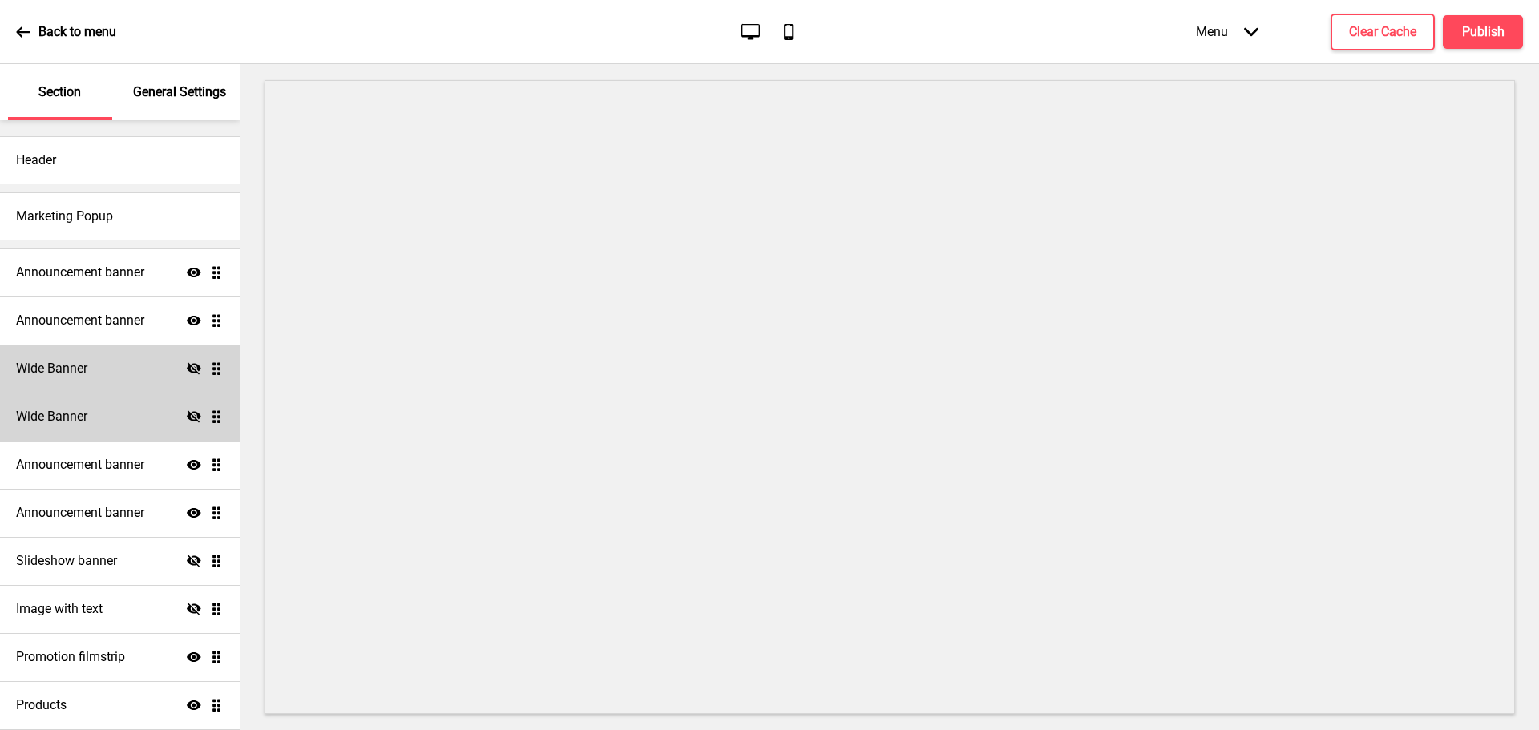
click at [187, 365] on icon at bounding box center [194, 368] width 14 height 12
click at [187, 365] on icon "Show" at bounding box center [194, 368] width 14 height 14
click at [187, 317] on icon at bounding box center [194, 321] width 14 height 10
click at [187, 317] on icon at bounding box center [194, 320] width 14 height 12
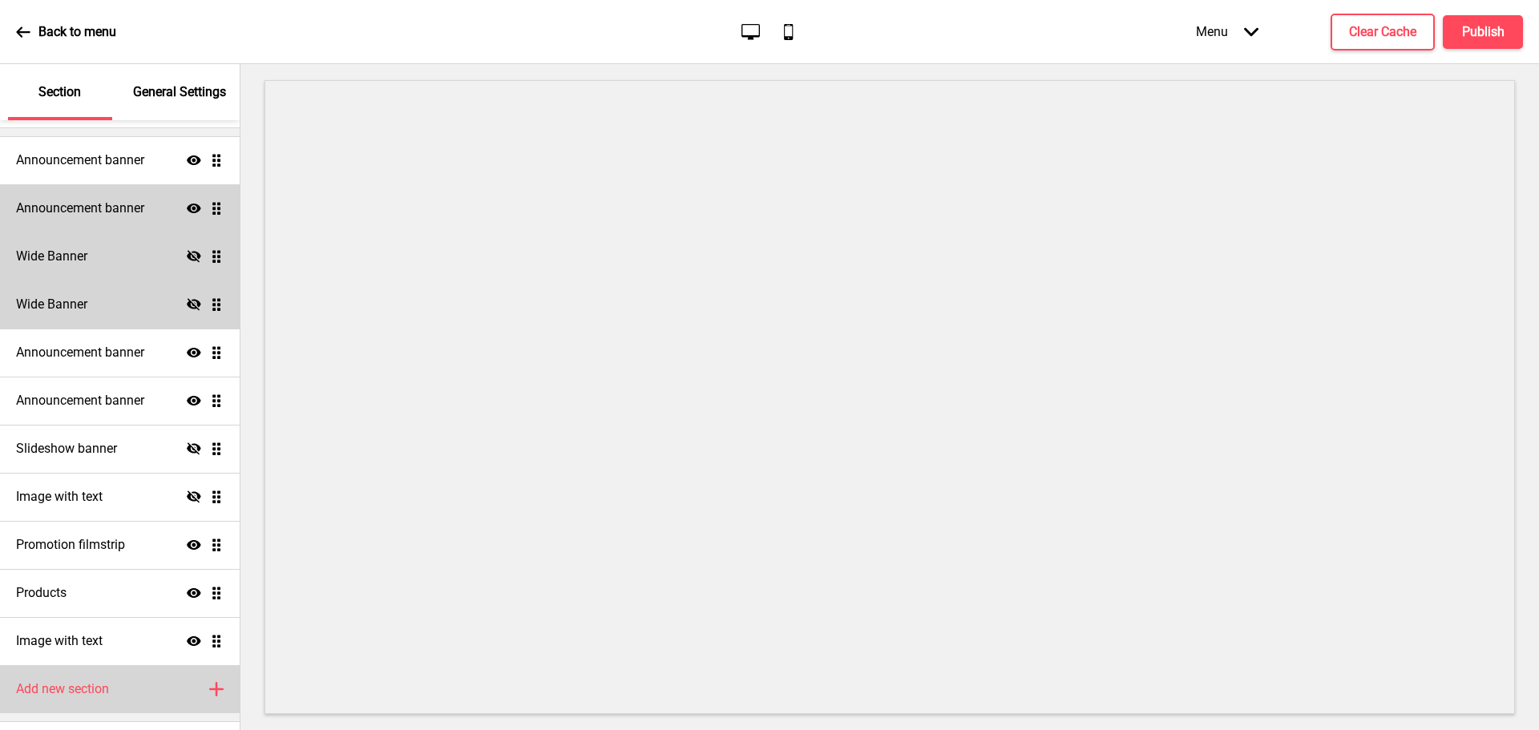
scroll to position [151, 0]
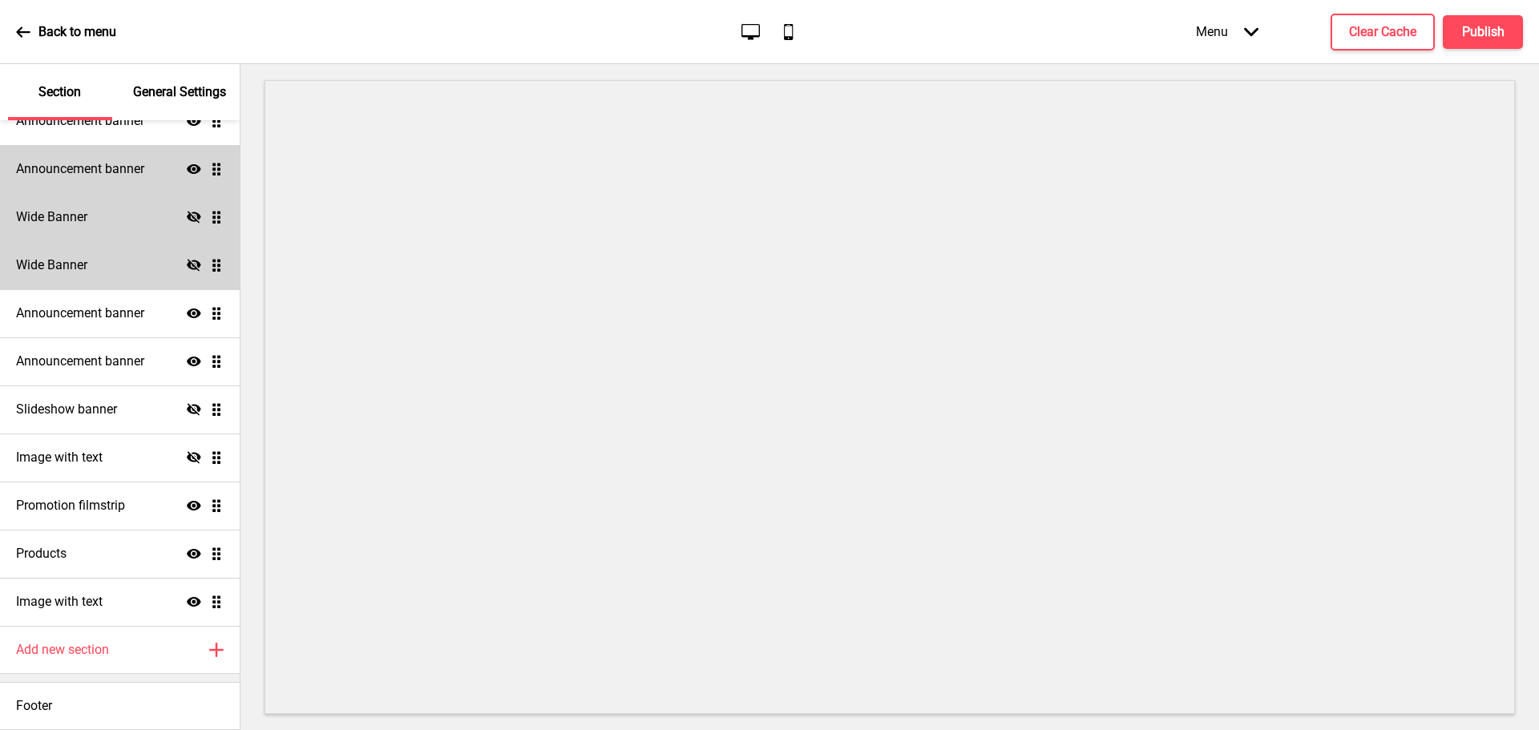
click at [187, 407] on icon at bounding box center [194, 409] width 14 height 12
click at [187, 407] on icon at bounding box center [194, 410] width 14 height 10
click at [187, 407] on icon at bounding box center [194, 409] width 14 height 12
click at [174, 460] on div "Image with text Hide Drag" at bounding box center [120, 458] width 240 height 48
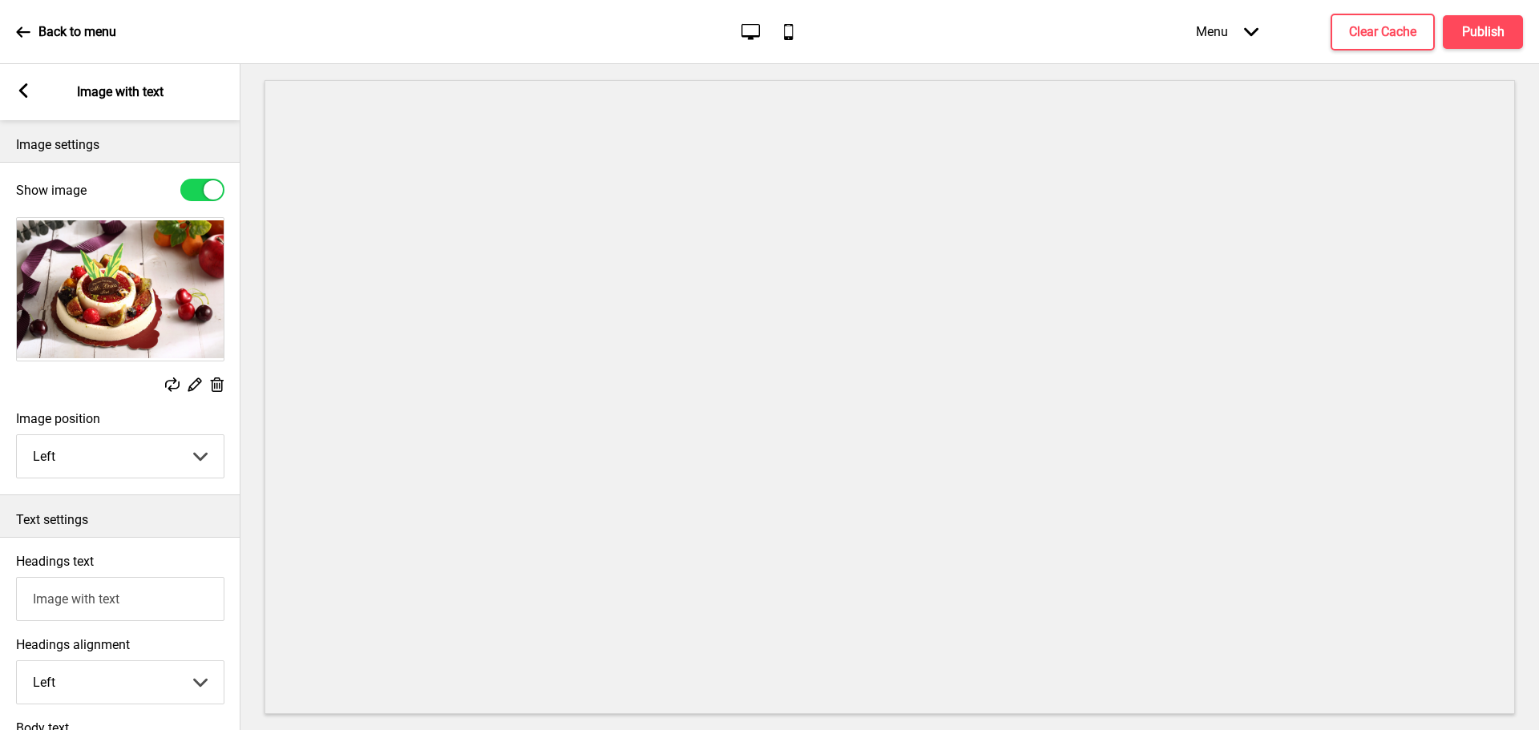
click at [175, 497] on div "Text settings" at bounding box center [120, 516] width 240 height 42
click at [16, 101] on div "Arrow left Image with text" at bounding box center [120, 92] width 240 height 56
click at [17, 93] on rect at bounding box center [23, 90] width 14 height 14
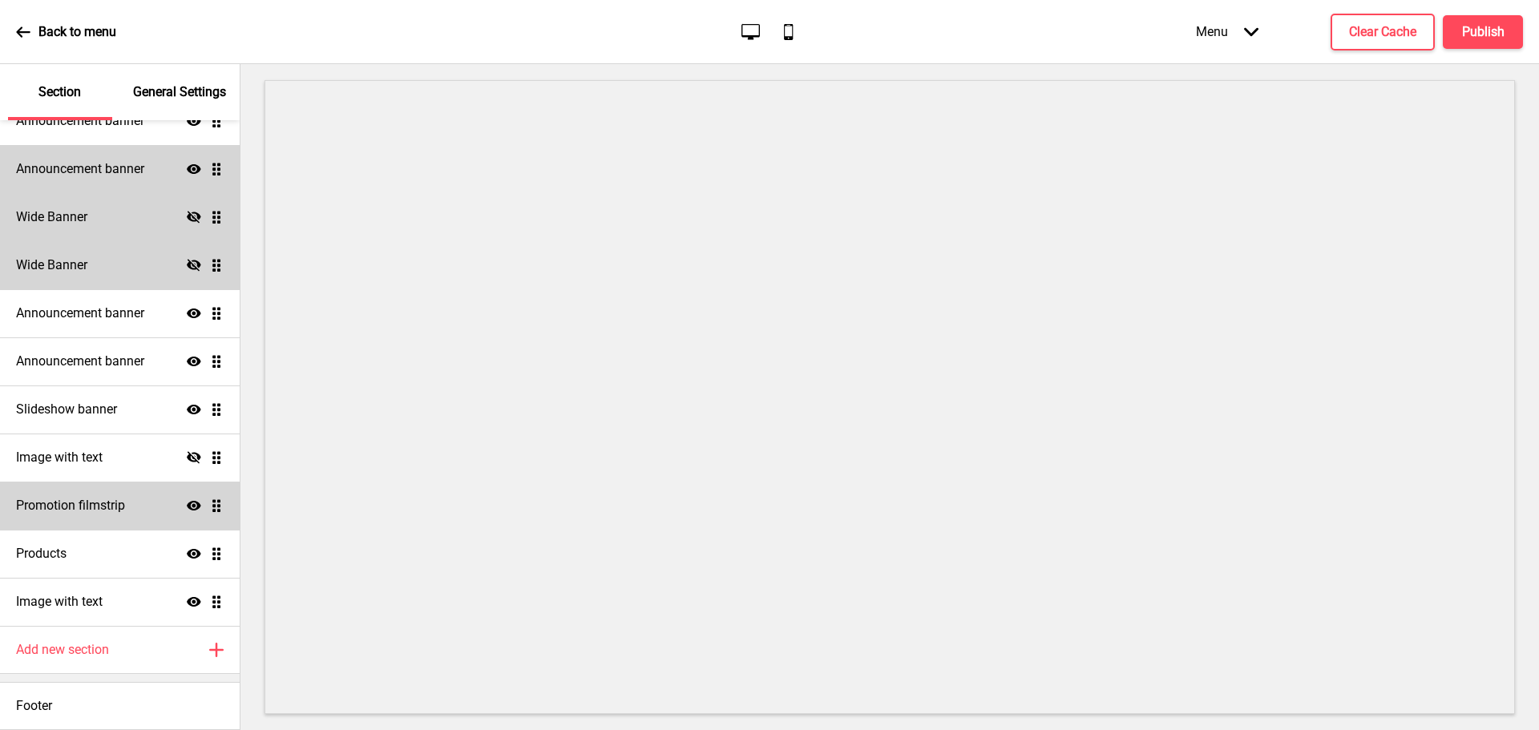
click at [187, 503] on icon at bounding box center [194, 506] width 14 height 10
click at [187, 503] on icon "Hide" at bounding box center [194, 505] width 14 height 14
click at [187, 458] on icon "Hide" at bounding box center [194, 457] width 14 height 14
click at [187, 455] on icon at bounding box center [194, 458] width 14 height 10
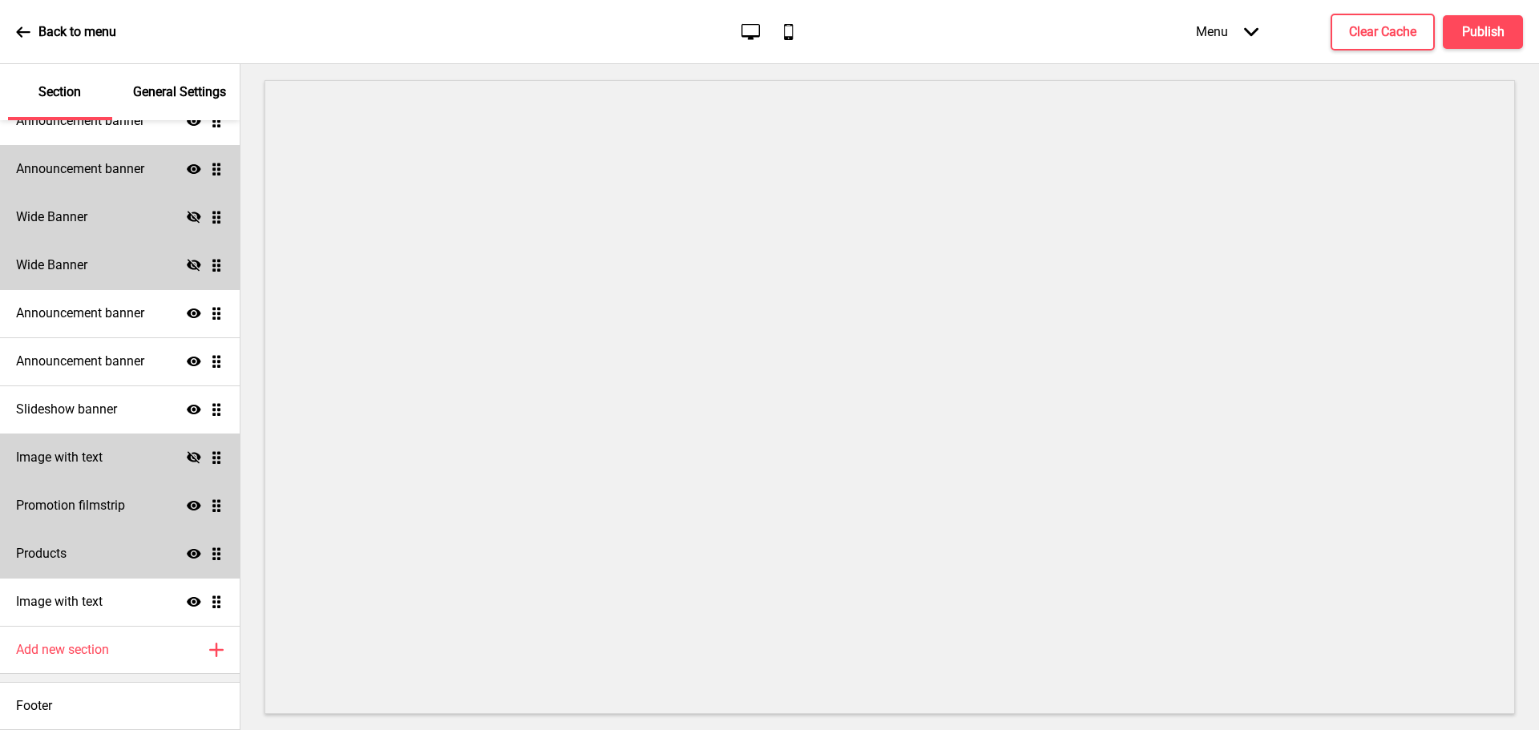
click at [164, 554] on div "Products Show Drag" at bounding box center [120, 554] width 240 height 48
select select "side"
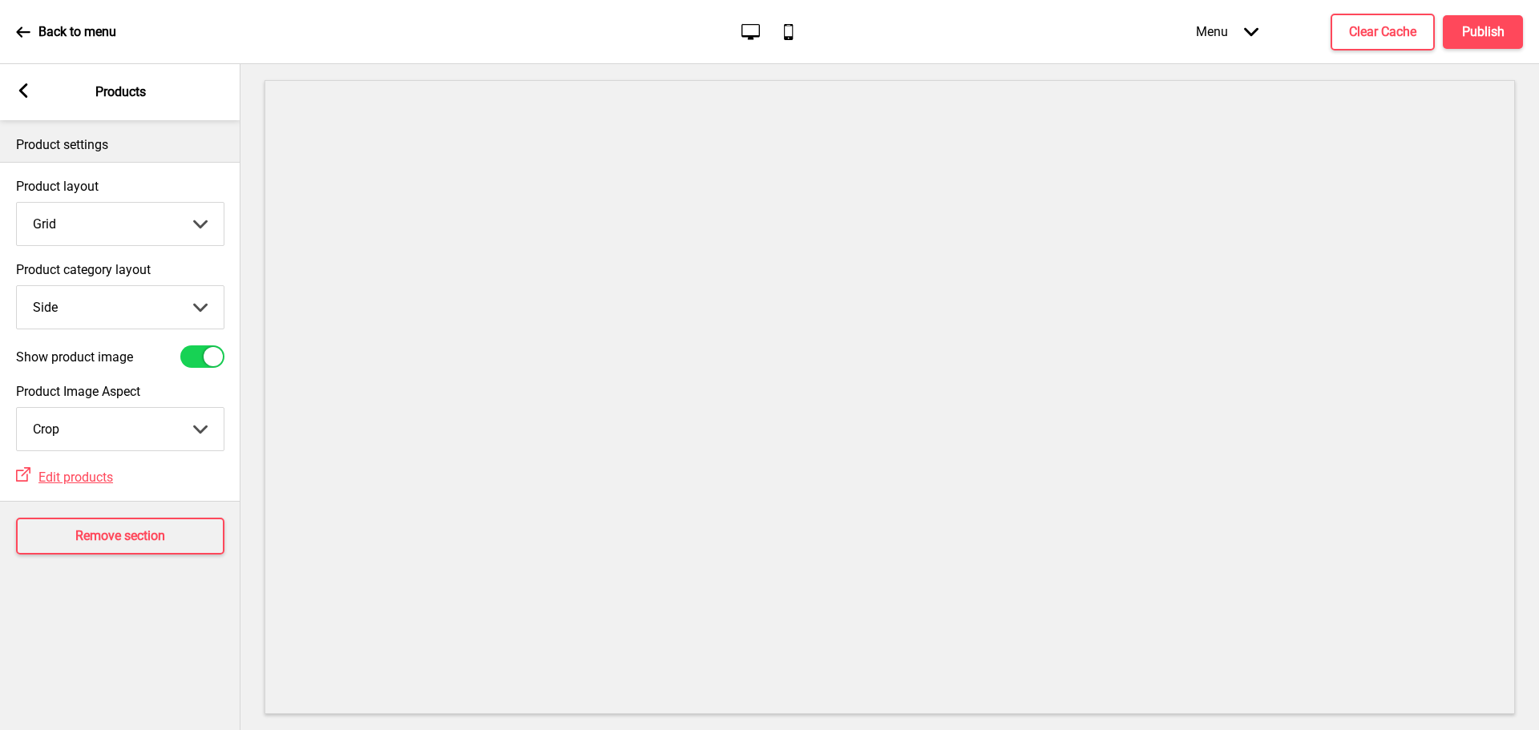
click at [34, 91] on div "Arrow left Products" at bounding box center [120, 92] width 240 height 56
click at [24, 91] on rect at bounding box center [23, 90] width 14 height 14
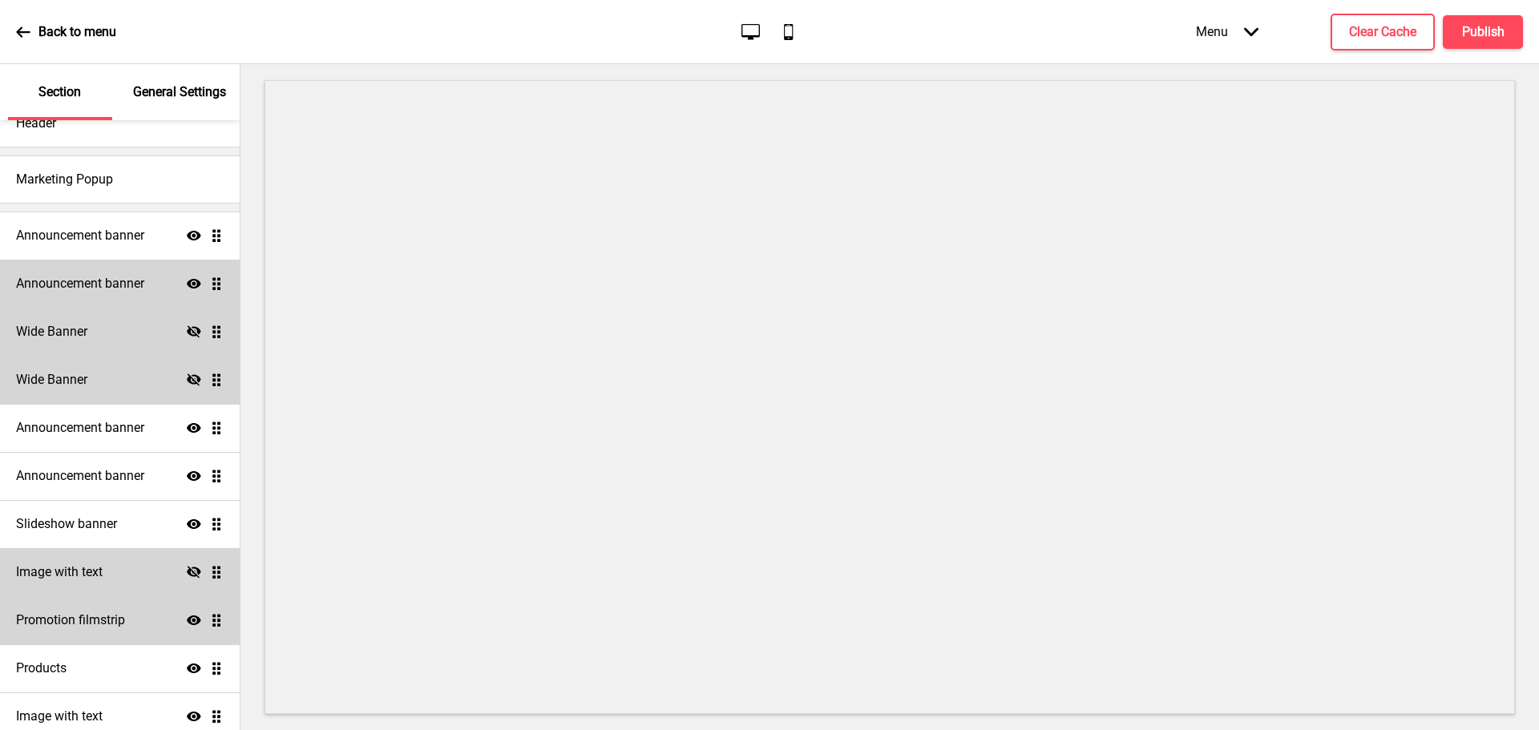
scroll to position [0, 0]
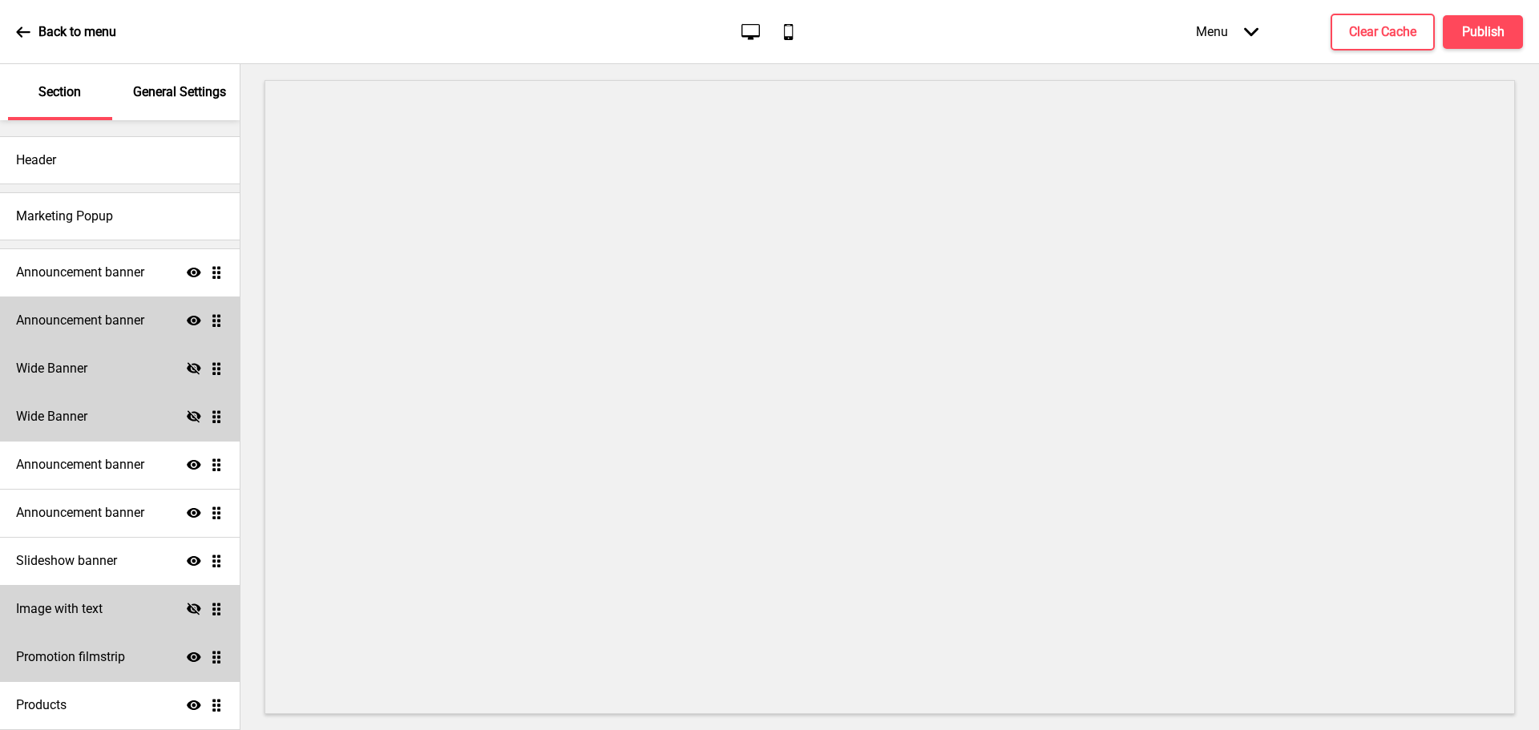
click at [187, 556] on icon "Show" at bounding box center [194, 561] width 14 height 14
click at [187, 514] on icon "Show" at bounding box center [194, 513] width 14 height 14
click at [187, 514] on icon "Hide" at bounding box center [194, 513] width 14 height 14
click at [187, 514] on icon "Show" at bounding box center [194, 513] width 14 height 14
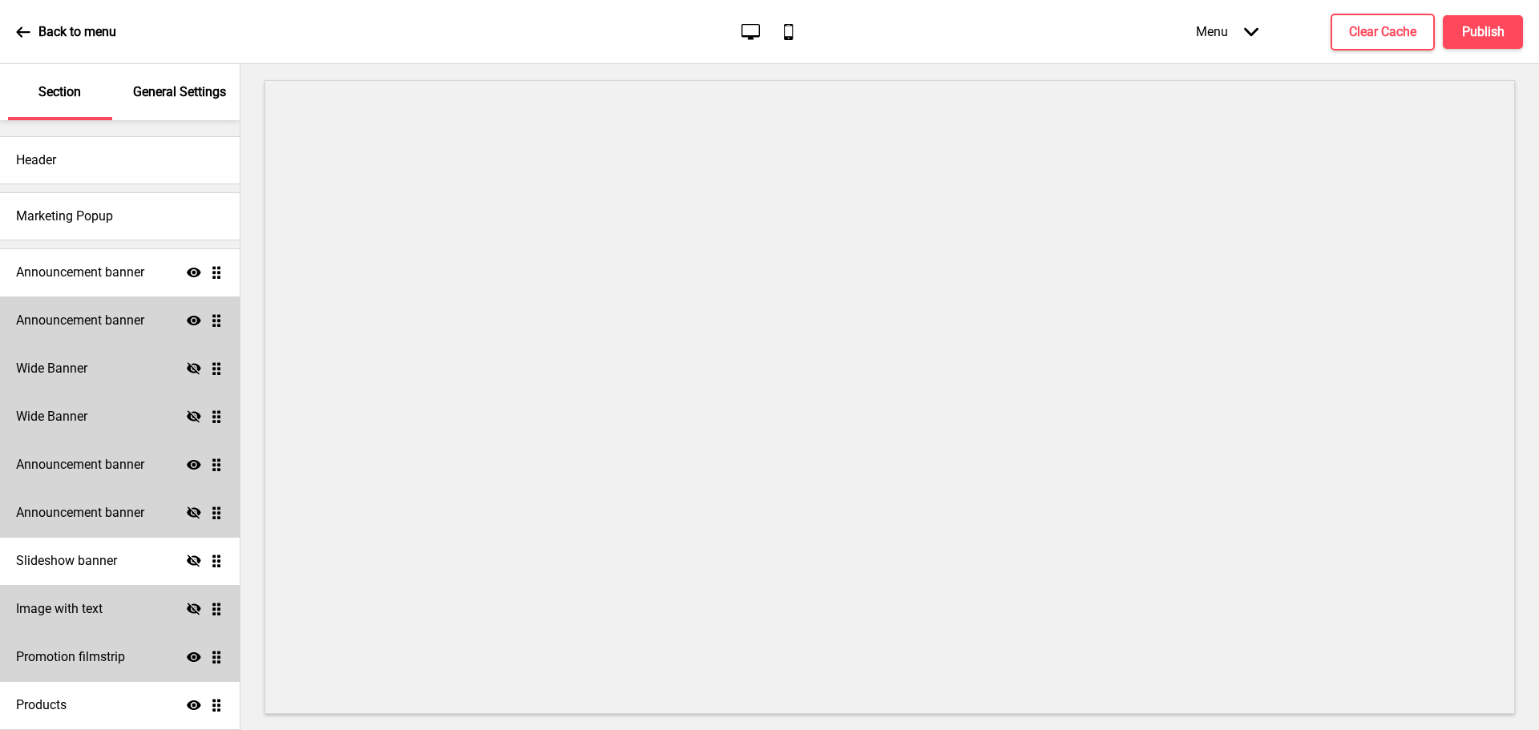
click at [173, 457] on div "Announcement banner Show Drag" at bounding box center [120, 465] width 240 height 48
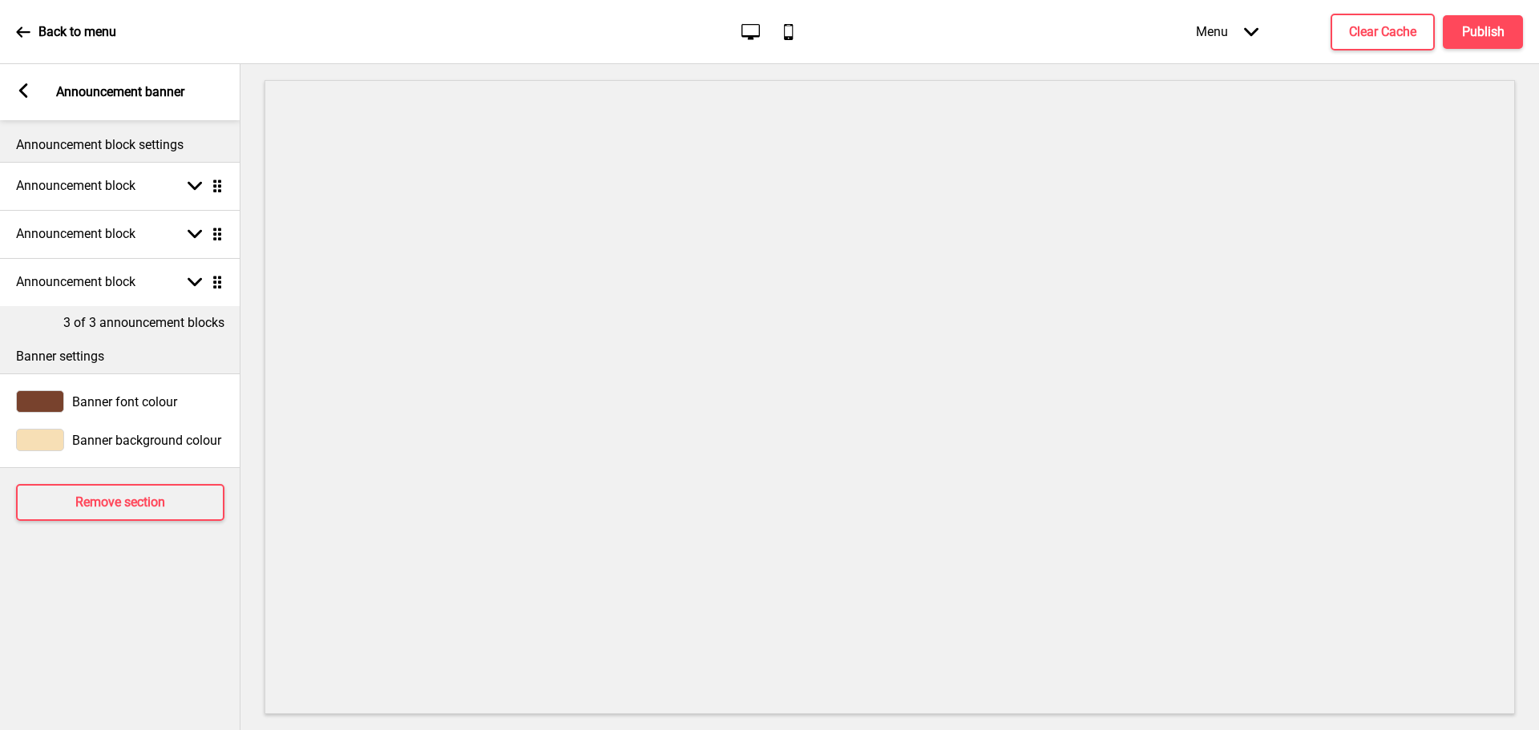
click at [20, 97] on rect at bounding box center [23, 90] width 14 height 14
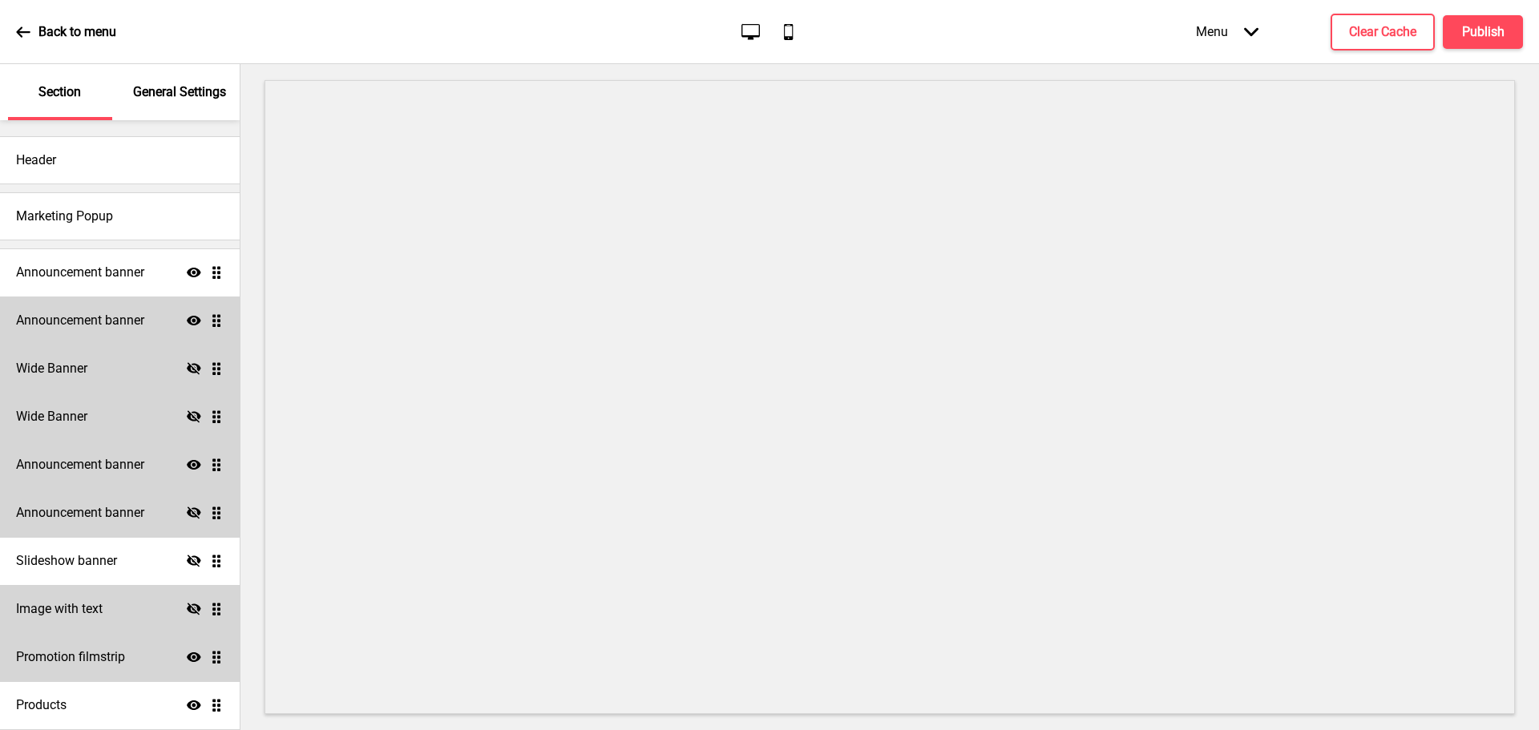
click at [187, 463] on icon at bounding box center [194, 465] width 14 height 10
click at [118, 316] on h4 "Announcement banner" at bounding box center [80, 321] width 128 height 18
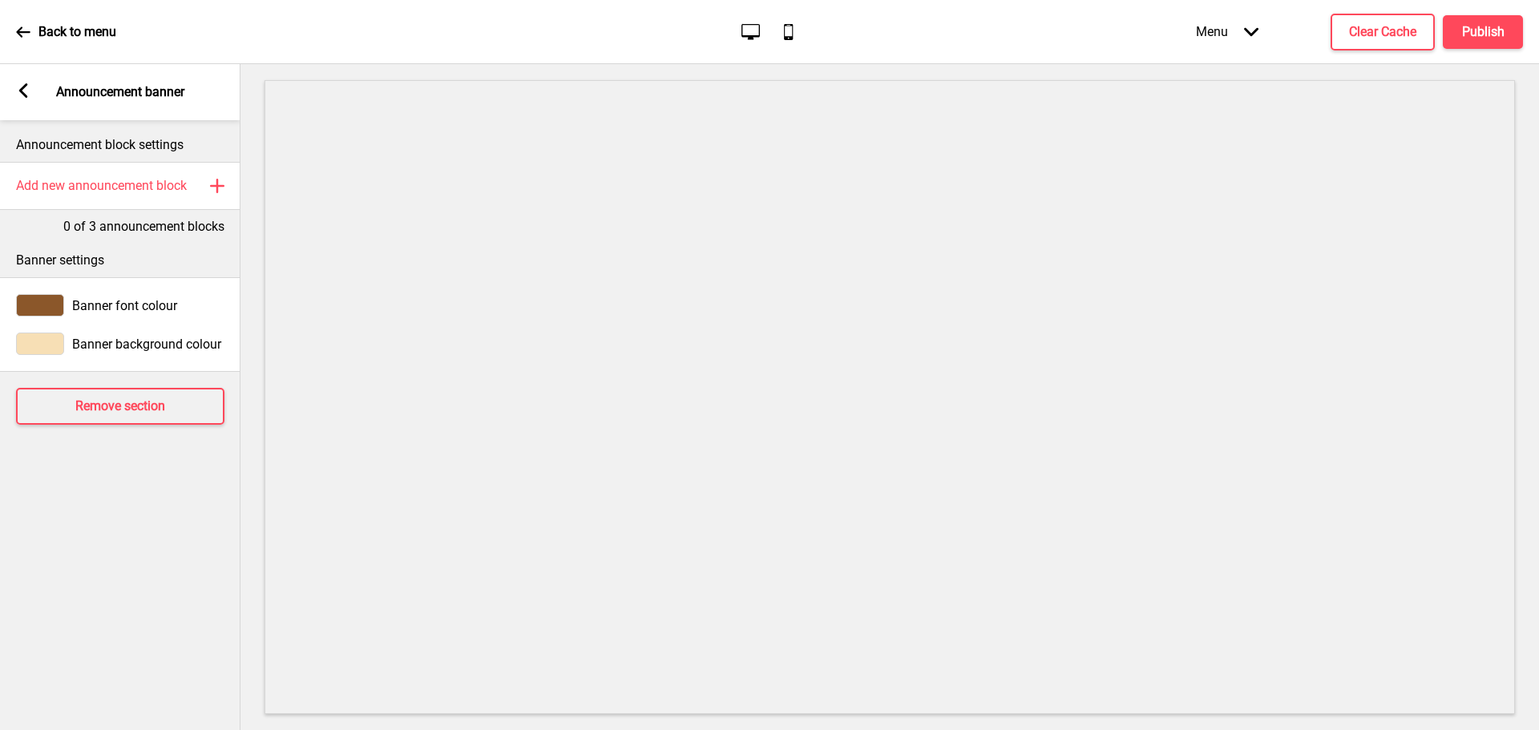
click at [35, 77] on div "Arrow left Announcement banner" at bounding box center [120, 92] width 240 height 56
click at [26, 82] on div "Arrow left Announcement banner" at bounding box center [120, 92] width 240 height 56
click at [28, 87] on rect at bounding box center [23, 90] width 14 height 14
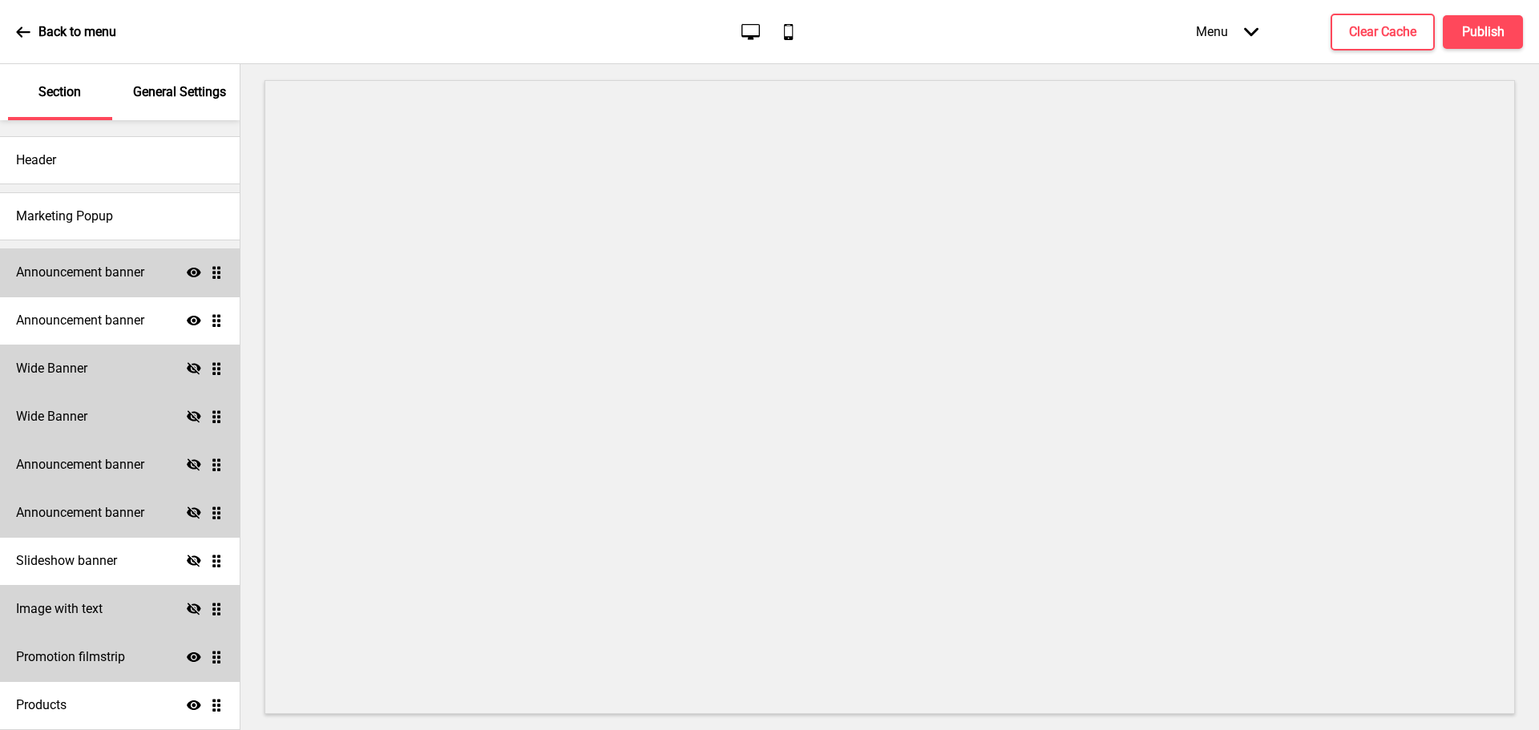
click at [125, 276] on h4 "Announcement banner" at bounding box center [80, 273] width 128 height 18
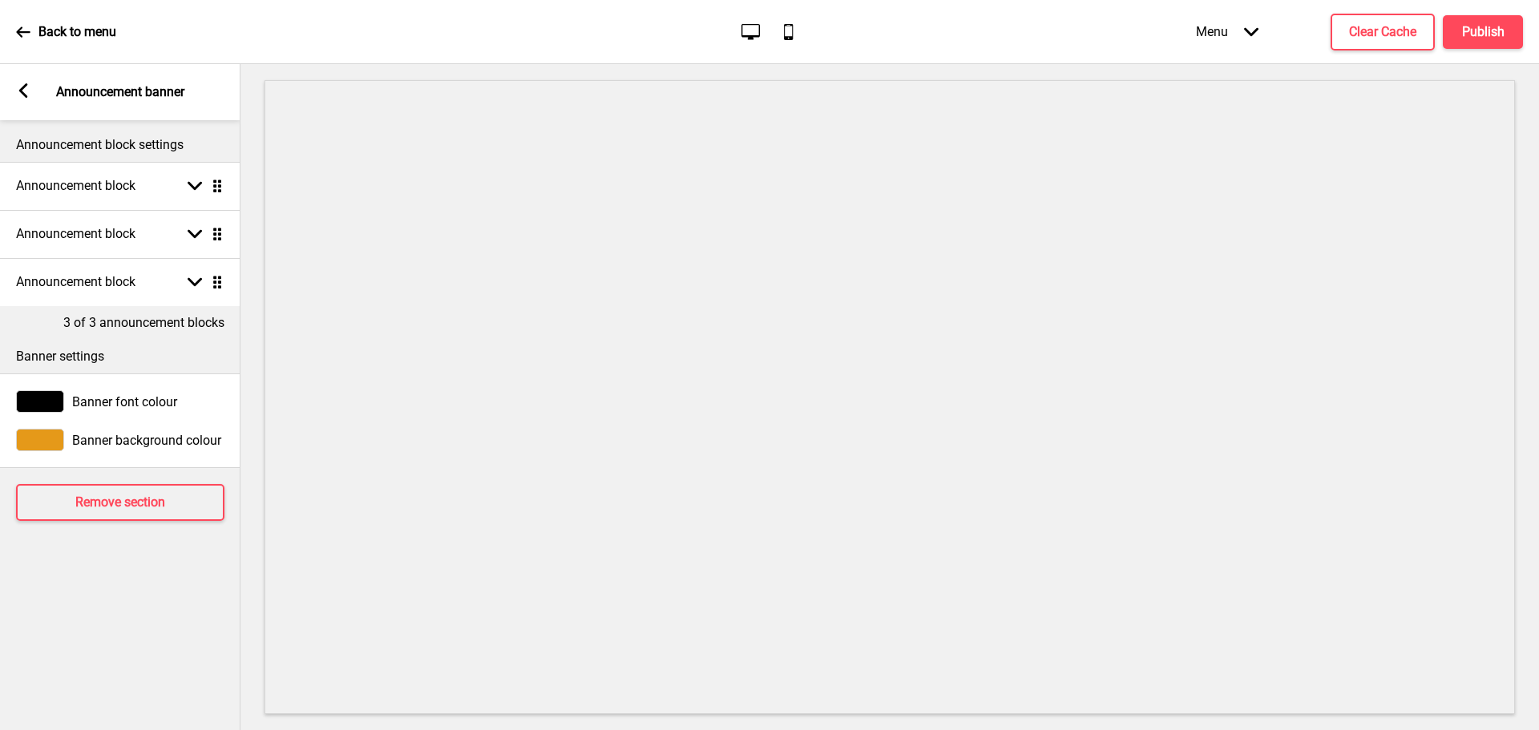
click at [33, 81] on div "Arrow left Announcement banner" at bounding box center [120, 92] width 240 height 56
click at [22, 95] on icon at bounding box center [23, 90] width 9 height 14
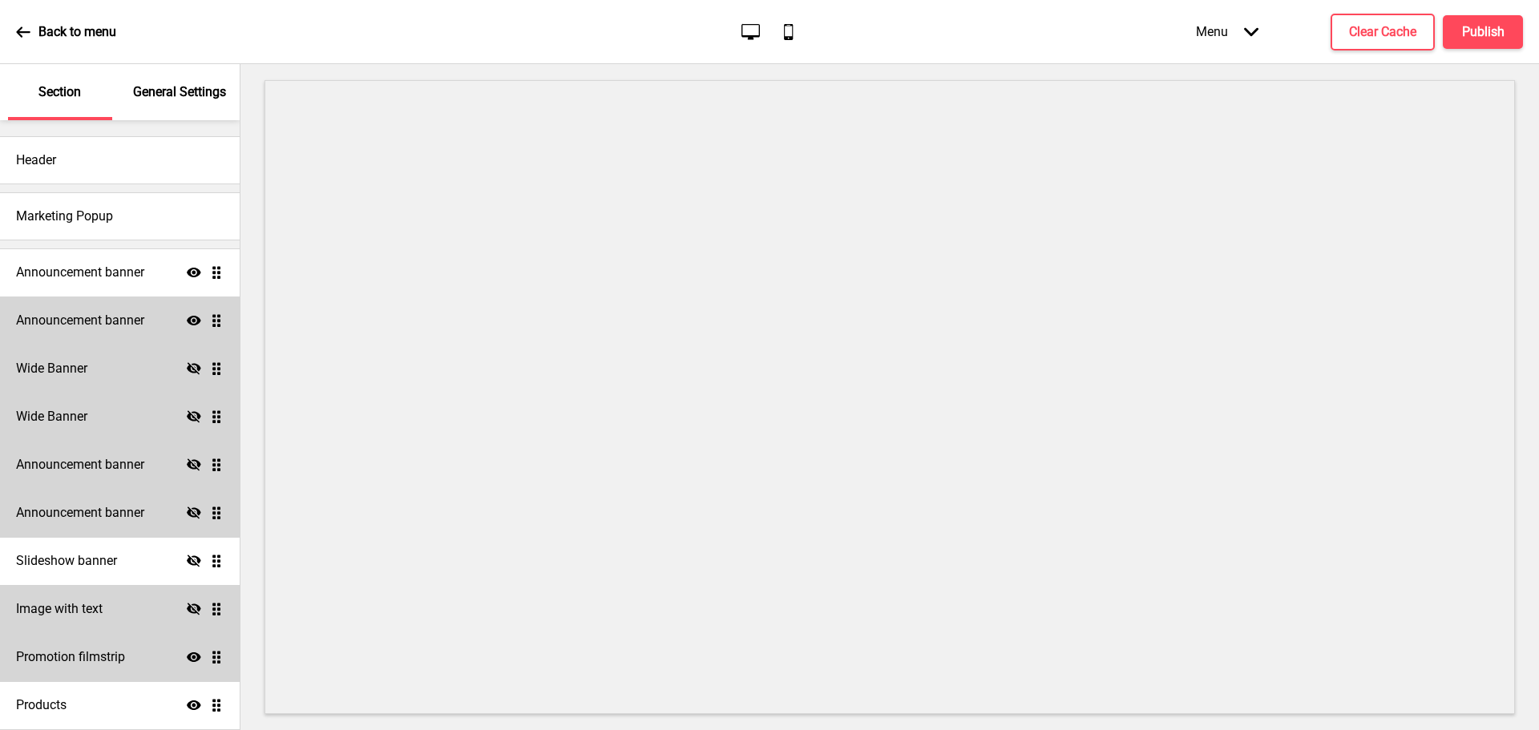
click at [85, 319] on h4 "Announcement banner" at bounding box center [80, 321] width 128 height 18
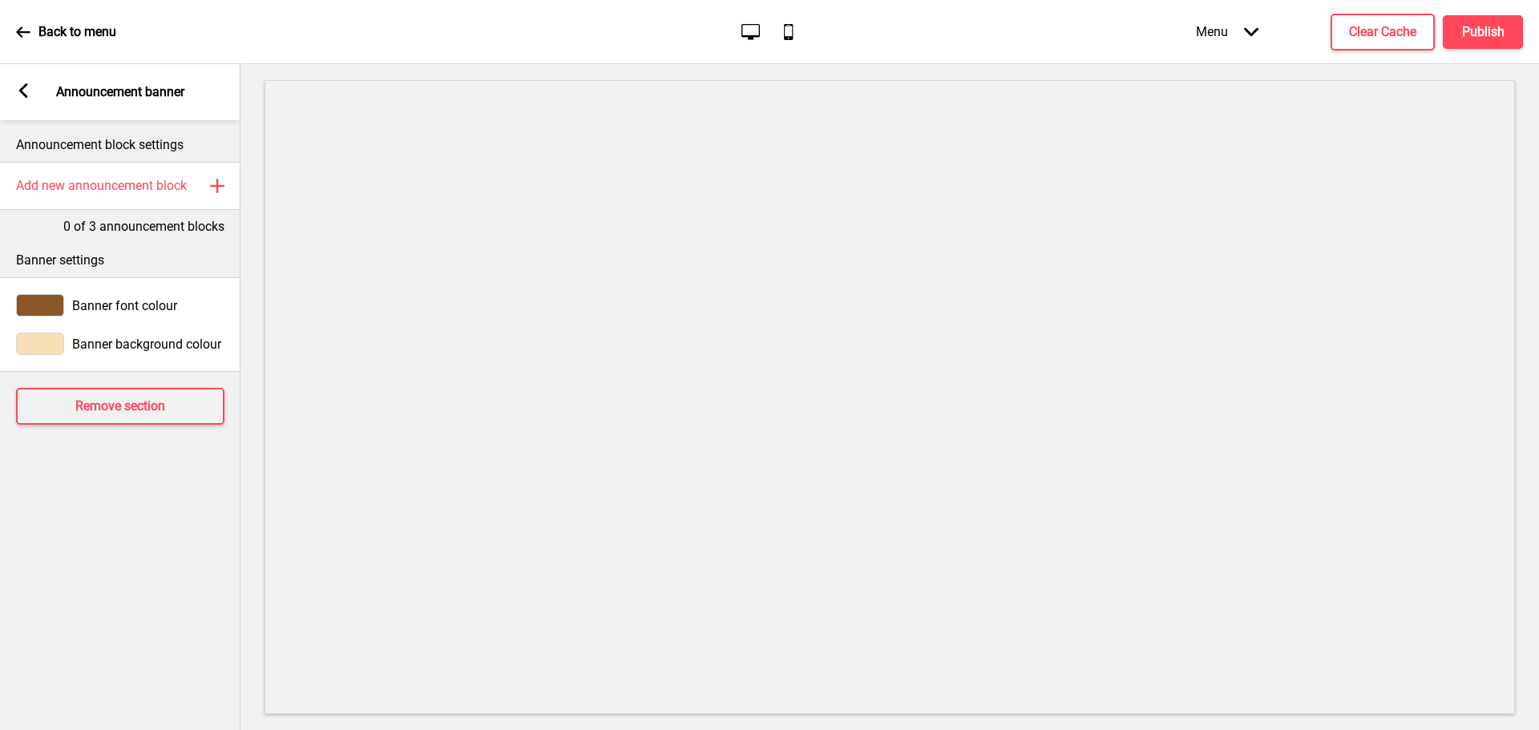
click at [9, 85] on div "Arrow left Announcement banner" at bounding box center [120, 92] width 240 height 56
